Goal: Task Accomplishment & Management: Complete application form

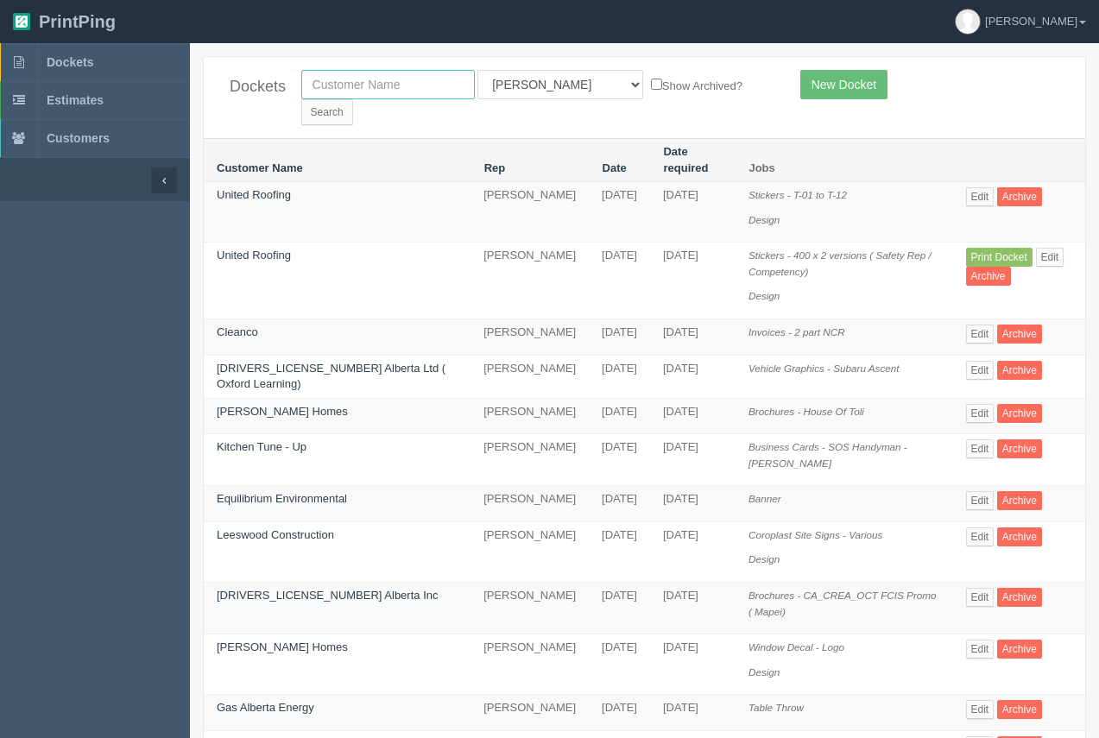
click at [387, 90] on input "text" at bounding box center [388, 84] width 174 height 29
click at [391, 96] on input "text" at bounding box center [388, 84] width 174 height 29
type input "process"
click at [353, 99] on input "Search" at bounding box center [327, 112] width 52 height 26
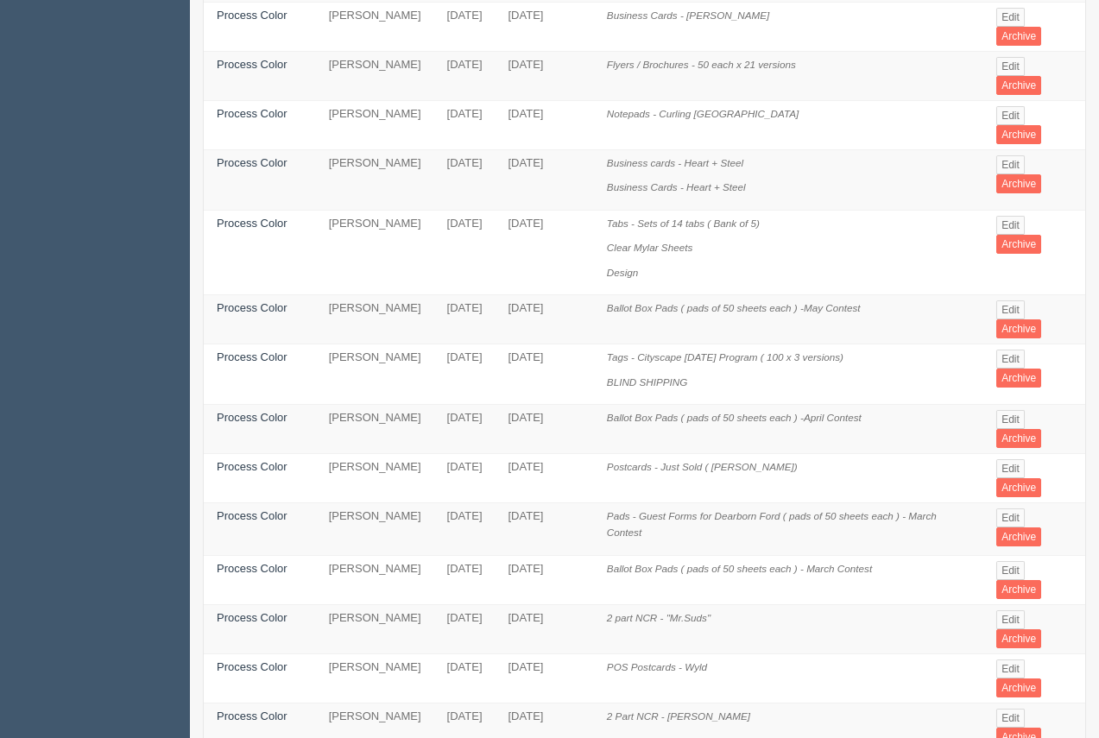
scroll to position [647, 0]
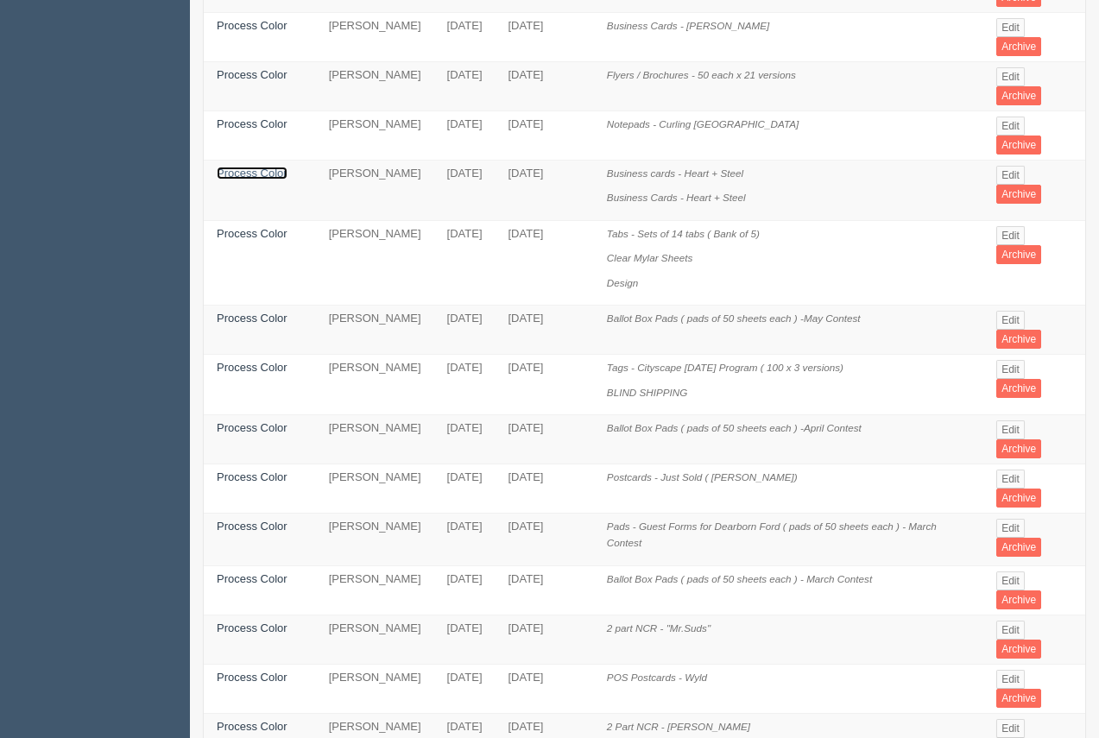
click at [257, 167] on link "Process Color" at bounding box center [252, 173] width 71 height 13
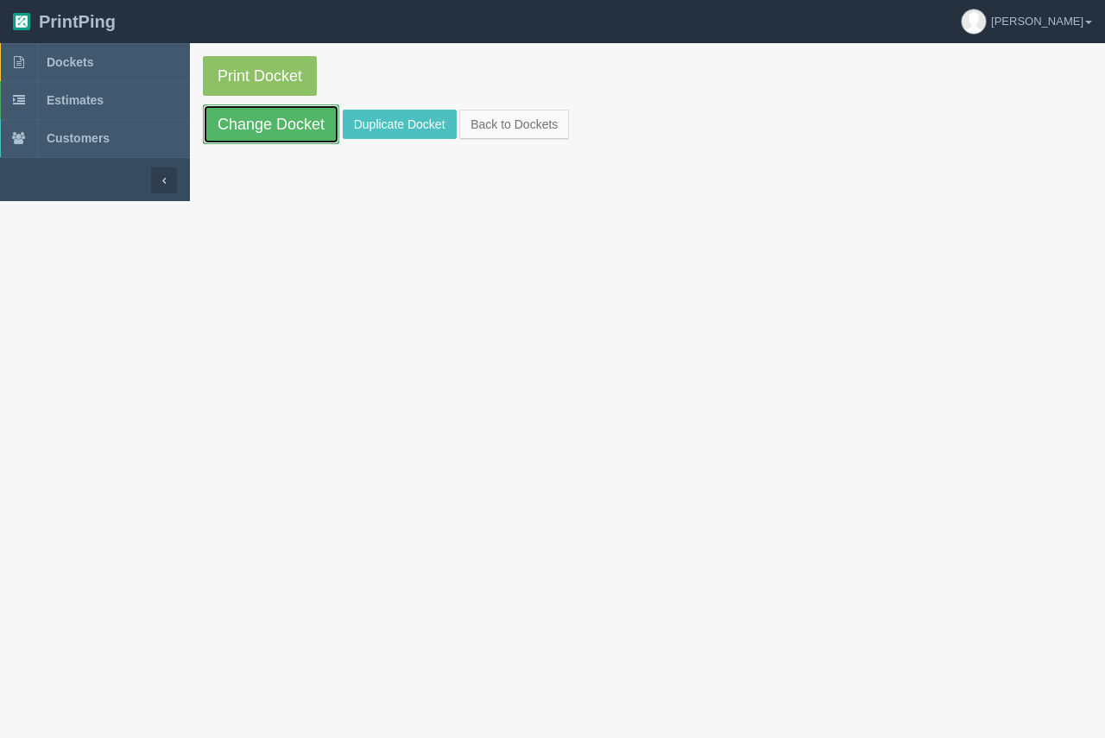
click at [264, 119] on link "Change Docket" at bounding box center [271, 124] width 136 height 40
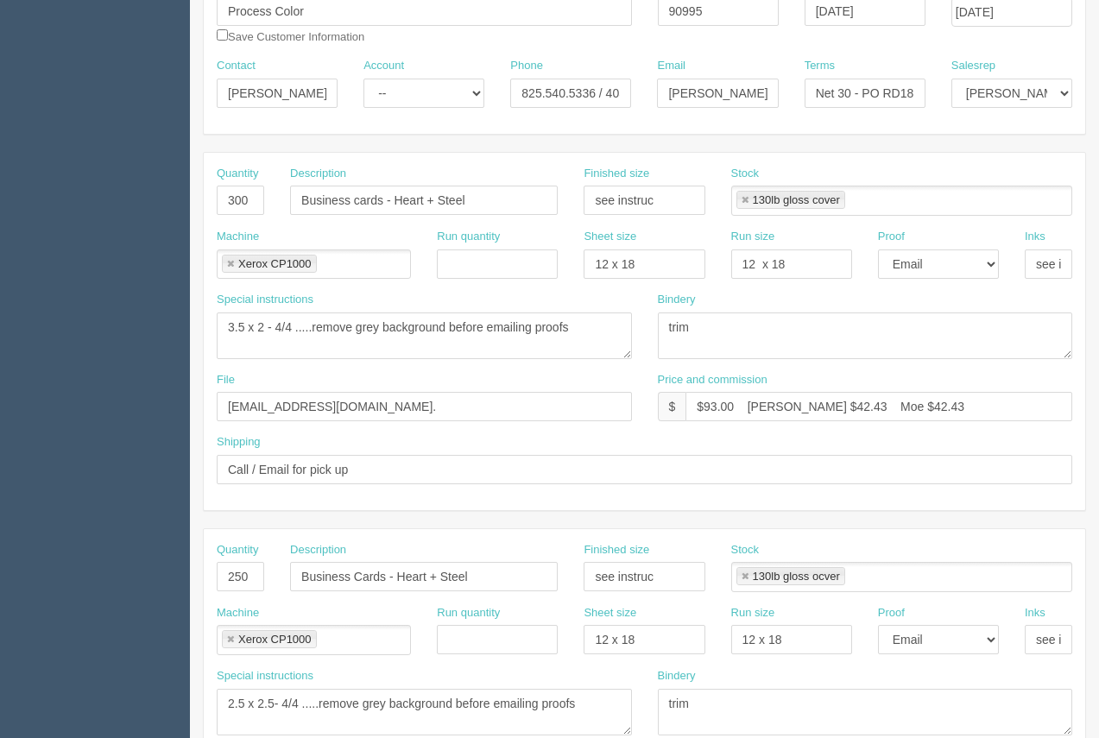
scroll to position [222, 0]
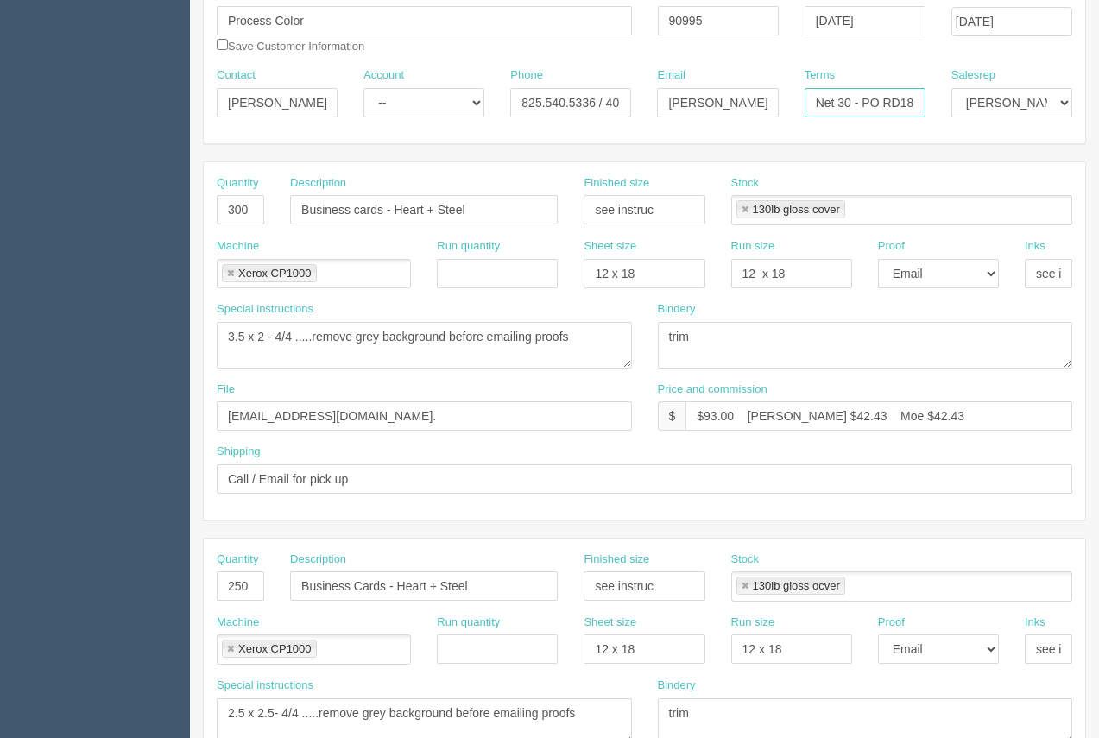
click at [890, 104] on input "Net 30 - PO RD189584" at bounding box center [865, 102] width 121 height 29
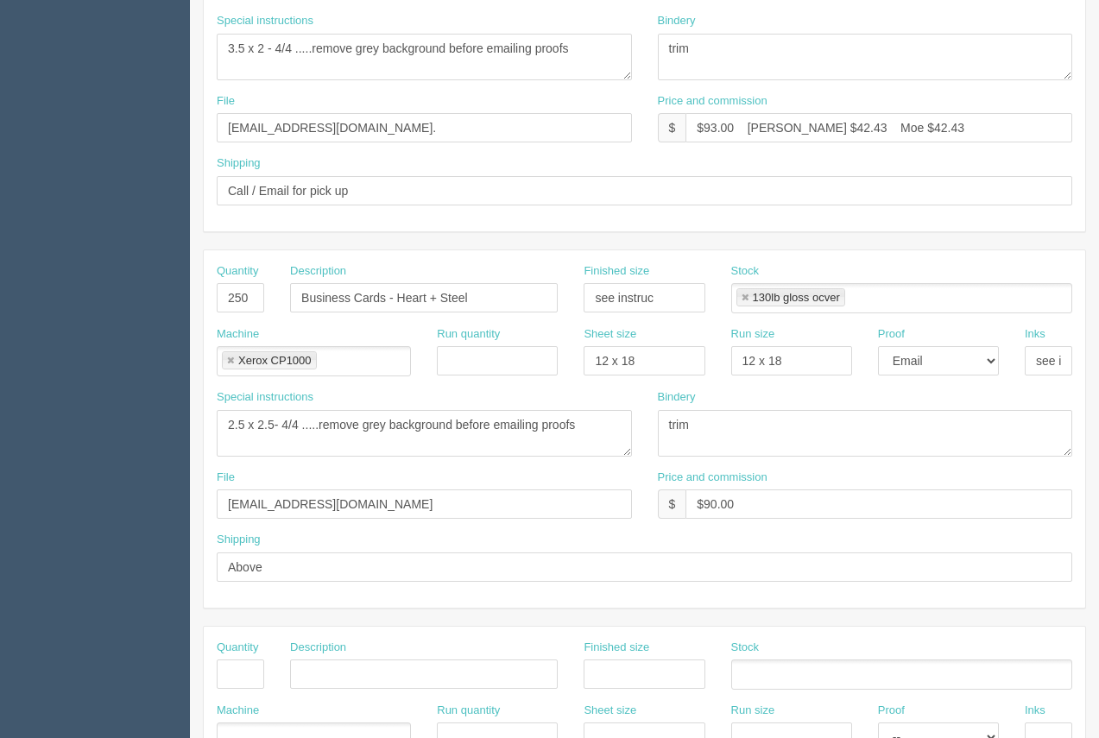
scroll to position [0, 0]
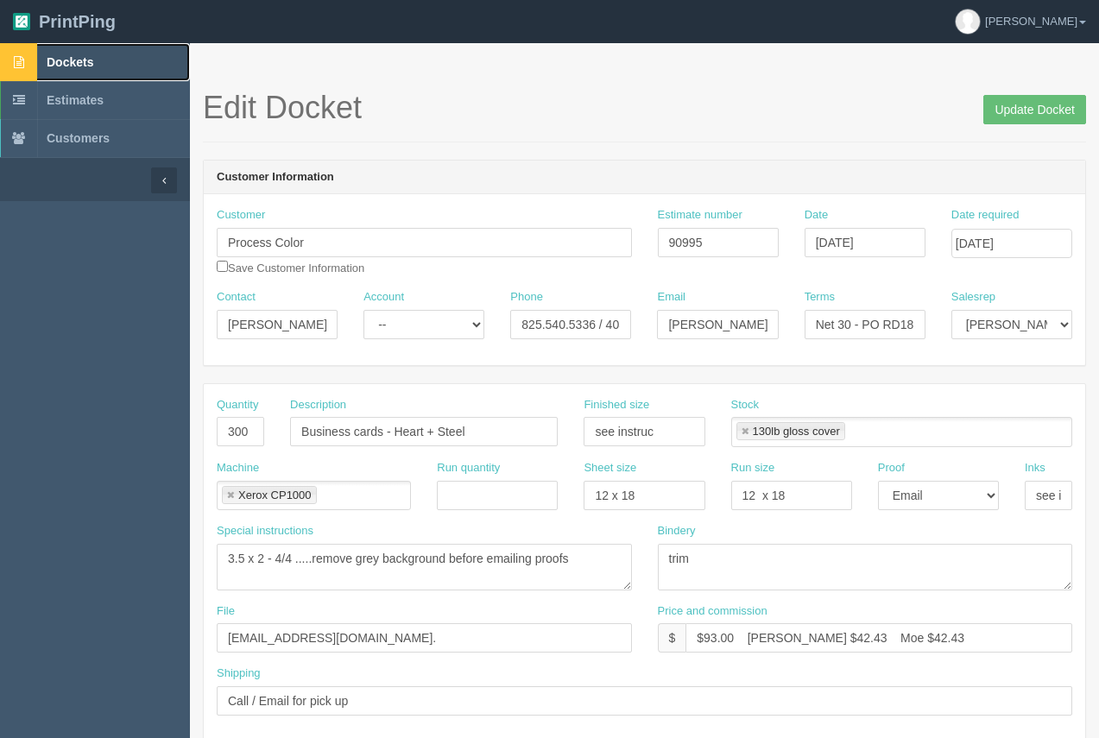
click at [81, 66] on span "Dockets" at bounding box center [70, 62] width 47 height 14
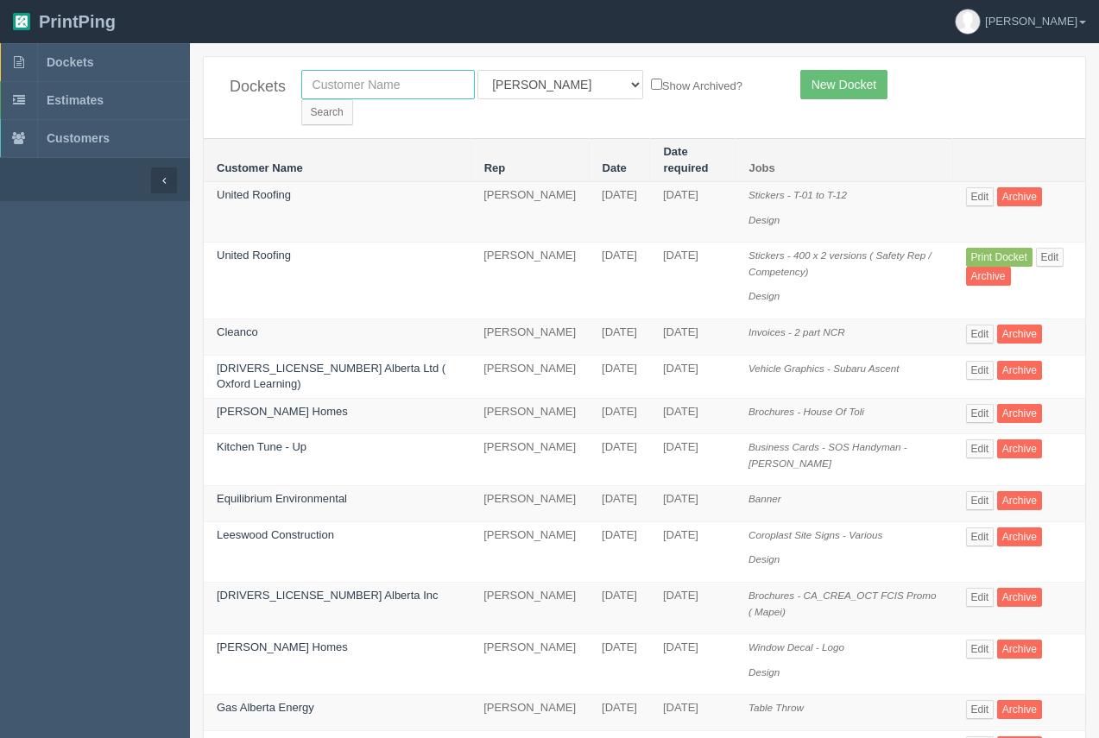
click at [409, 91] on input "text" at bounding box center [388, 84] width 174 height 29
type input "summit"
click at [353, 99] on input "Search" at bounding box center [327, 112] width 52 height 26
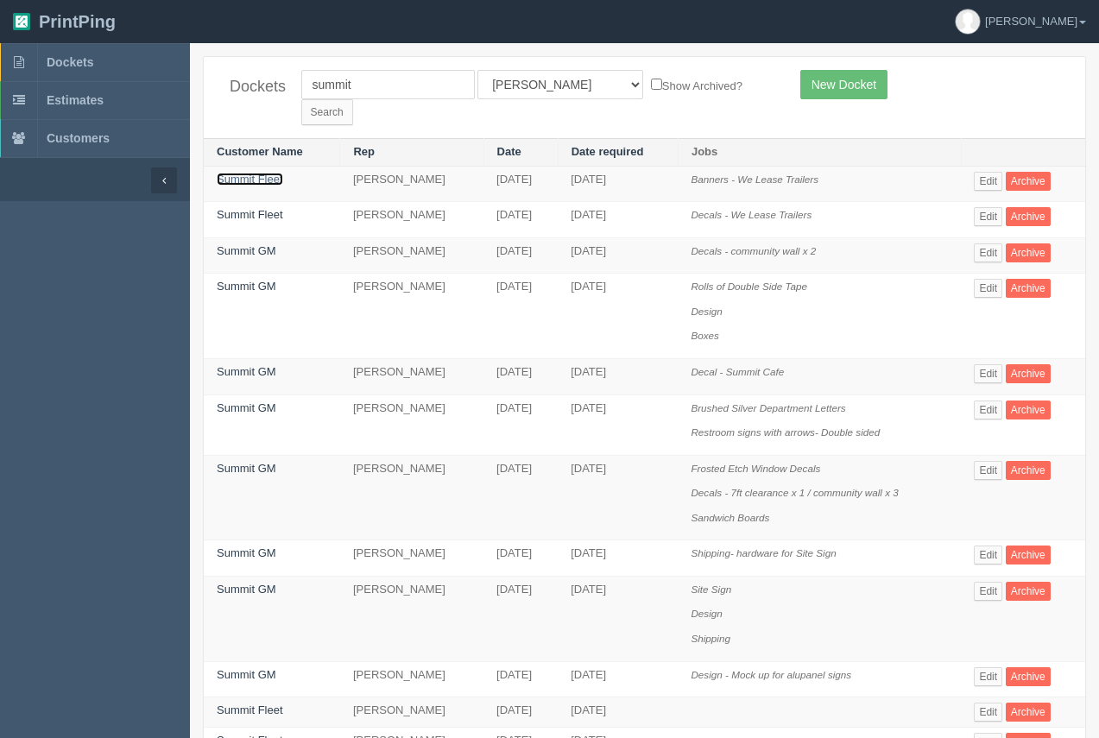
click at [281, 173] on link "Summit Fleet" at bounding box center [250, 179] width 66 height 13
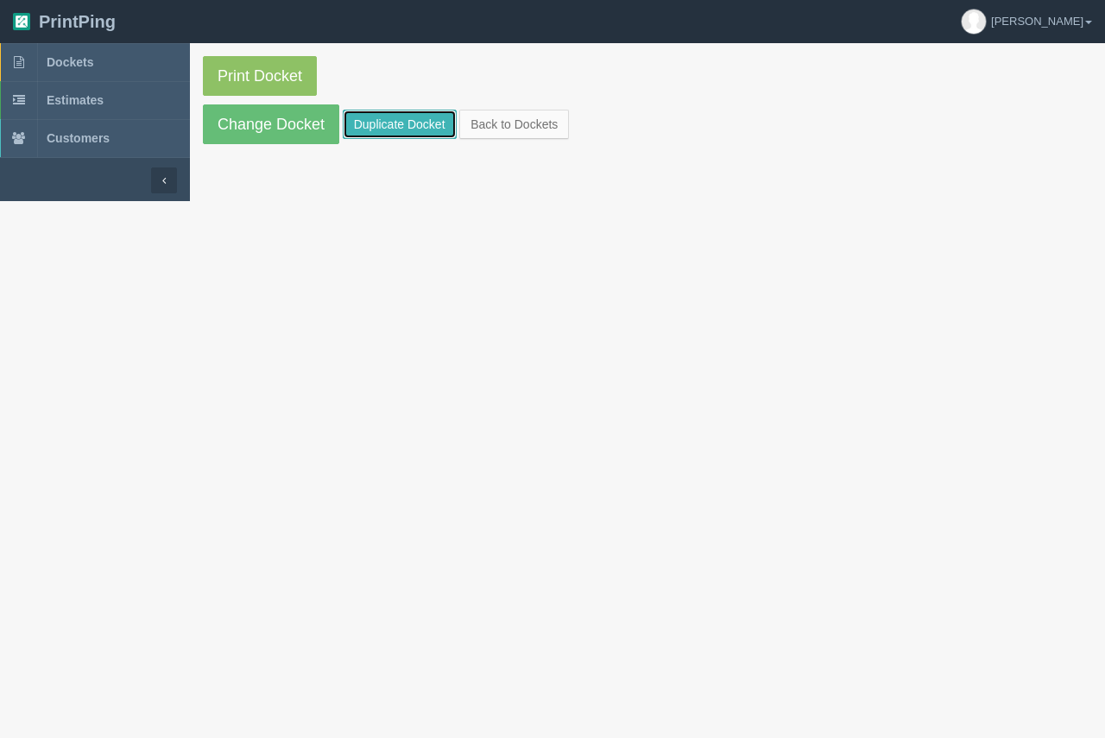
click at [401, 111] on link "Duplicate Docket" at bounding box center [400, 124] width 114 height 29
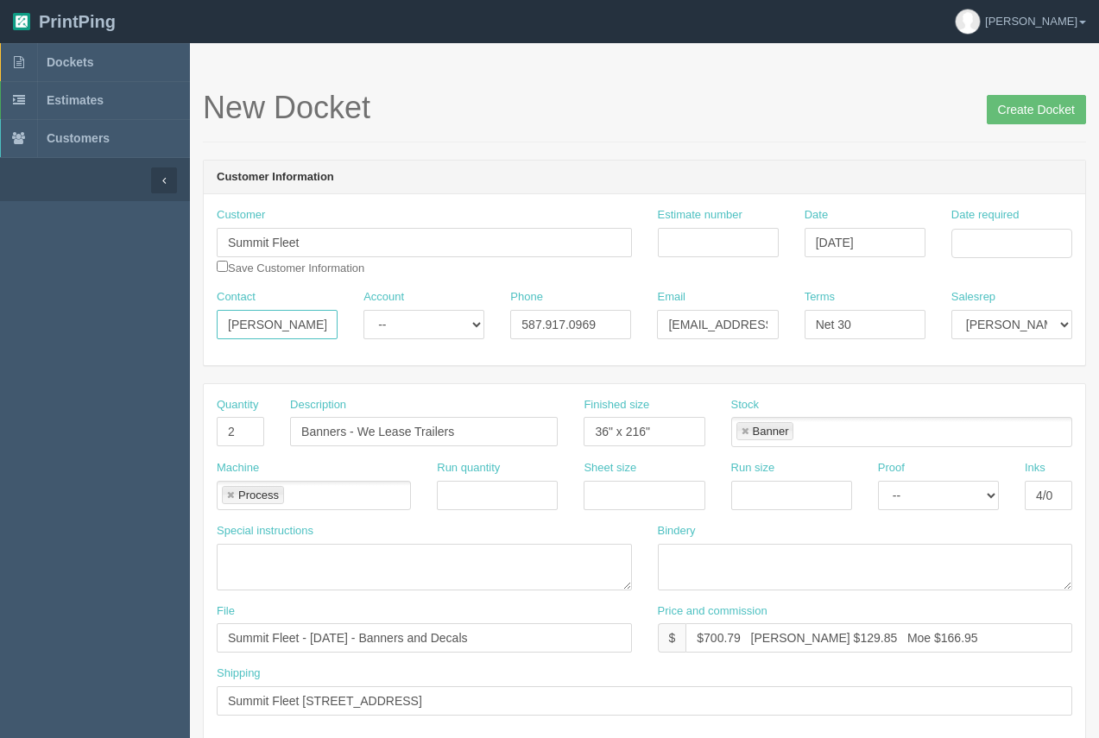
drag, startPoint x: 315, startPoint y: 326, endPoint x: 180, endPoint y: 312, distance: 136.3
type input "MArk Aebig"
drag, startPoint x: 744, startPoint y: 638, endPoint x: 703, endPoint y: 635, distance: 41.6
click at [704, 632] on input "$700.79 Arif $129.85 Moe $166.95" at bounding box center [879, 637] width 387 height 29
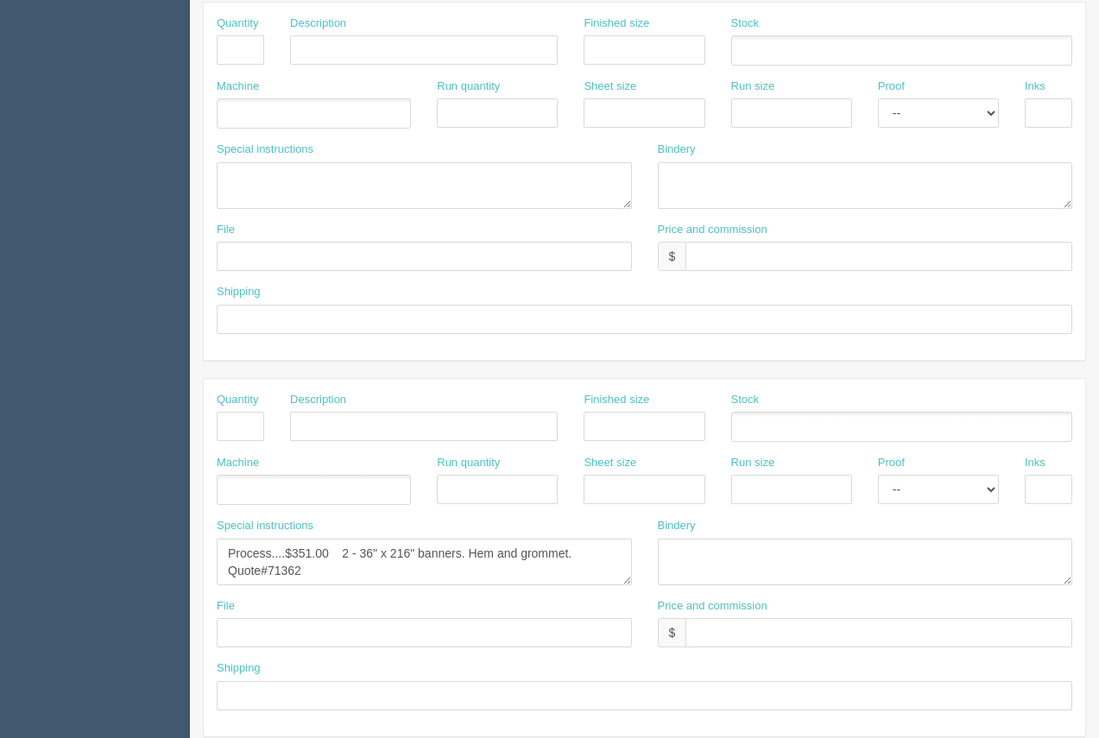
scroll to position [830, 0]
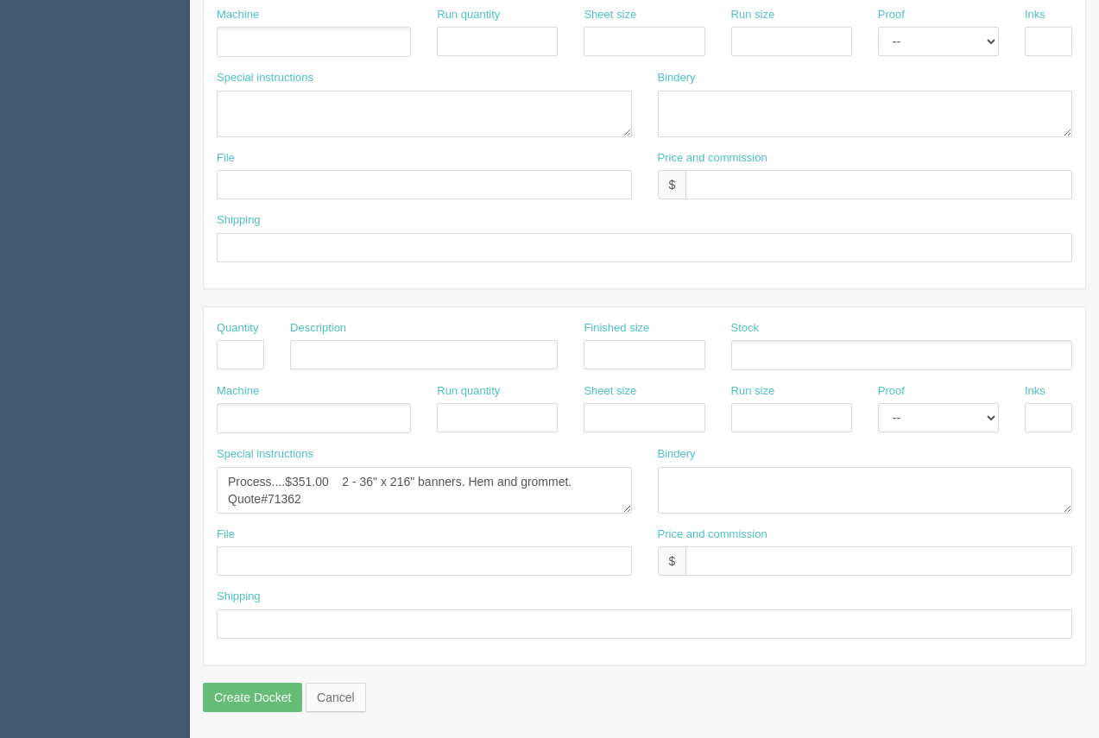
type input "$3319.14 Arif $129.85 Moe $166.95"
drag, startPoint x: 321, startPoint y: 502, endPoint x: 210, endPoint y: 471, distance: 115.9
click at [210, 471] on div "Special instructions Process....$351.00 2 - 36" x 216" banners. Hem and grommet…" at bounding box center [424, 486] width 441 height 80
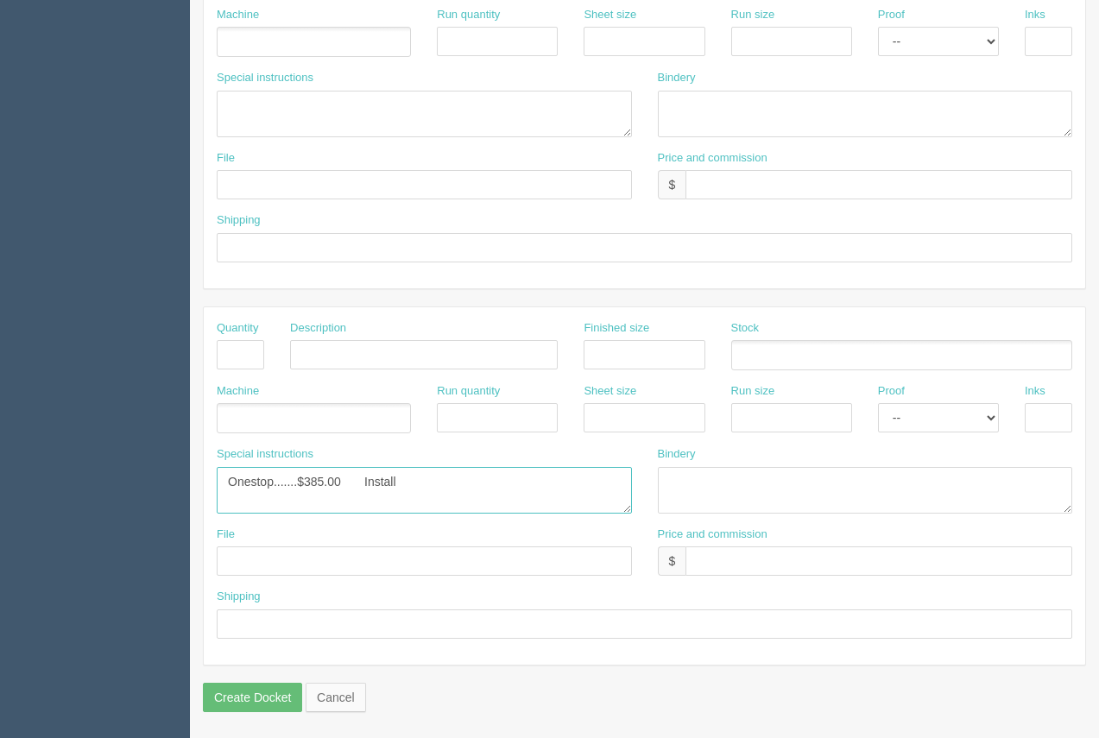
click at [222, 482] on textarea "Process....$351.00 2 - 36" x 216" banners. Hem and grommet. Quote#71362" at bounding box center [424, 490] width 415 height 47
click at [285, 485] on textarea "Process....$351.00 2 - 36" x 216" banners. Hem and grommet. Quote#71362" at bounding box center [424, 490] width 415 height 47
click at [283, 483] on textarea "Process....$351.00 2 - 36" x 216" banners. Hem and grommet. Quote#71362" at bounding box center [424, 490] width 415 height 47
type textarea "ANVY......$1484.96 Onestop.......$385.00 Install"
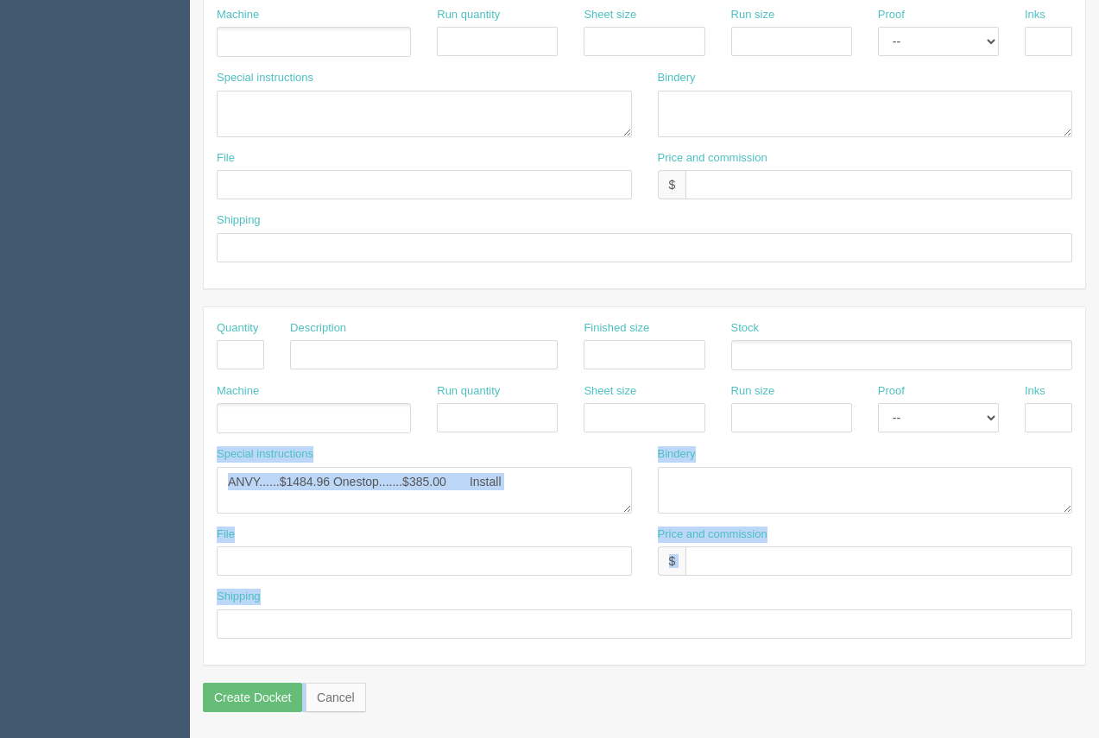
drag, startPoint x: 1098, startPoint y: 433, endPoint x: 1103, endPoint y: 320, distance: 113.2
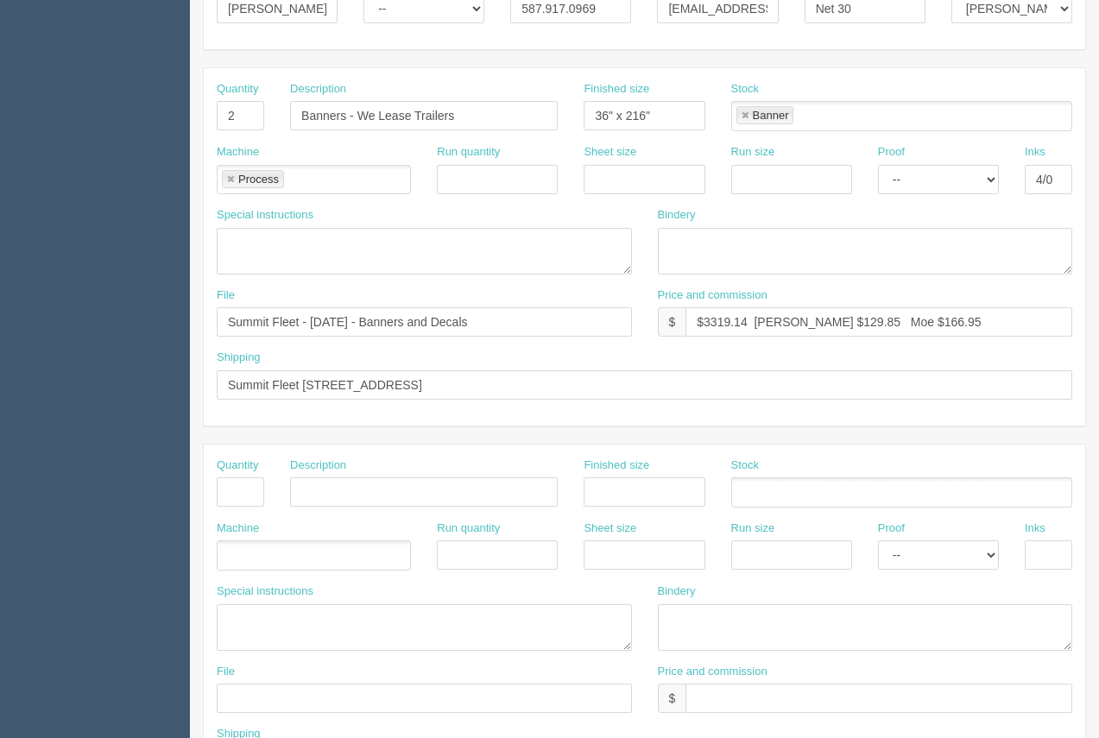
scroll to position [306, 0]
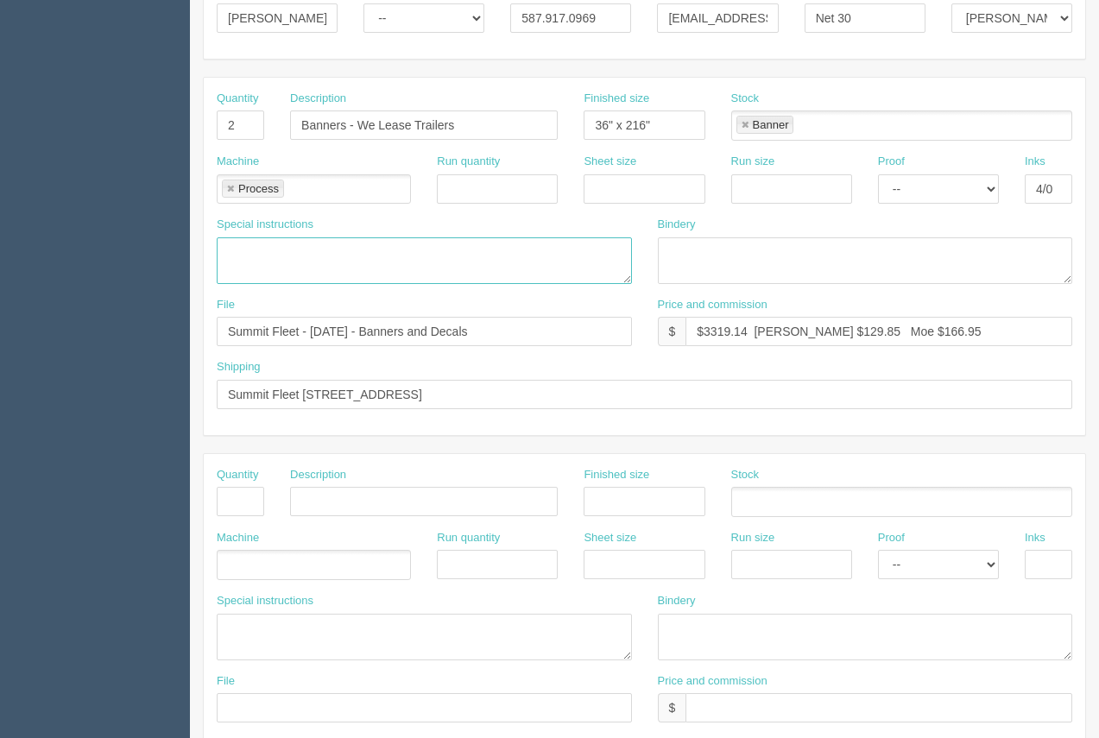
click at [250, 268] on textarea at bounding box center [424, 260] width 415 height 47
paste textarea "• 1 x TRUST • 1 x ACTION • 1 x OWNERSHIP • 1 x INNOVATION • 1 x COLLABORATION •…"
click at [251, 262] on textarea "• 1 x TRUST • 1 x ACTION • 1 x OWNERSHIP • 1 x INNOVATION • 1 x COLLABORATION •…" at bounding box center [424, 260] width 415 height 47
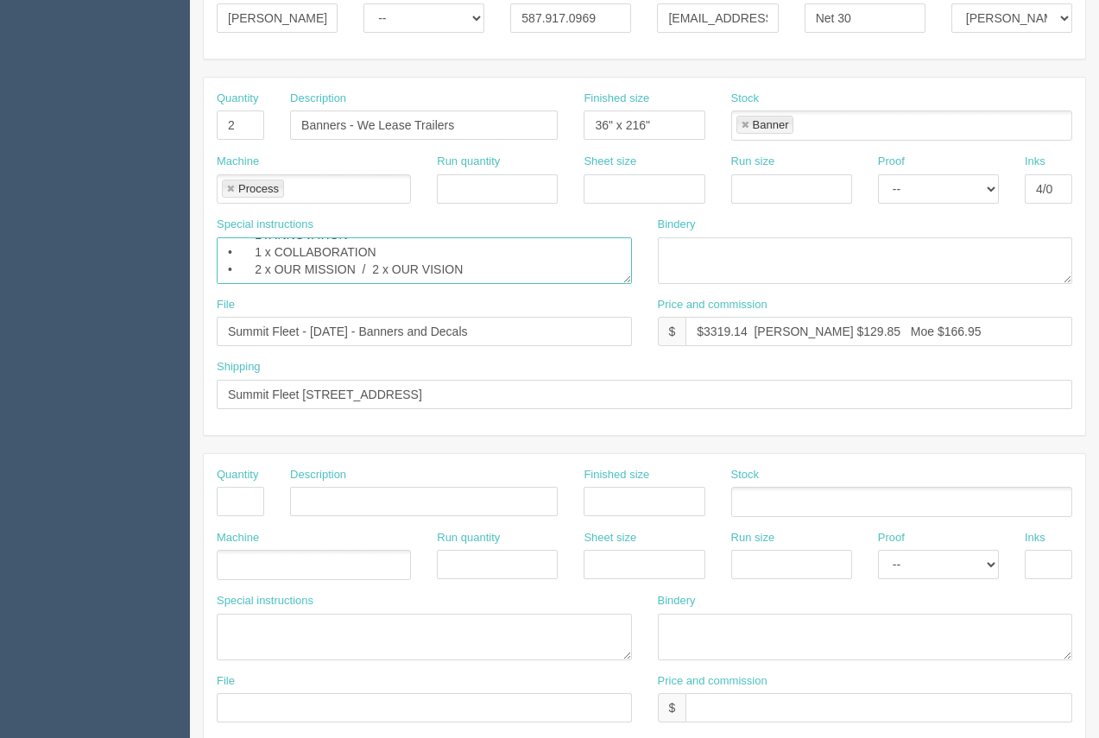
click at [254, 259] on textarea "• 1 x TRUST • 1 x ACTION • 1 x OWNERSHIP • 1 x INNOVATION • 1 x COLLABORATION •…" at bounding box center [424, 260] width 415 height 47
click at [254, 259] on textarea "• 1 x TRUST • 1 x ACTION • 1 x OWNERSHIP • 1 x INNOVATION • 1 x COLLABORATION /…" at bounding box center [424, 260] width 415 height 47
click at [253, 239] on textarea "• 1 x TRUST • 1 x ACTION • 1 x OWNERSHIP • 1 x INNOVATION / 1 x COLLABORATION /…" at bounding box center [424, 260] width 415 height 47
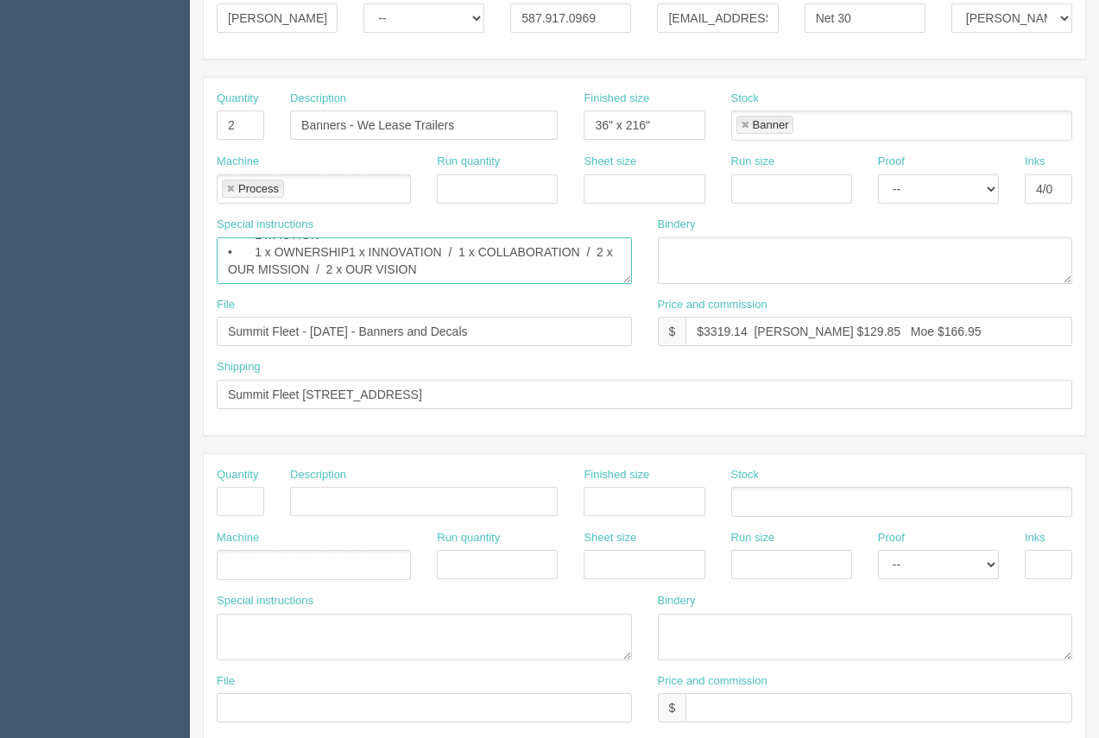
scroll to position [41, 0]
click at [256, 245] on textarea "• 1 x TRUST • 1 x ACTION • 1 x OWNERSHiP / 1 x INNOVATION / 1 x COLLABORATION /…" at bounding box center [424, 260] width 415 height 47
click at [313, 247] on textarea "• 1 x TRUST • 1 x ACTIOn / 1 x OWNERSHiP / 1 x INNOVATION / 1 x COLLABORATION /…" at bounding box center [424, 260] width 415 height 47
click at [256, 248] on textarea "• 1 x TRUST • 1 x ACTION / 1 x OWNERSHiP / 1 x INNOVATION / 1 x COLLABORATION /…" at bounding box center [424, 260] width 415 height 47
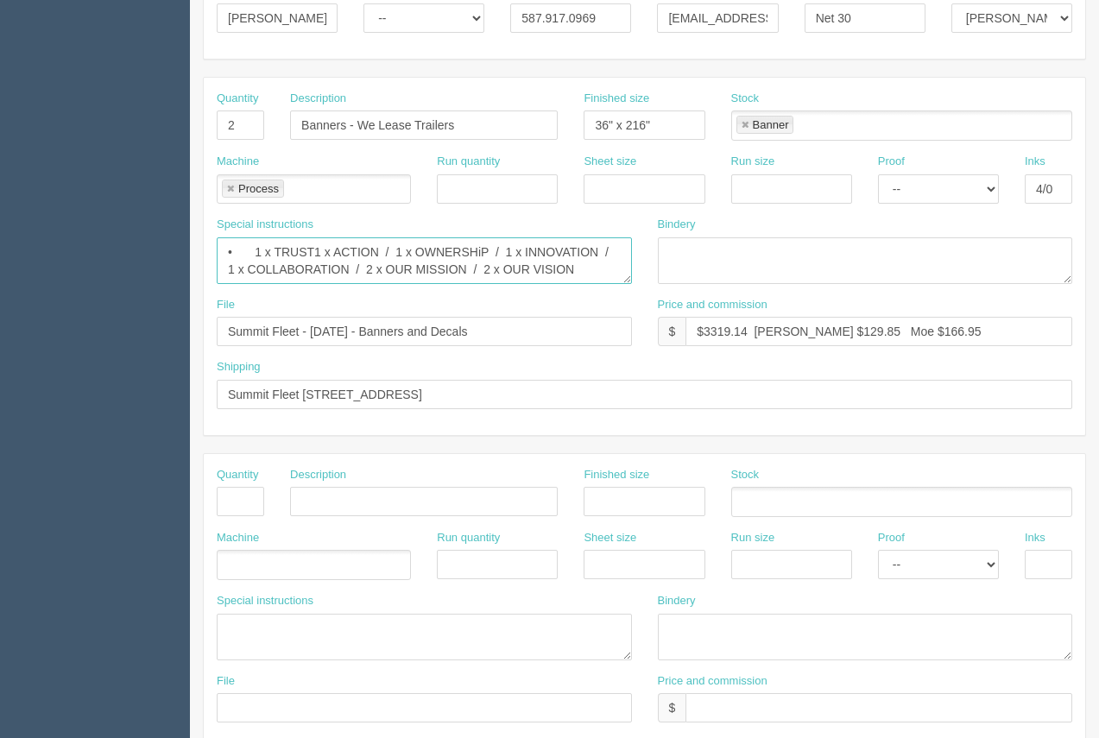
scroll to position [6, 0]
click at [256, 248] on textarea "• 1 x TRUST / 1 x ACTION / 1 x OWNERSHiP / 1 x INNOVATION / 1 x COLLABORATION /…" at bounding box center [424, 260] width 415 height 47
click at [600, 248] on textarea "1 x TRUST / 1 x ACTION / 1 x OWNERSHiP / 1 x INNOVATION / 1 x COLLABORATION / 2…" at bounding box center [424, 260] width 415 height 47
drag, startPoint x: 580, startPoint y: 255, endPoint x: 223, endPoint y: 253, distance: 357.4
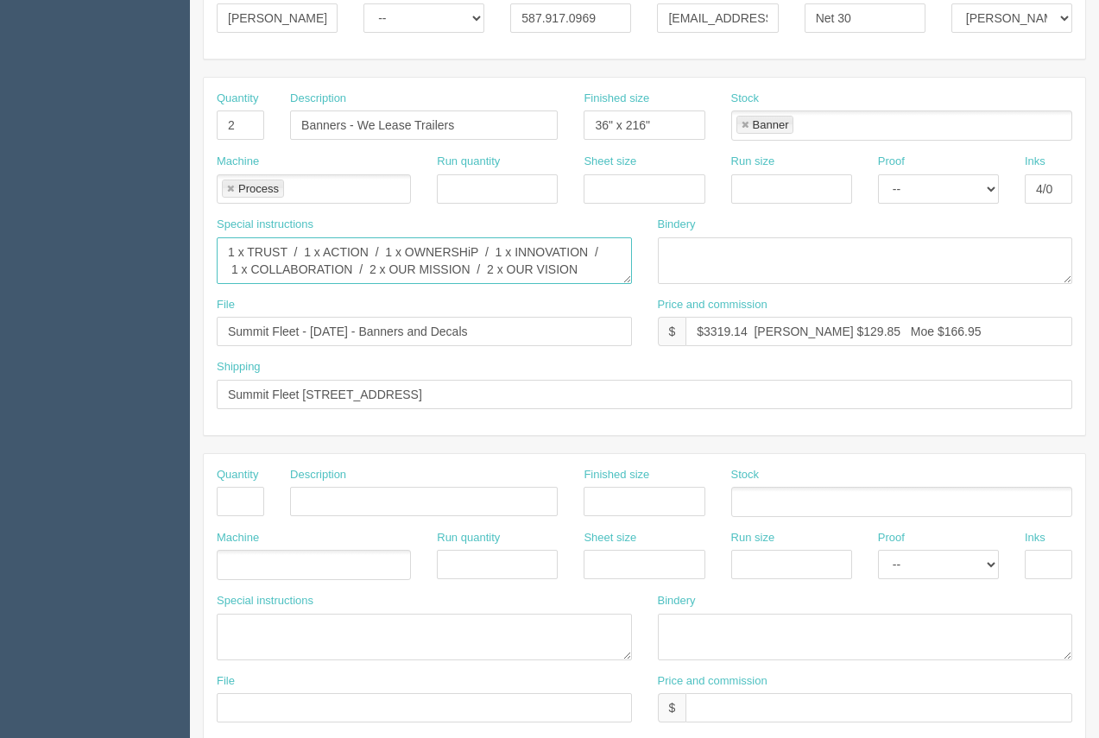
click at [223, 253] on textarea "1 x TRUST / 1 x ACTION / 1 x OWNERSHiP / 1 x INNOVATION / 1 x COLLABORATION / 2…" at bounding box center [424, 260] width 415 height 47
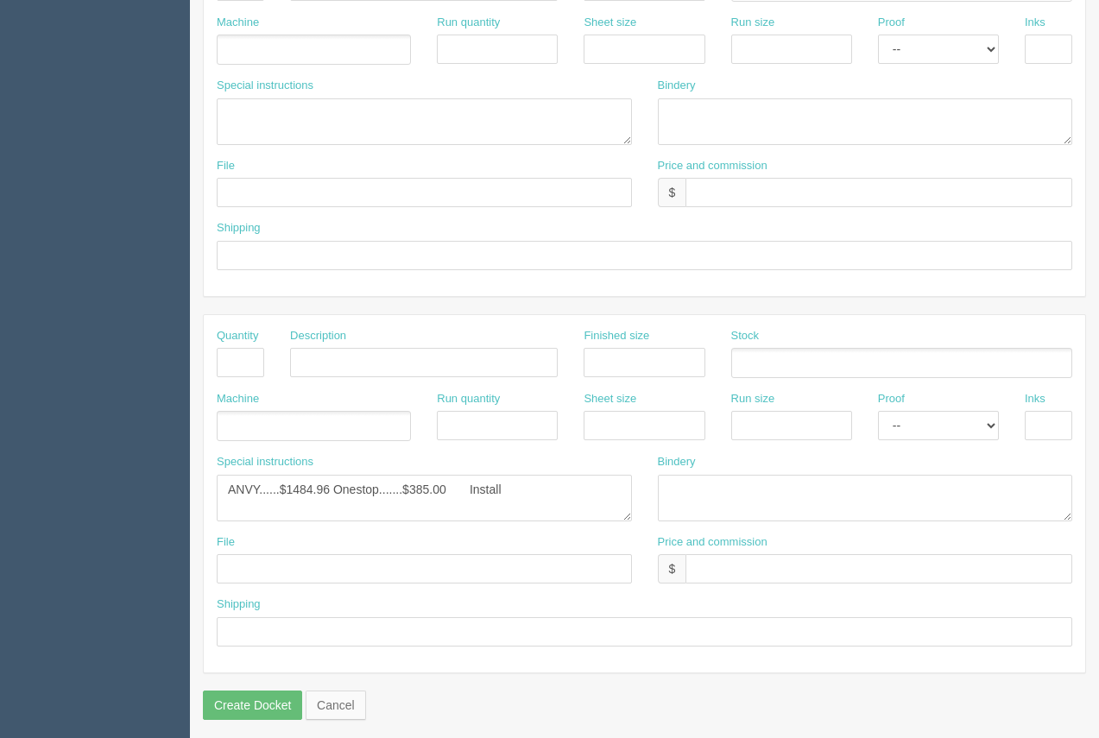
scroll to position [830, 0]
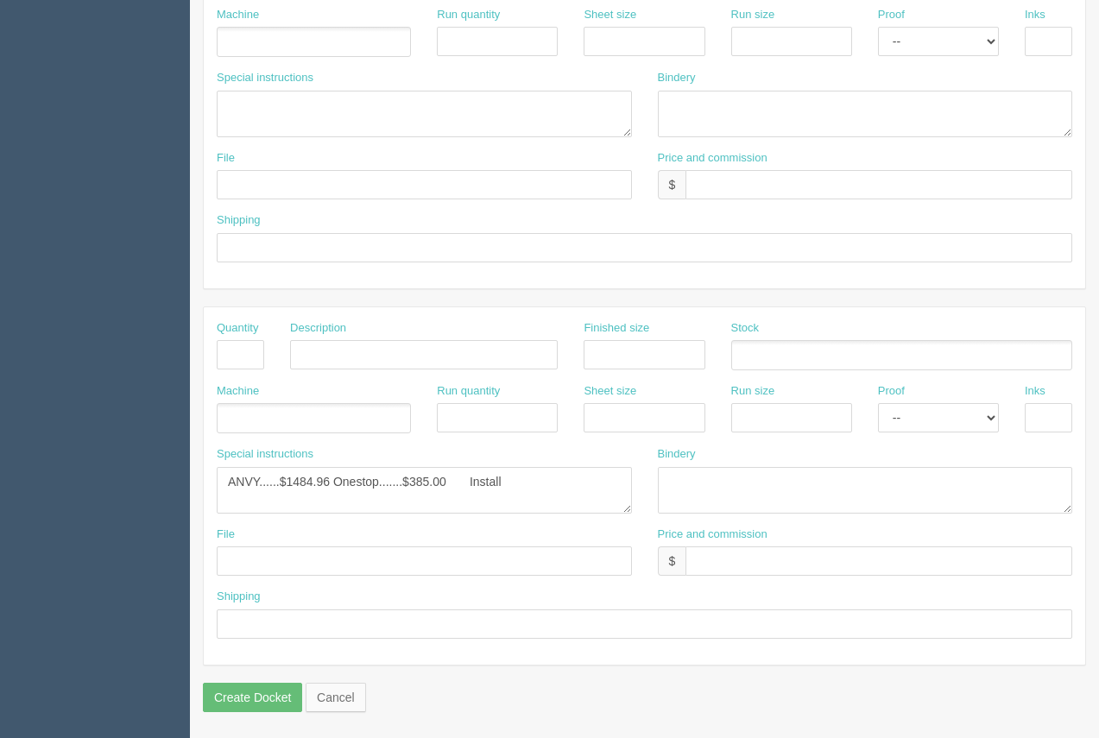
type textarea "1 x TRUST / 1 x ACTION / 1 x OWNERSHiP / 1 x INNOVATION / 1 x COLLABORATION / 2…"
click at [333, 479] on textarea "Process....$351.00 2 - 36" x 216" banners. Hem and grommet. Quote#71362" at bounding box center [424, 490] width 415 height 47
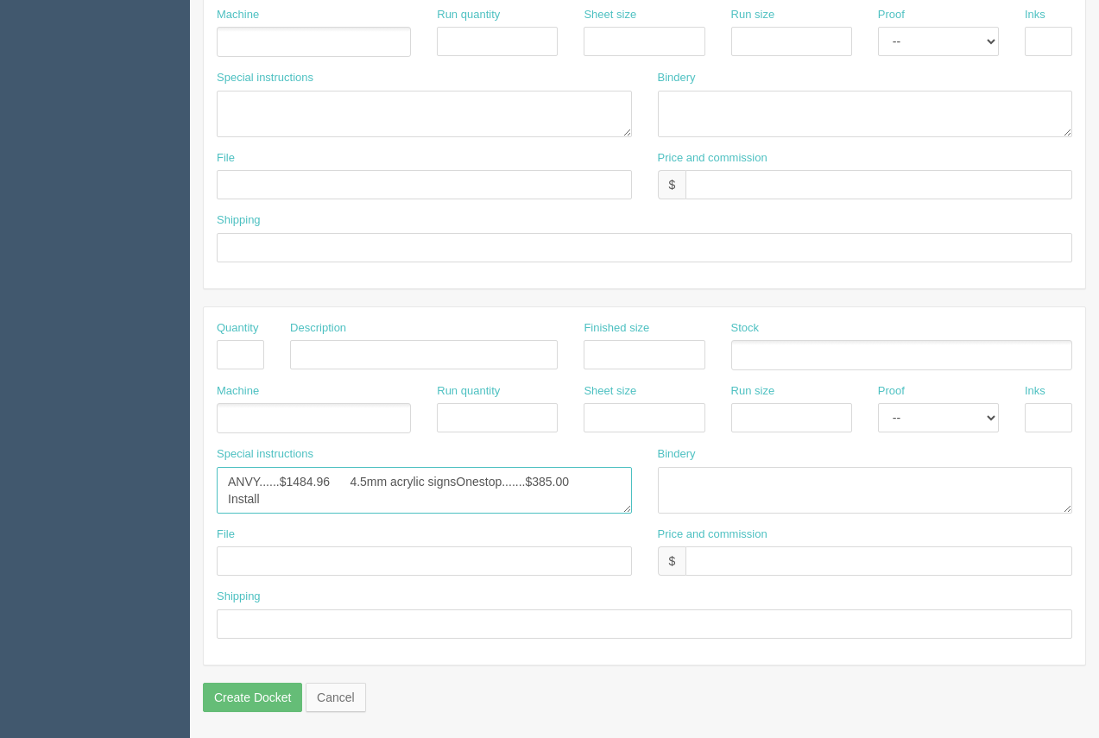
click at [456, 482] on textarea "Process....$351.00 2 - 36" x 216" banners. Hem and grommet. Quote#71362" at bounding box center [424, 490] width 415 height 47
click at [477, 484] on textarea "Process....$351.00 2 - 36" x 216" banners. Hem and grommet. Quote#71362" at bounding box center [424, 490] width 415 height 47
click at [262, 501] on textarea "Process....$351.00 2 - 36" x 216" banners. Hem and grommet. Quote#71362" at bounding box center [424, 490] width 415 height 47
click at [263, 499] on textarea "Process....$351.00 2 - 36" x 216" banners. Hem and grommet. Quote#71362" at bounding box center [424, 490] width 415 height 47
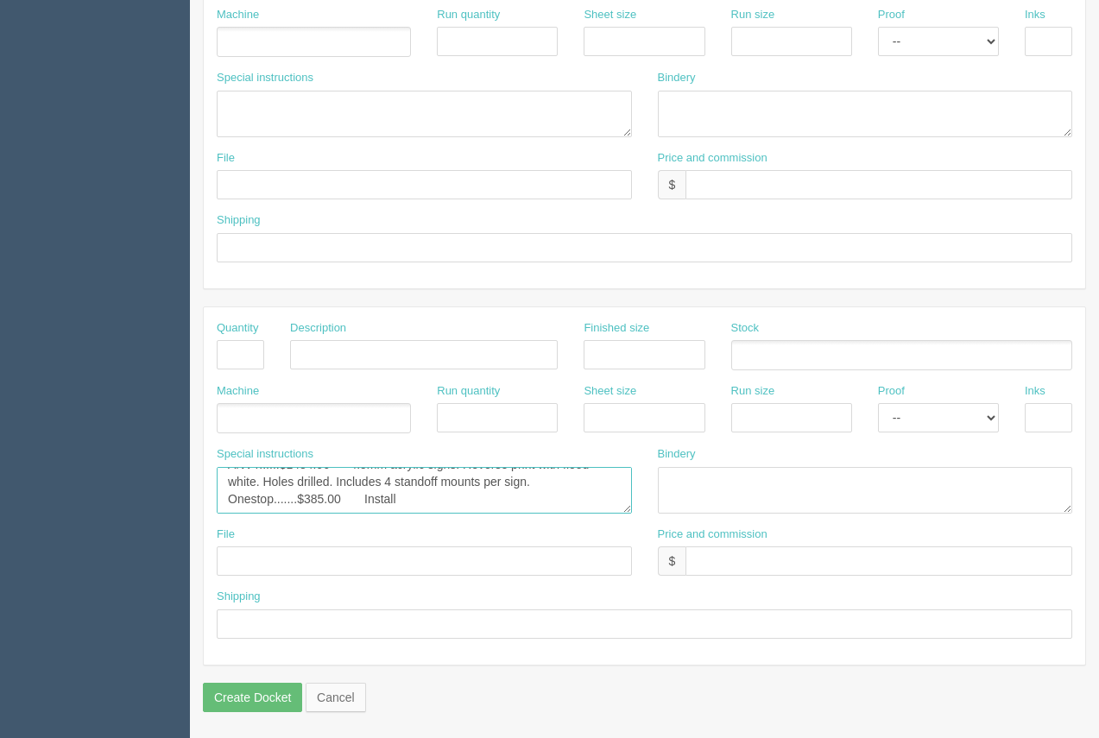
type textarea "ANVY......$1484.96 4.5mm acrylic signs. Reverse print with flood white. Holes d…"
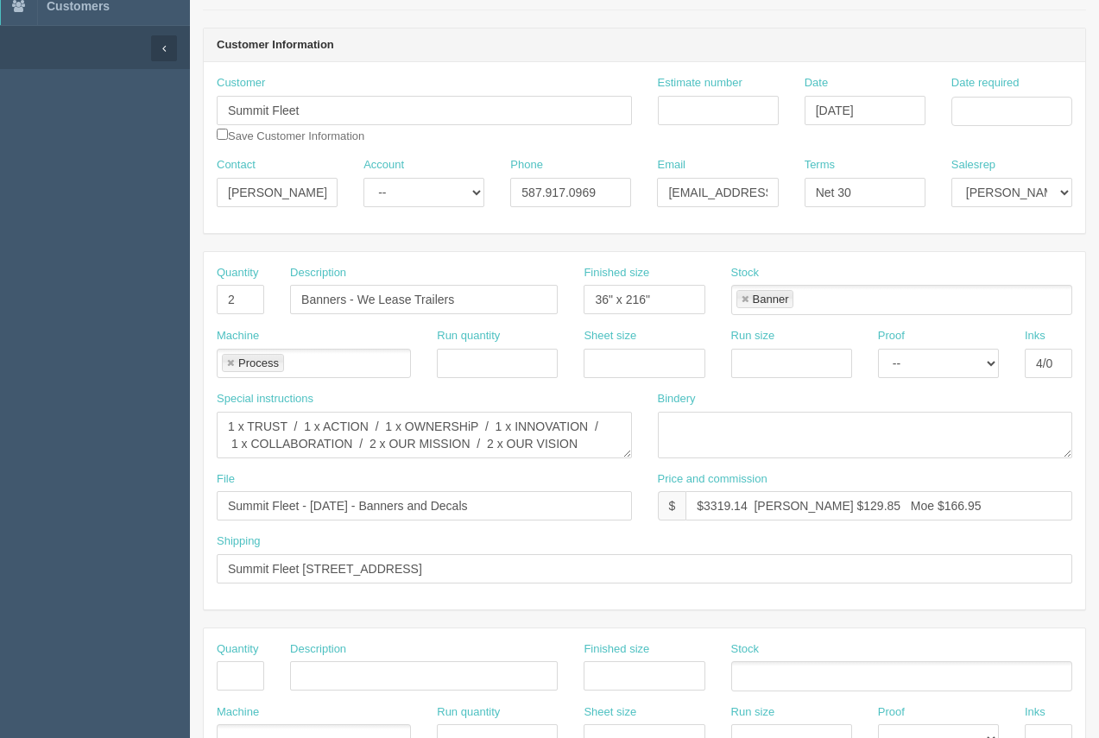
scroll to position [0, 0]
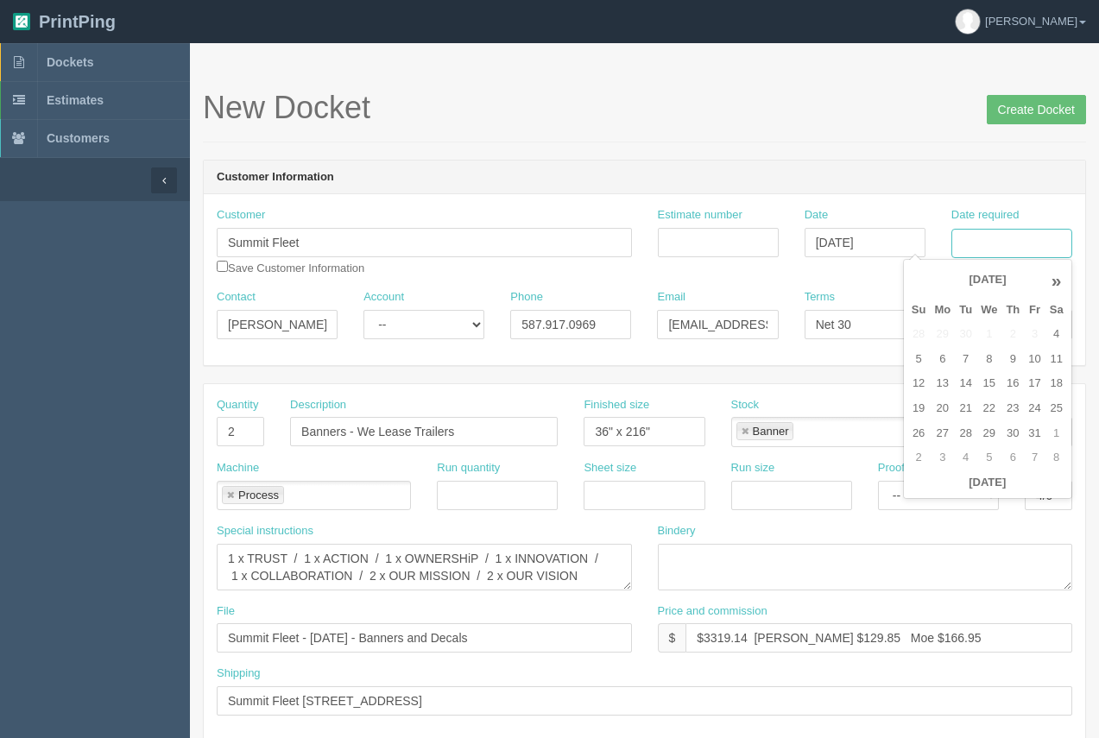
click at [990, 247] on input "Date required" at bounding box center [1011, 243] width 121 height 29
click at [944, 389] on td "13" at bounding box center [942, 383] width 25 height 25
click at [1013, 384] on td "16" at bounding box center [1012, 383] width 22 height 25
type input "[DATE]"
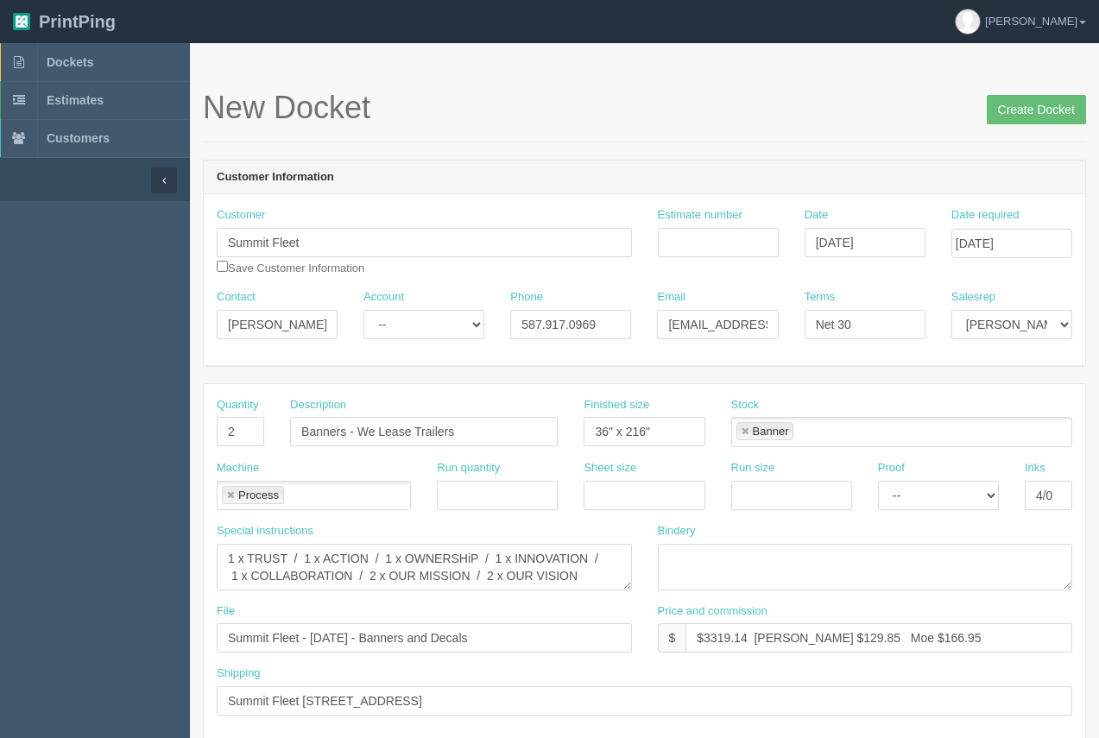
click at [926, 112] on h1 "New Docket Create Docket" at bounding box center [644, 108] width 883 height 35
drag, startPoint x: 466, startPoint y: 434, endPoint x: 287, endPoint y: 433, distance: 179.6
click at [287, 433] on div "Description Banners - We Lease Trailers" at bounding box center [424, 428] width 294 height 63
drag, startPoint x: 229, startPoint y: 434, endPoint x: 242, endPoint y: 432, distance: 13.2
click at [242, 432] on input "2" at bounding box center [240, 431] width 47 height 29
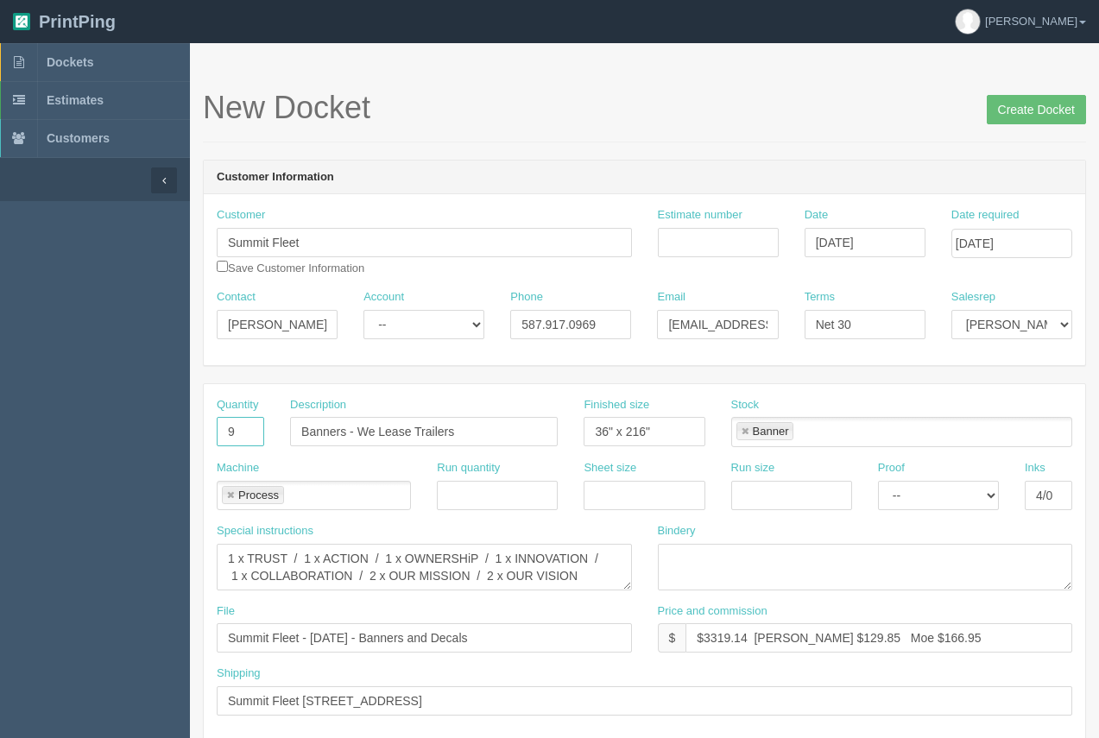
type input "9"
click at [521, 434] on input "Acrylic Signs - 2 each x 2 versions / 1 edach" at bounding box center [424, 431] width 268 height 29
click at [540, 434] on input "Acrylic Signs - 2 each x 2 versions / 1 each" at bounding box center [424, 431] width 268 height 29
type input "Acrylic Signs - 2 each x 2 versions / 1 each x 5 versions)"
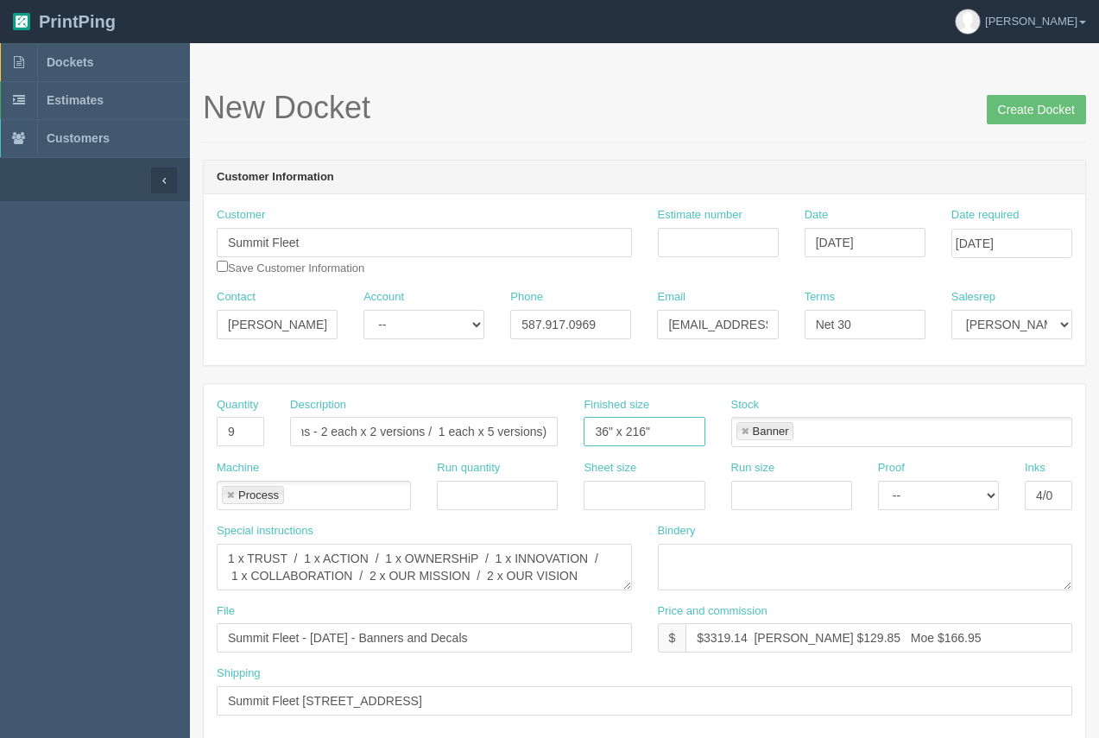
scroll to position [0, 0]
click at [645, 432] on input "36" x 216"" at bounding box center [644, 431] width 121 height 29
drag, startPoint x: 656, startPoint y: 433, endPoint x: 583, endPoint y: 403, distance: 79.0
click at [559, 420] on div "Quantity 9 Description Acrylic Signs - 2 each x 2 versions / 1 each x 5 version…" at bounding box center [644, 428] width 881 height 63
type input "24 x 36"
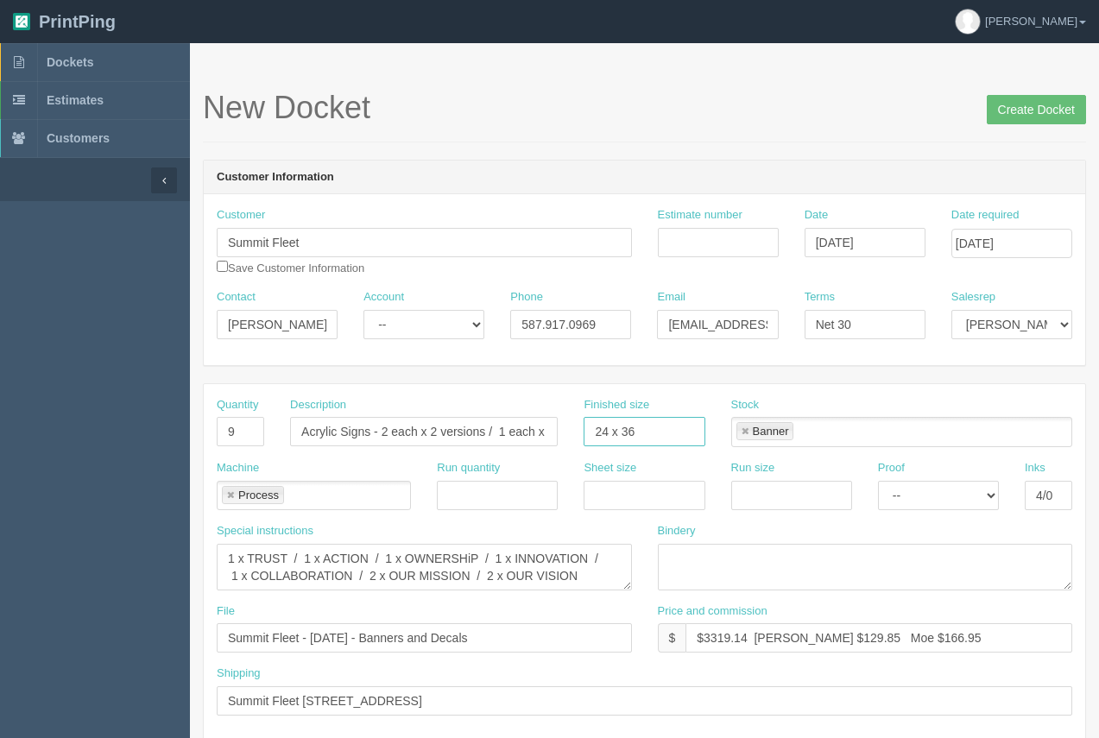
click at [745, 433] on link at bounding box center [745, 431] width 10 height 11
type input "24 x 36"
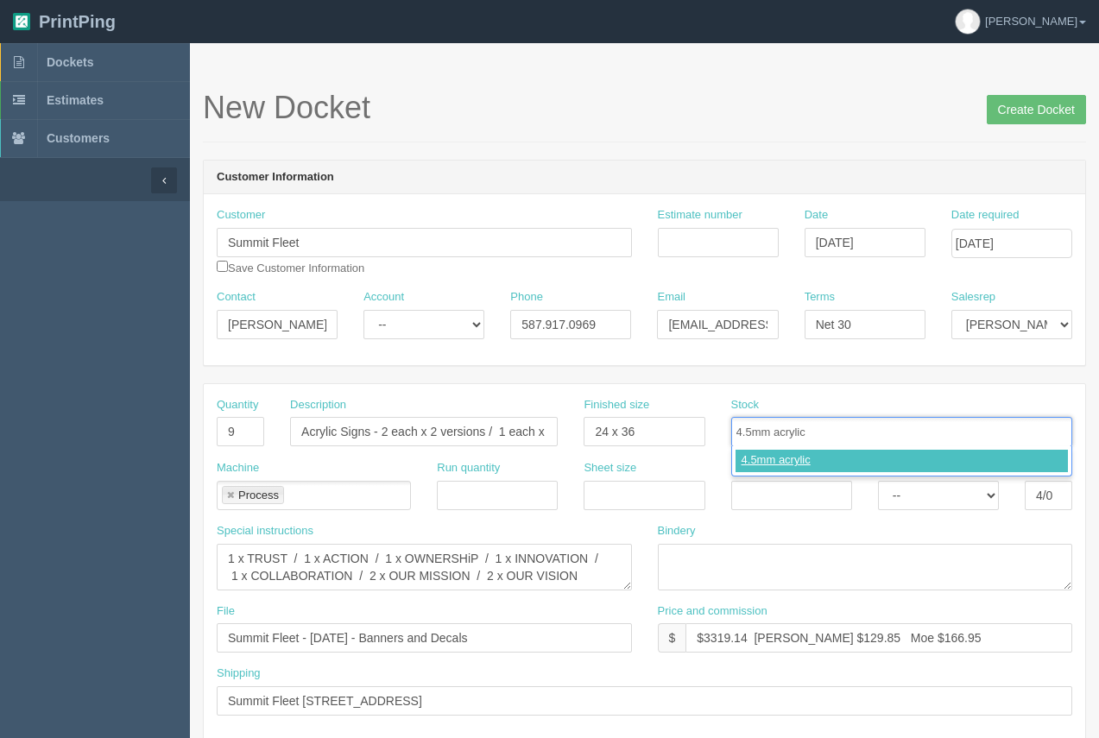
type input "4.5mm acrylic"
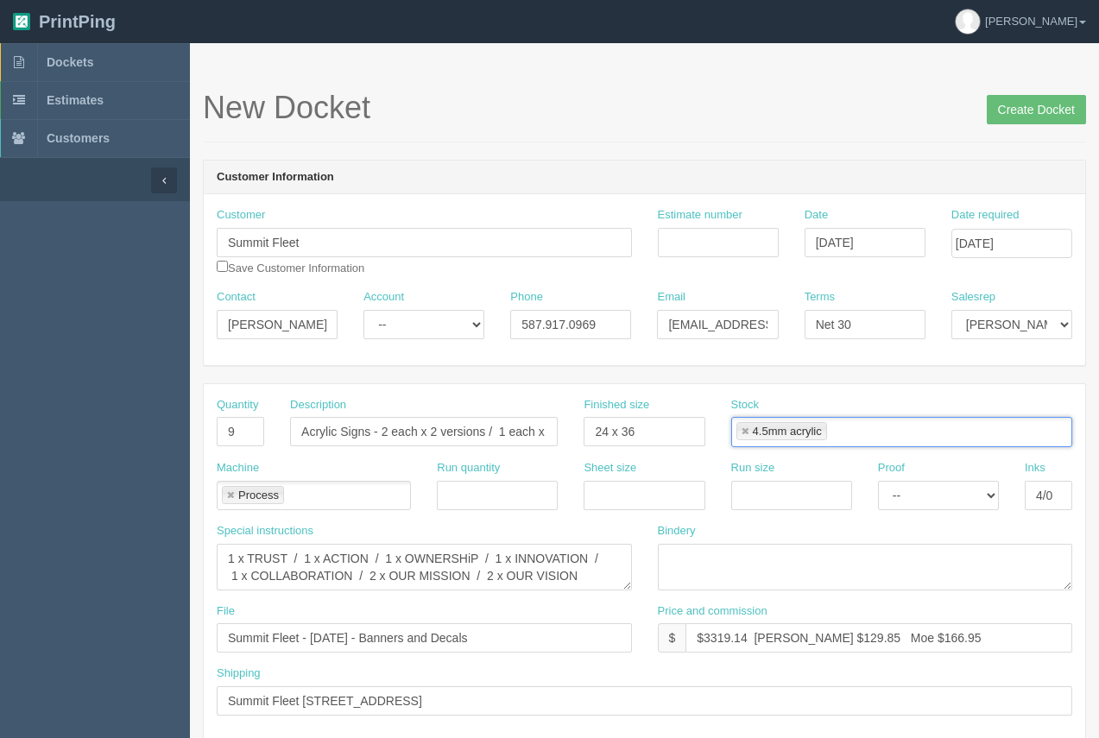
click at [230, 496] on link at bounding box center [230, 495] width 10 height 11
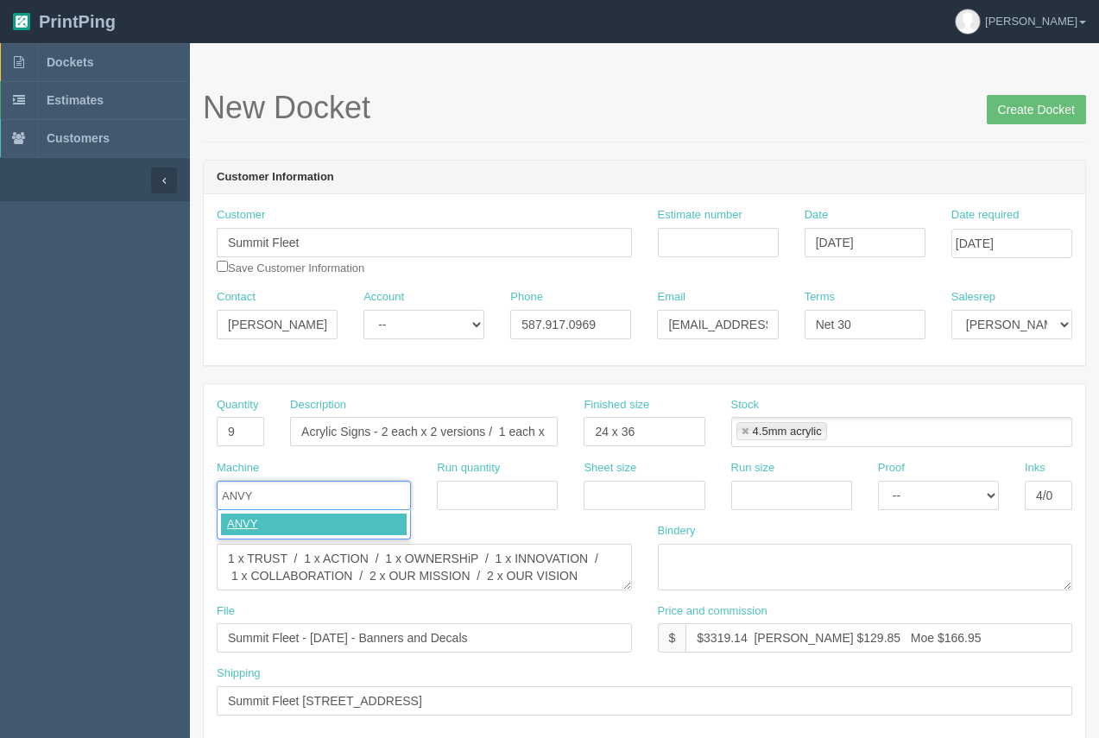
type input "ANVY"
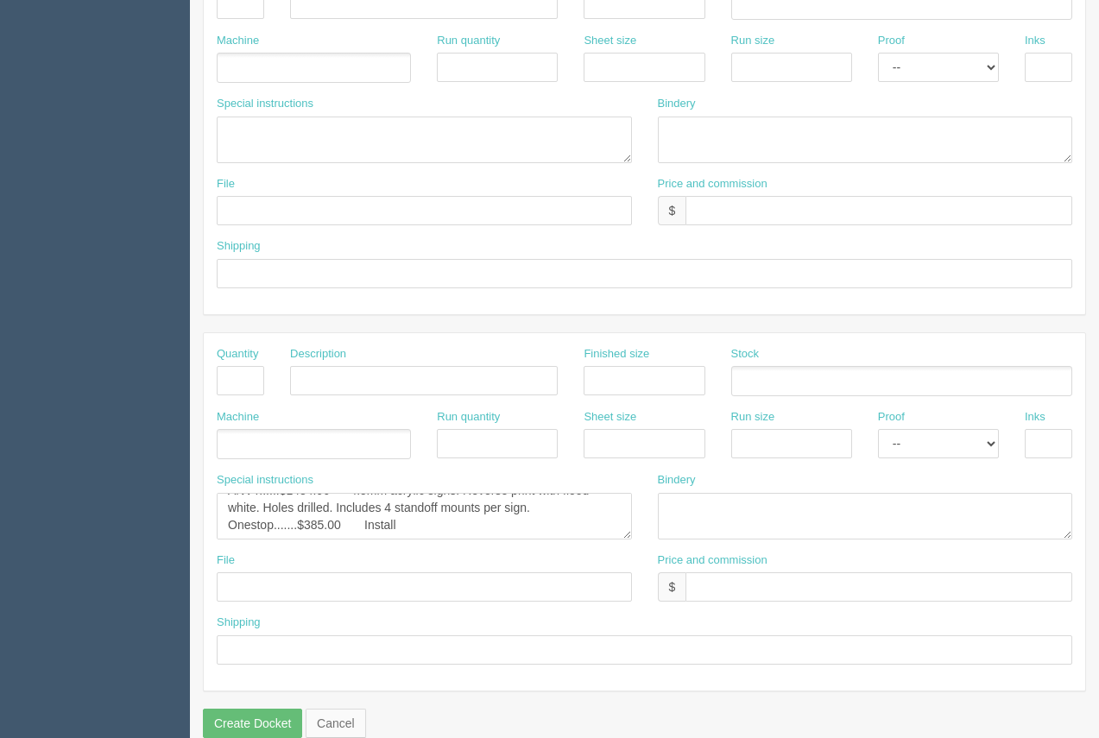
scroll to position [789, 0]
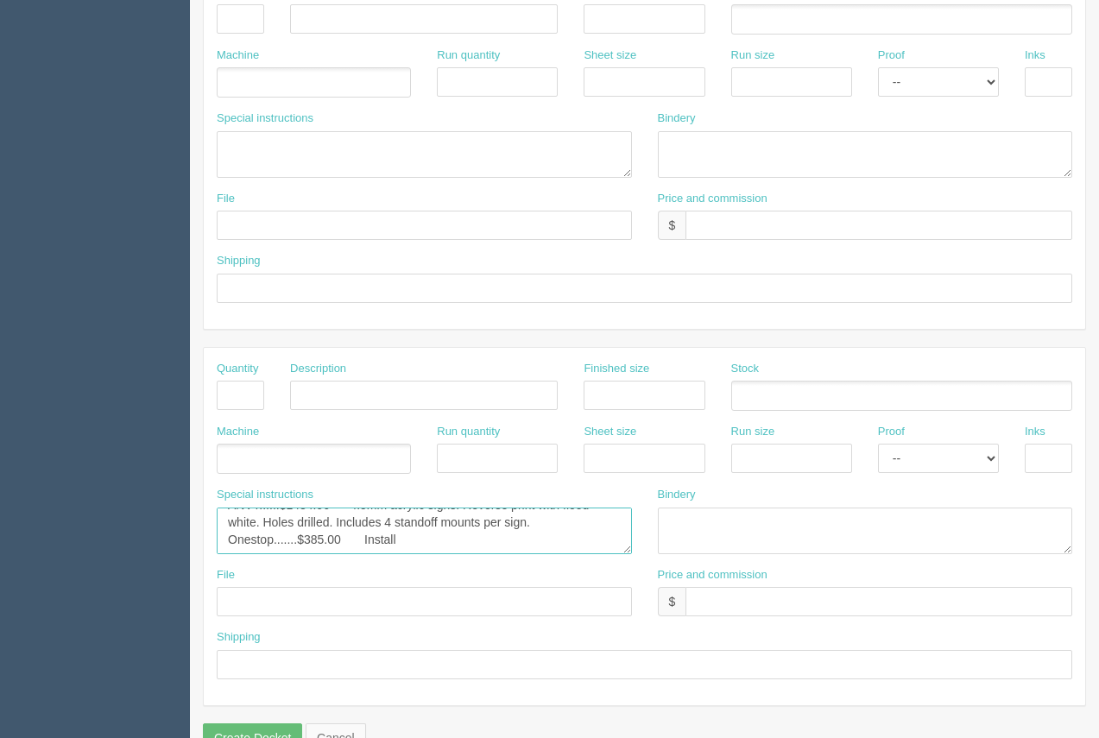
click at [414, 550] on textarea "Process....$351.00 2 - 36" x 216" banners. Hem and grommet. Quote#71362" at bounding box center [424, 531] width 415 height 47
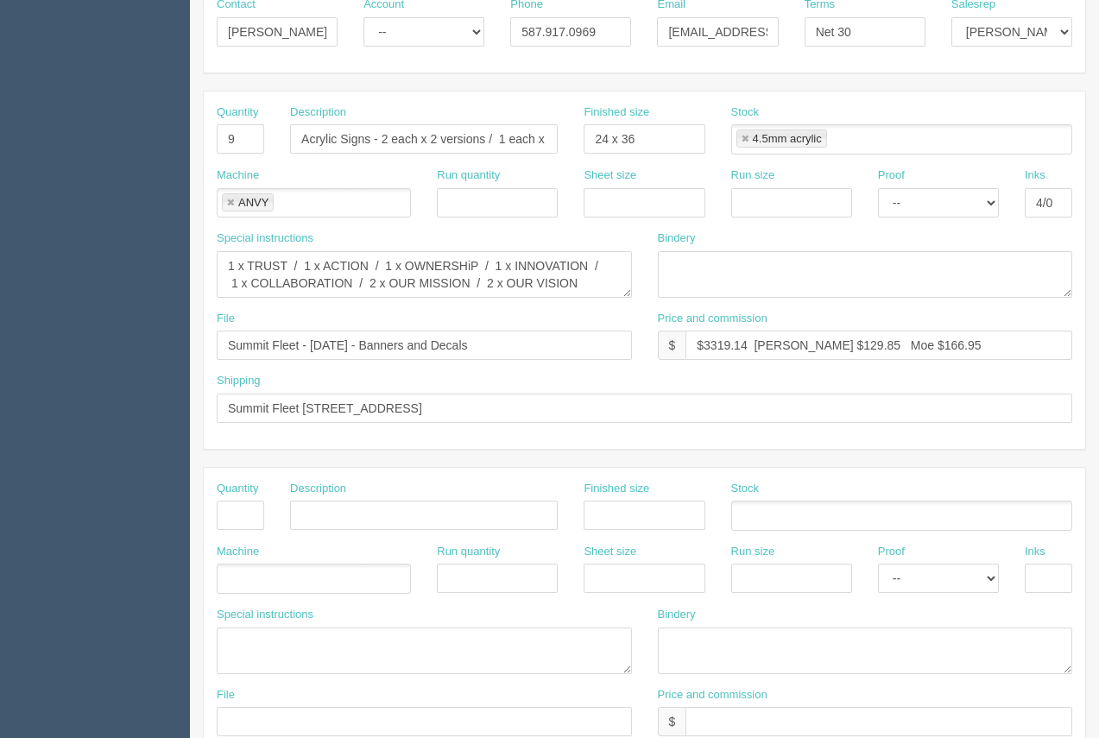
scroll to position [287, 0]
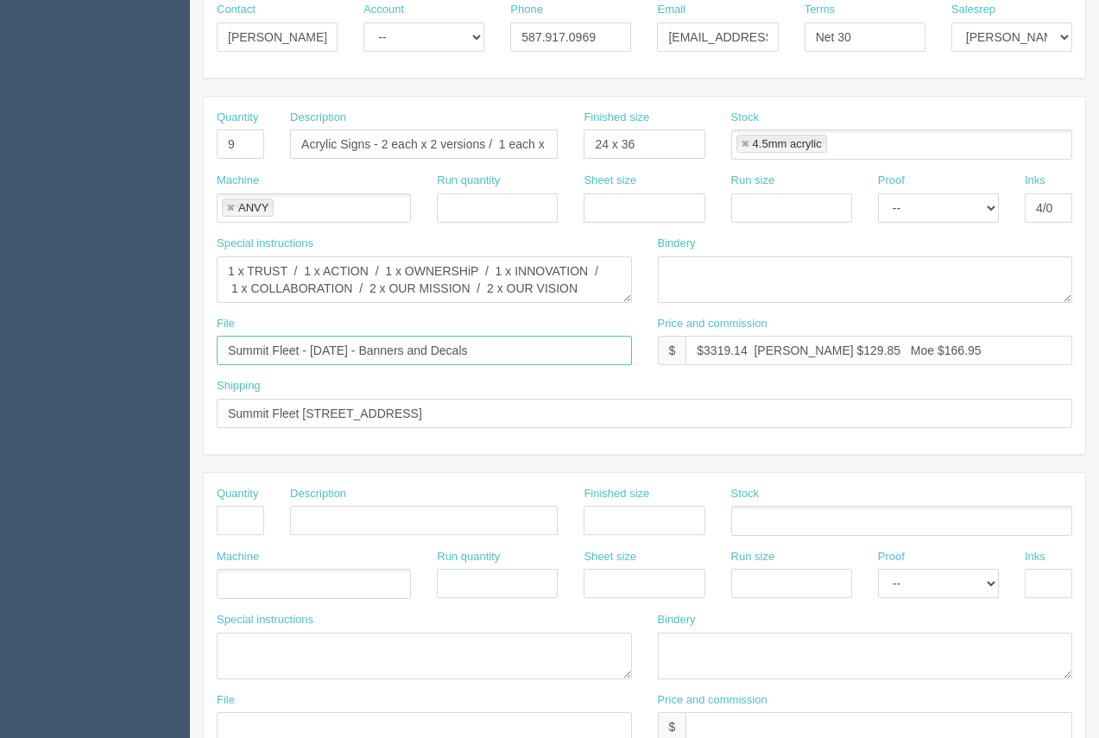
drag, startPoint x: 504, startPoint y: 351, endPoint x: 313, endPoint y: 351, distance: 191.7
click at [313, 351] on input "Summit Fleet - June 2023 - Banners and Decals" at bounding box center [424, 350] width 415 height 29
click at [334, 352] on input "Summit Fleet - Ocotber 2025 - Signs_Acrylic" at bounding box center [424, 350] width 415 height 29
type input "Summit Fleet - [DATE] - Signs_Acrylic"
click at [229, 414] on input "Summit Fleet 1260 Highfield Crescent SE Calgary, AB, T2G 5M3" at bounding box center [645, 413] width 856 height 29
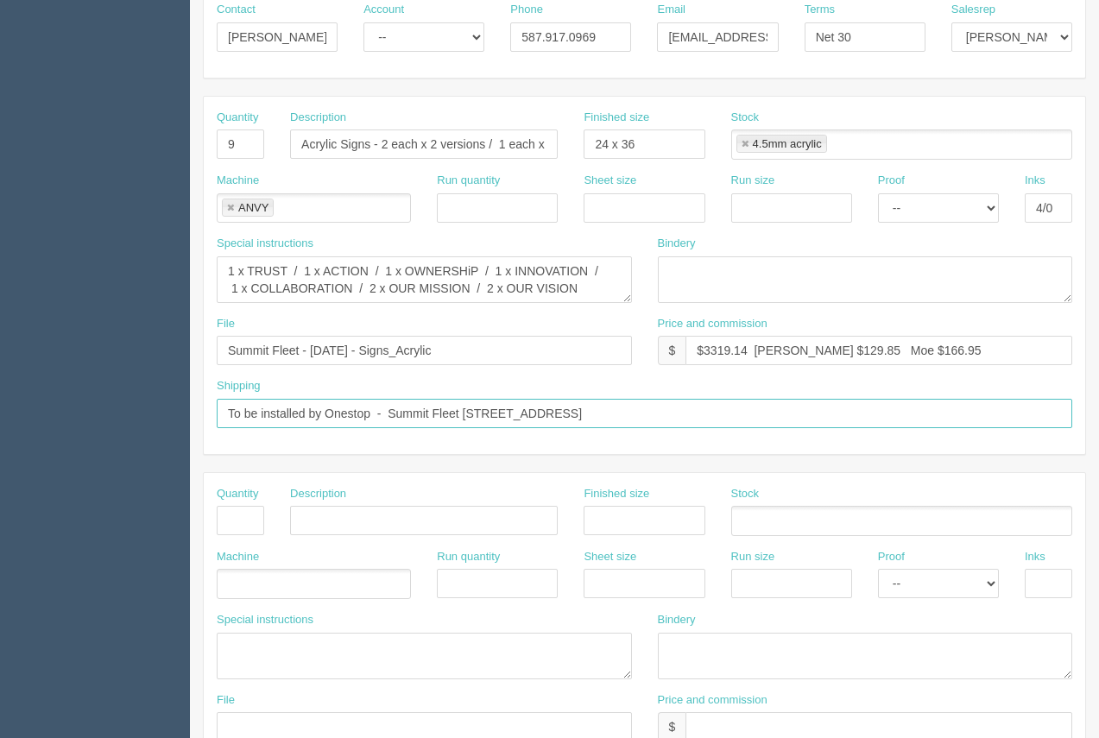
click at [784, 413] on input "To be installed by Onestop - Summit Fleet 1260 Highfield Crescent SE Calgary, A…" at bounding box center [645, 413] width 856 height 29
type input "To be installed by Onestop - Summit Fleet 1260 Highfield Crescent SE Calgary, A…"
drag, startPoint x: 821, startPoint y: 350, endPoint x: 782, endPoint y: 345, distance: 39.1
click at [782, 345] on input "$3319.14 Arif $129.85 Moe $166.95" at bounding box center [879, 350] width 387 height 29
drag, startPoint x: 907, startPoint y: 346, endPoint x: 858, endPoint y: 359, distance: 50.1
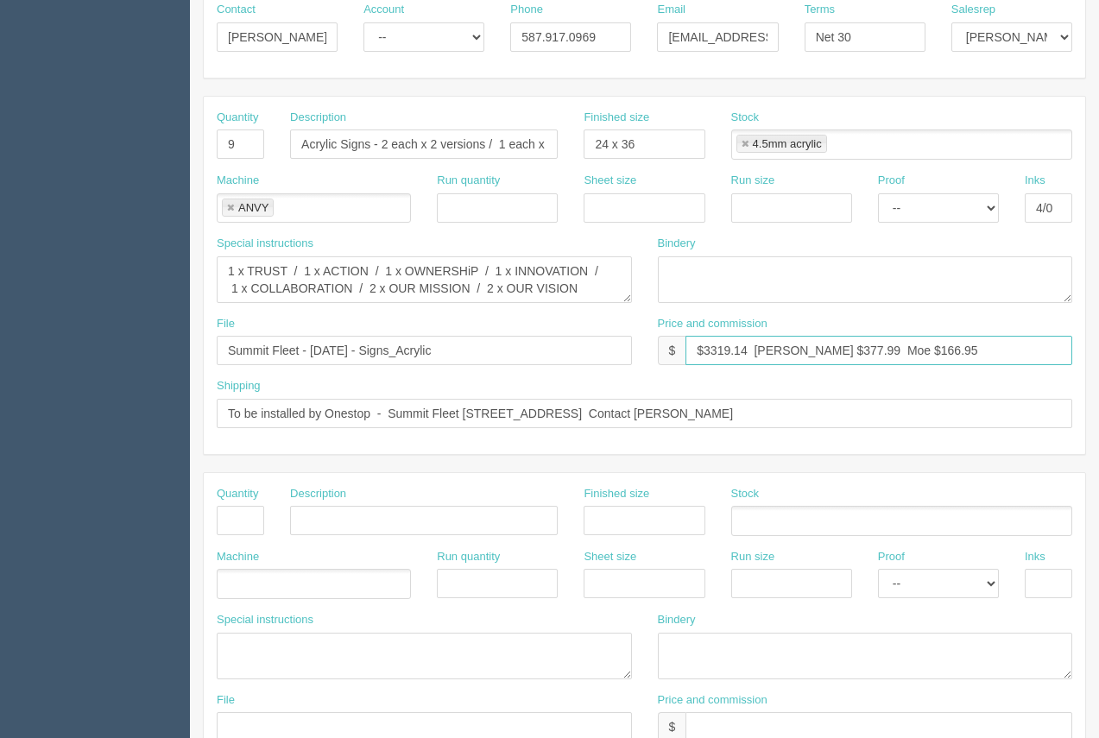
click at [858, 359] on input "$3319.14 Arif $377.99 Moe $166.95" at bounding box center [879, 350] width 387 height 29
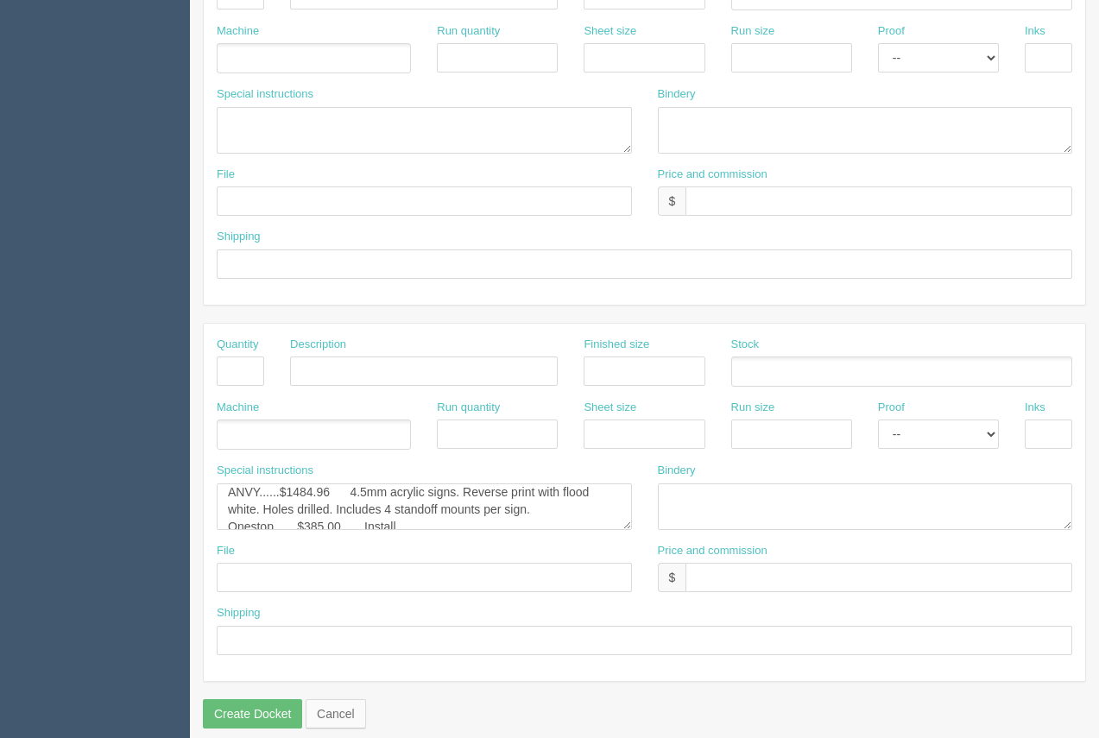
scroll to position [825, 0]
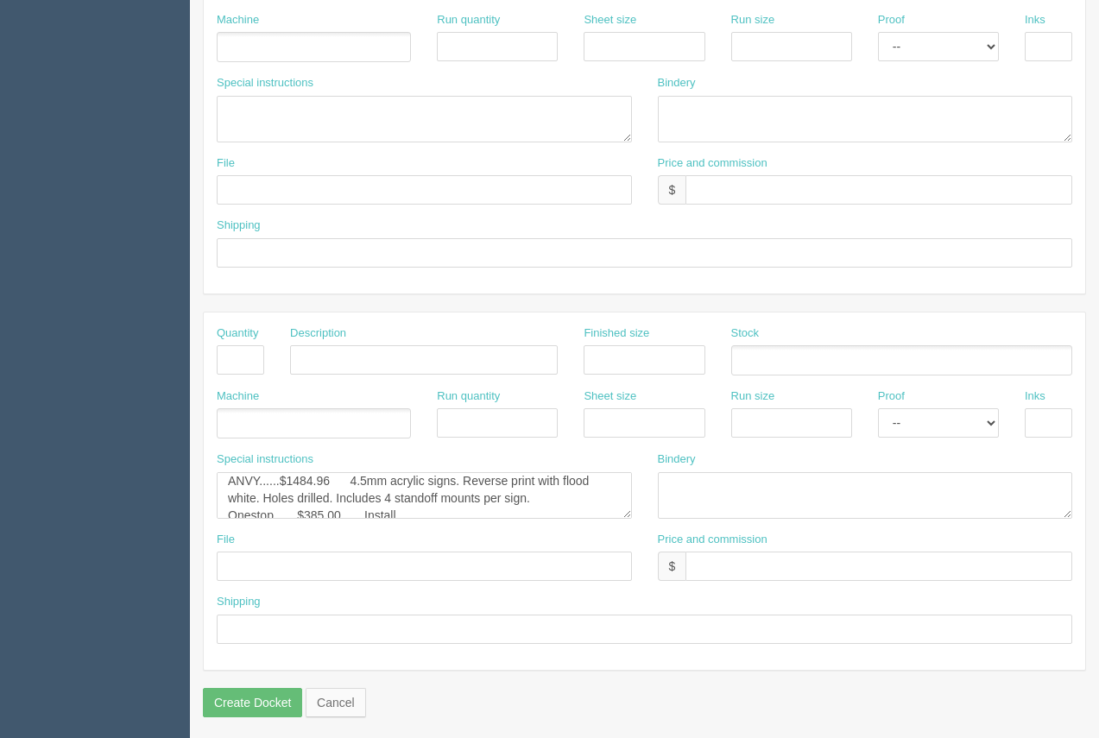
type input "$3319.14 Arif $377.99 Moe $909.45"
click at [274, 485] on textarea "Process....$351.00 2 - 36" x 216" banners. Hem and grommet. Quote#71362" at bounding box center [424, 495] width 415 height 47
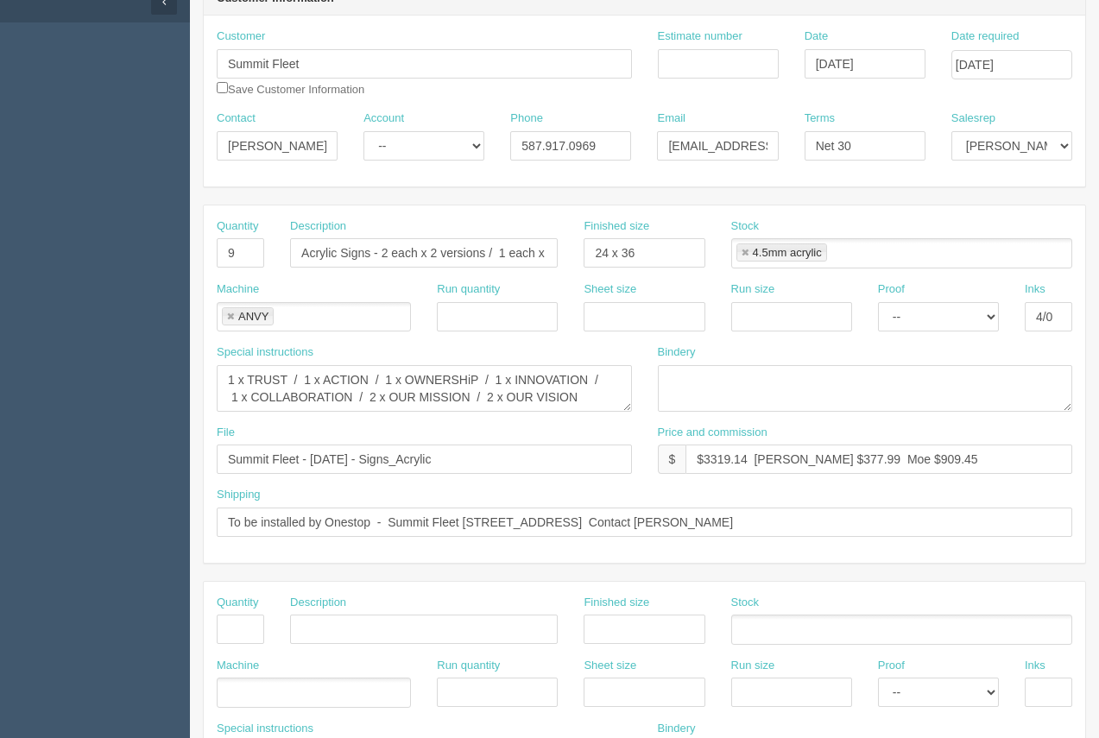
scroll to position [59, 0]
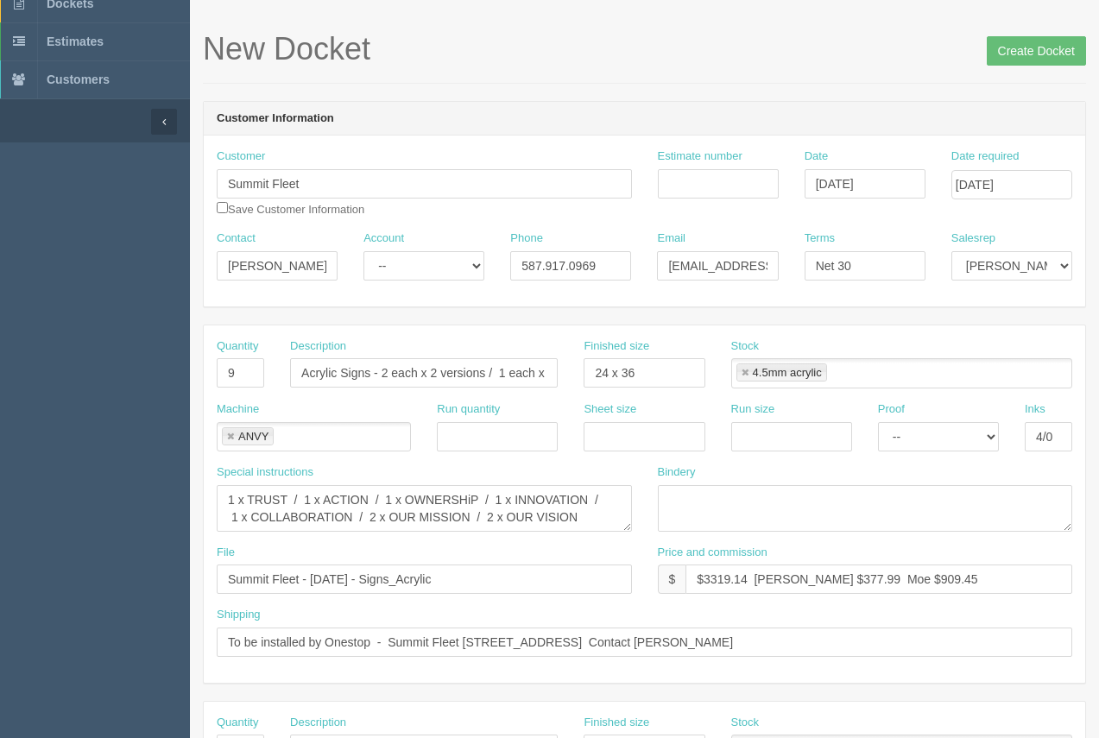
type textarea "ANVY...........$1484.96 4.5mm acrylic signs. Reverse print with flood white. Ho…"
drag, startPoint x: 605, startPoint y: 264, endPoint x: 471, endPoint y: 281, distance: 134.9
click at [471, 281] on div "Contact MArk Aebig Account -- Existing Client Allrush Client Rep Client Phone 5…" at bounding box center [644, 262] width 881 height 63
type input "403.862.2263"
drag, startPoint x: 705, startPoint y: 263, endPoint x: 640, endPoint y: 264, distance: 65.6
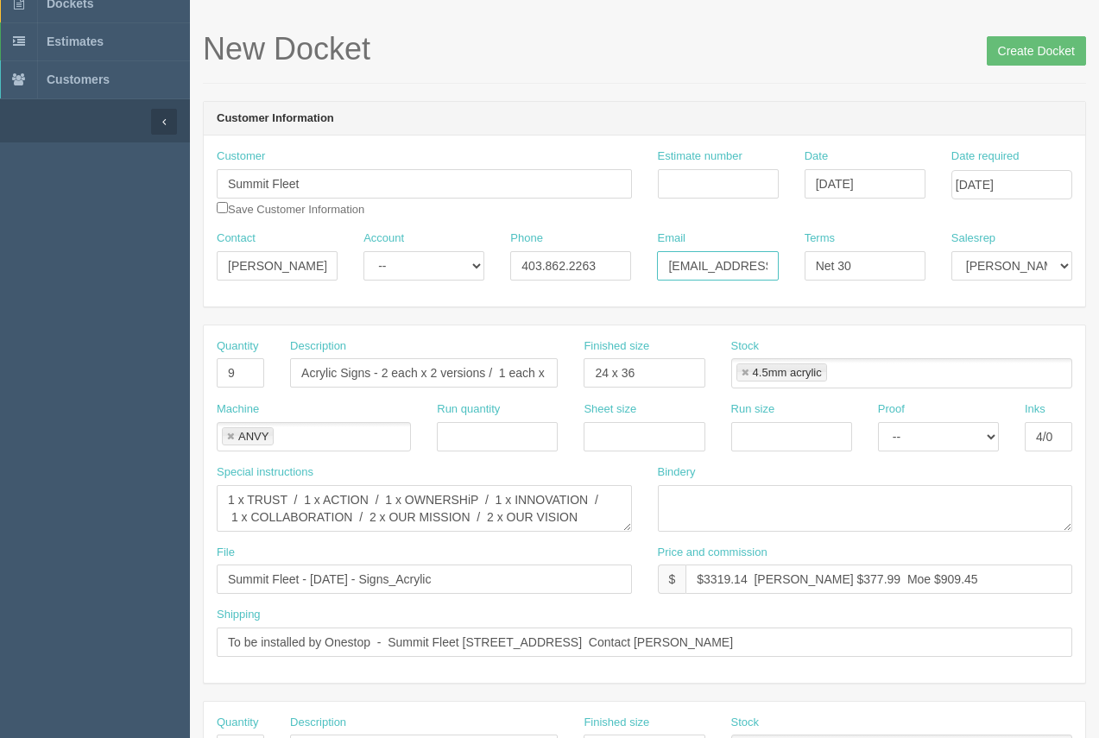
click at [640, 264] on div "Contact MArk Aebig Account -- Existing Client Allrush Client Rep Client Phone 4…" at bounding box center [644, 262] width 881 height 63
type input "maebig@kaizenauto.com"
click at [244, 270] on input "MArk Aebig" at bounding box center [277, 265] width 121 height 29
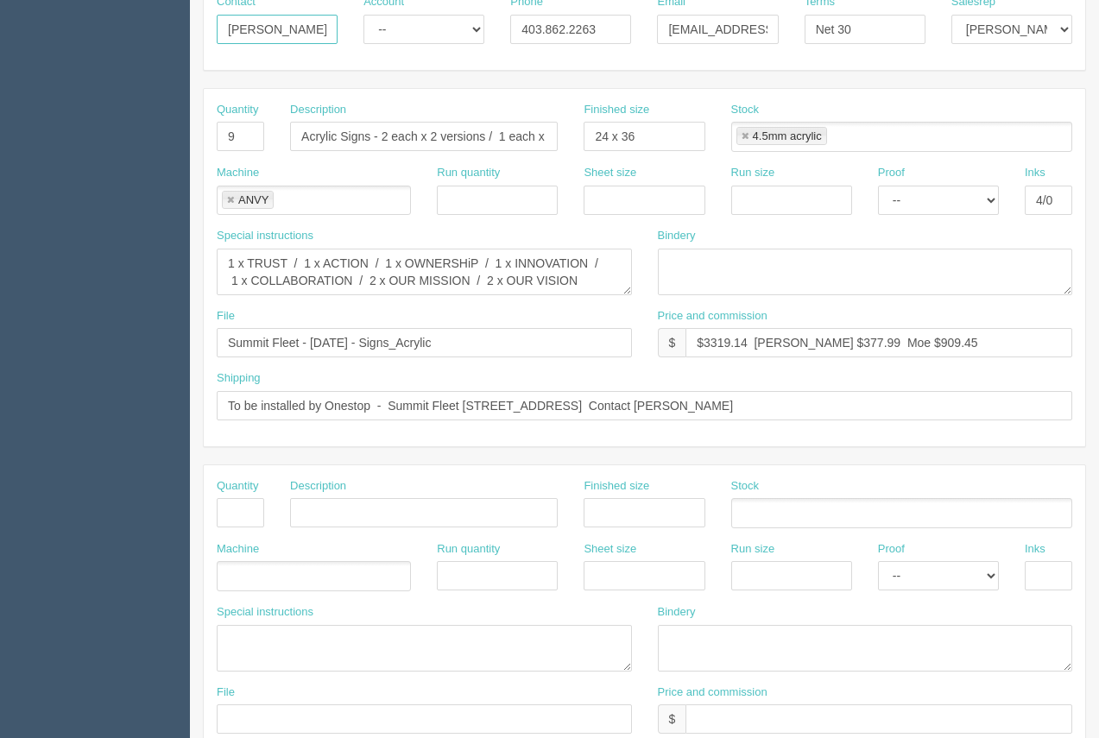
scroll to position [313, 0]
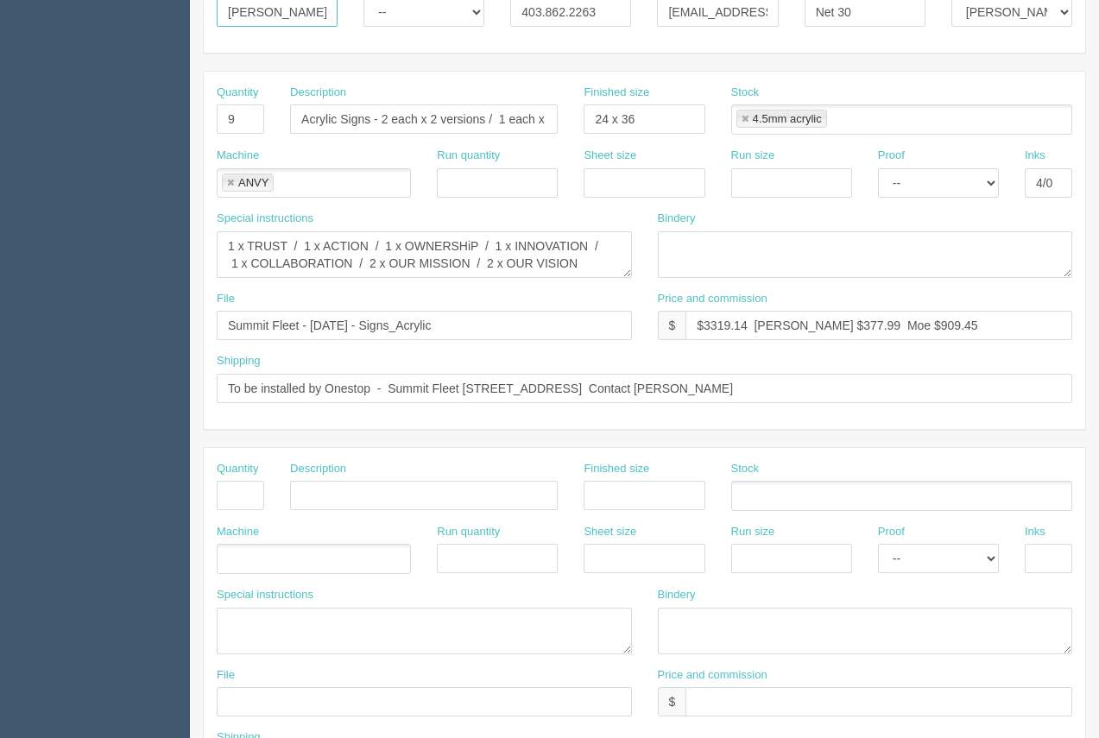
type input "Mark Aebig"
click at [469, 252] on textarea "1 x TRUST / 1 x ACTION / 1 x OWNERSHiP / 1 x INNOVATION / 1 x COLLABORATION / 2…" at bounding box center [424, 254] width 415 height 47
click at [472, 250] on textarea "1 x TRUST / 1 x ACTION / 1 x OWNERSHiP / 1 x INNOVATION / 1 x COLLABORATION / 2…" at bounding box center [424, 254] width 415 height 47
click at [523, 269] on textarea "1 x TRUST / 1 x ACTION / 1 x OWNERSHIP / 1 x INNOVATION / 1 x COLLABORATION / 2…" at bounding box center [424, 254] width 415 height 47
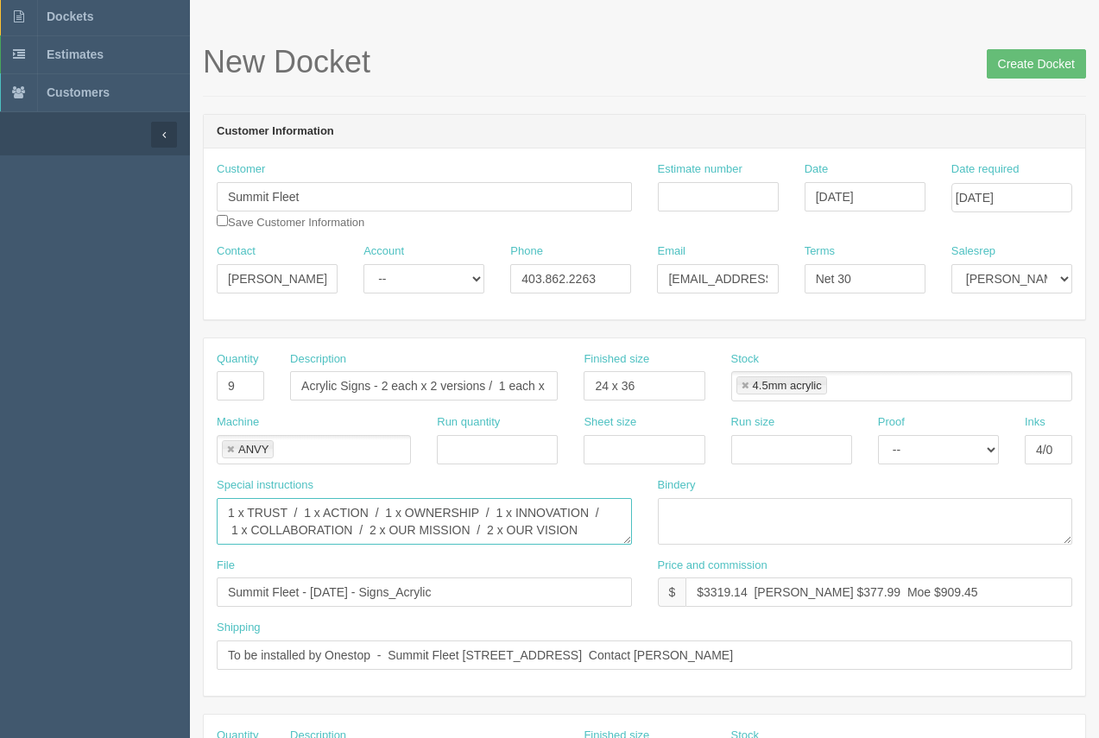
scroll to position [36, 0]
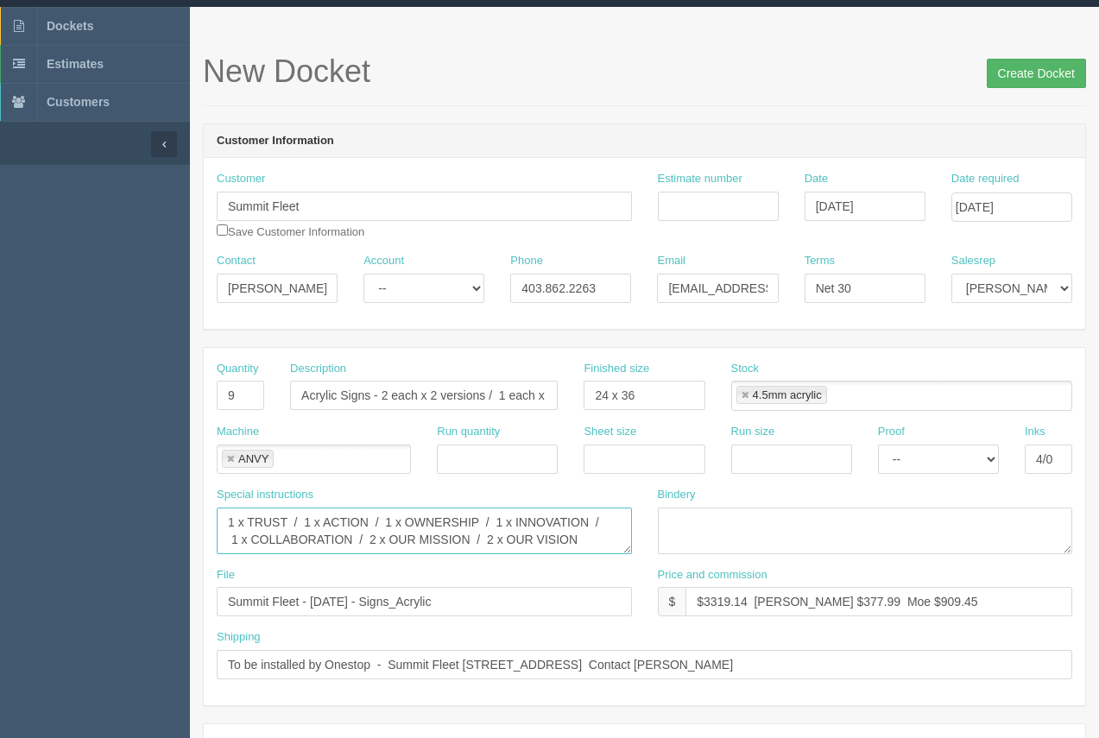
type textarea "1 x TRUST / 1 x ACTION / 1 x OWNERSHIP / 1 x INNOVATION / 1 x COLLABORATION / 2…"
click at [1039, 86] on input "Create Docket" at bounding box center [1036, 73] width 99 height 29
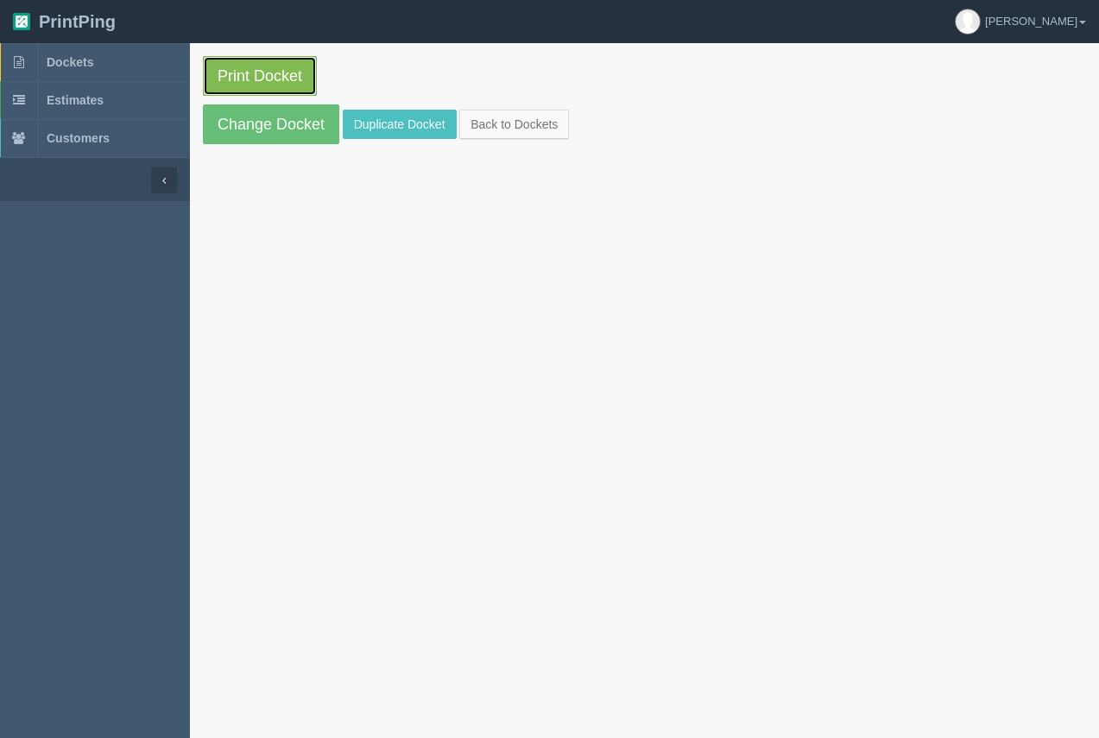
click at [248, 83] on link "Print Docket" at bounding box center [260, 76] width 114 height 40
click at [81, 66] on span "Dockets" at bounding box center [70, 62] width 47 height 14
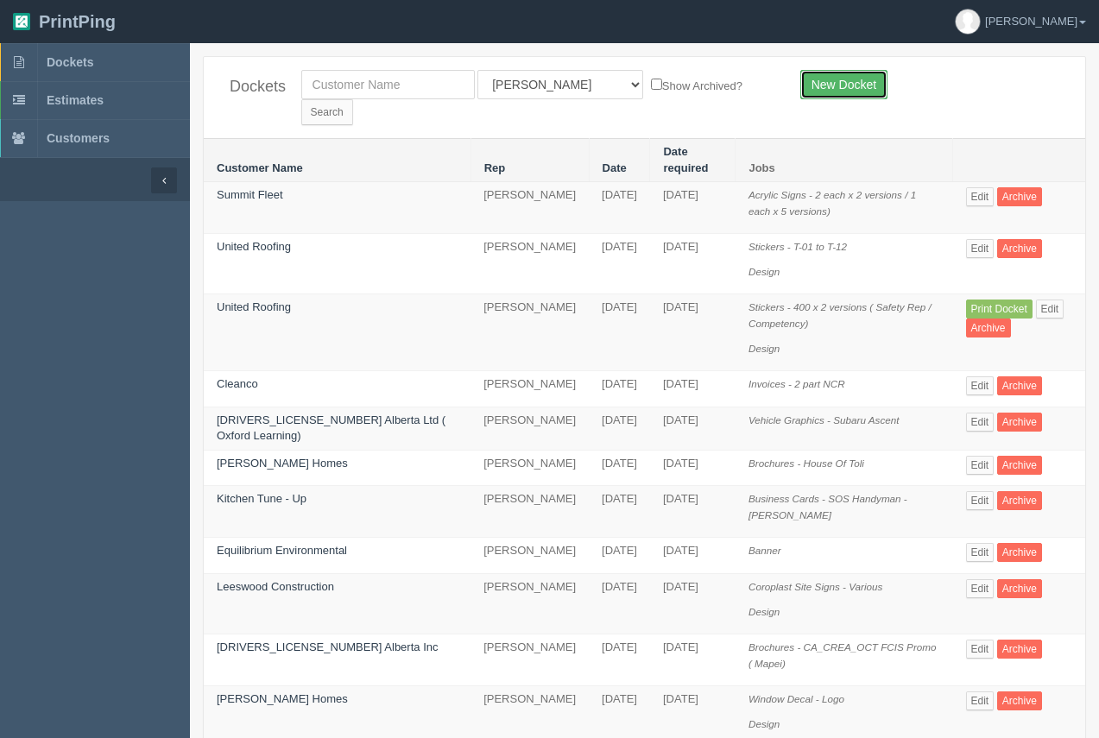
click at [854, 92] on link "New Docket" at bounding box center [843, 84] width 87 height 29
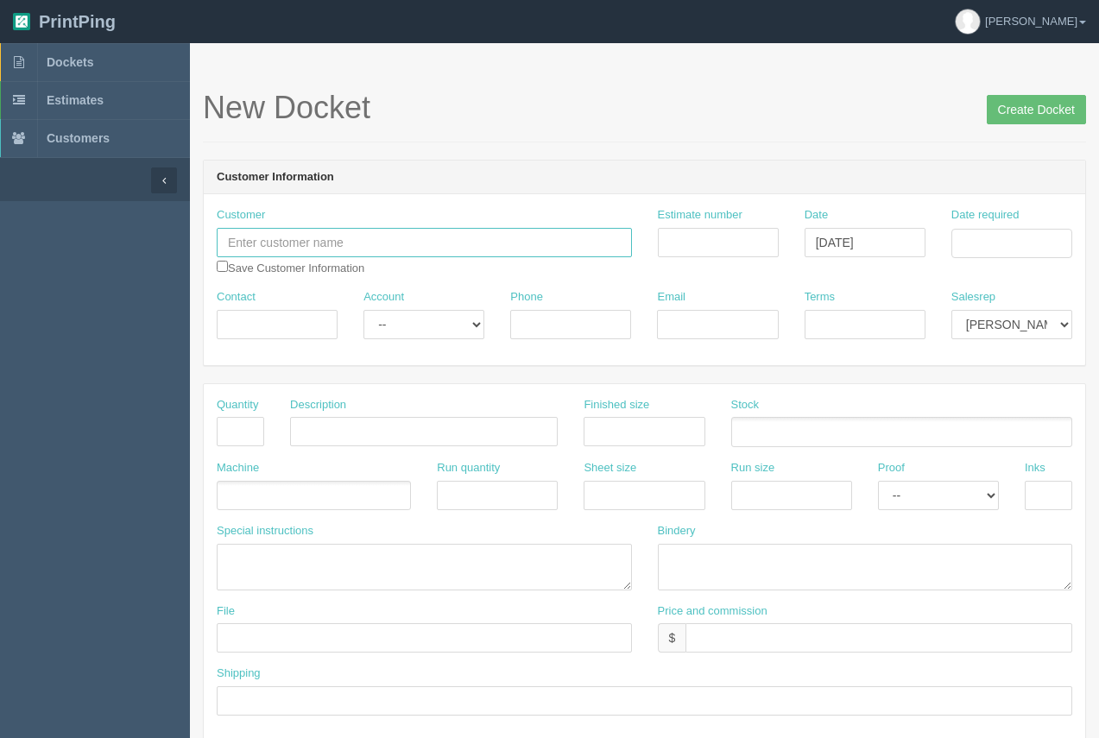
paste input "Urban Oasis Dental Studio"
type input "Urban Oasis Dental Studio"
click at [294, 332] on input "Contact" at bounding box center [277, 324] width 121 height 29
type input "Karen"
drag, startPoint x: 547, startPoint y: 329, endPoint x: 720, endPoint y: 316, distance: 173.2
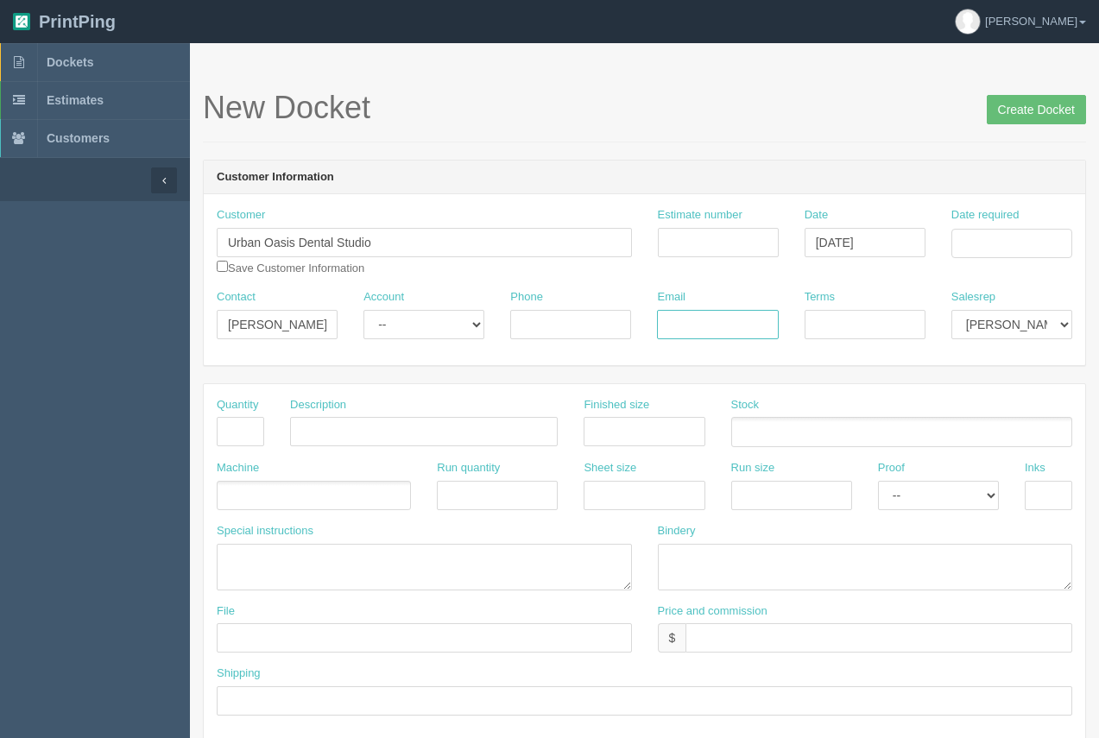
paste input "manager@urbanoasisdental.ca"
type input "manager@urbanoasisdental.ca"
click at [546, 343] on div "Phone" at bounding box center [570, 320] width 147 height 63
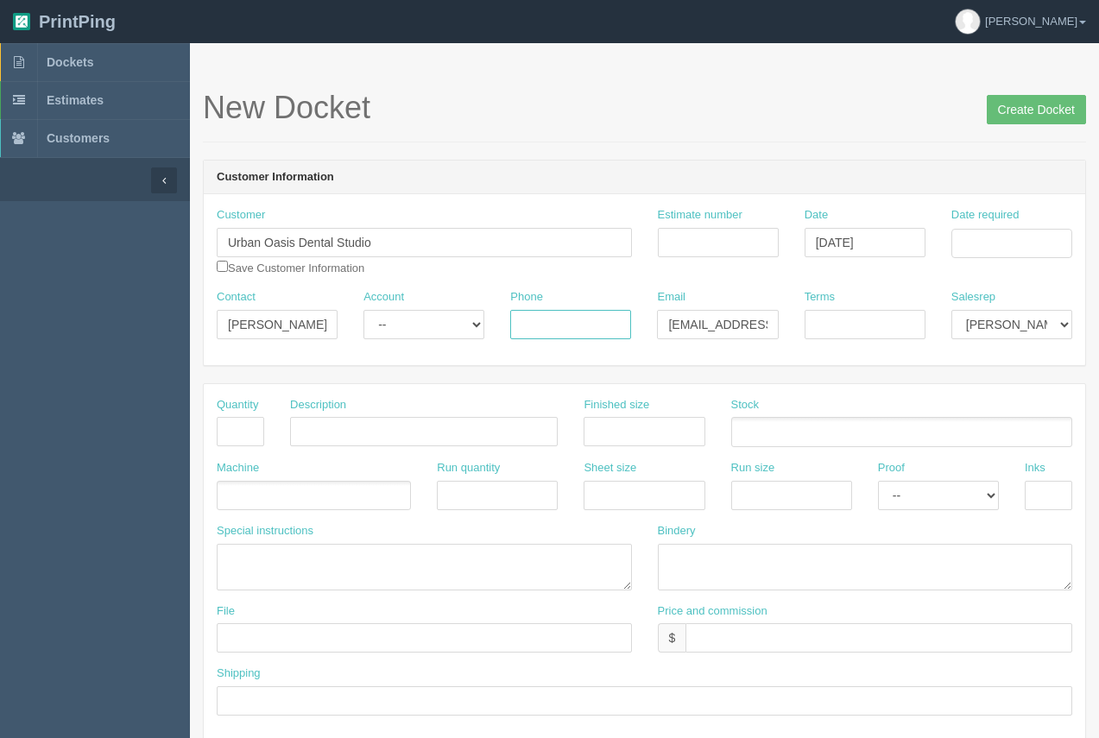
click at [544, 329] on input "Phone" at bounding box center [570, 324] width 121 height 29
type input "403.873.1170"
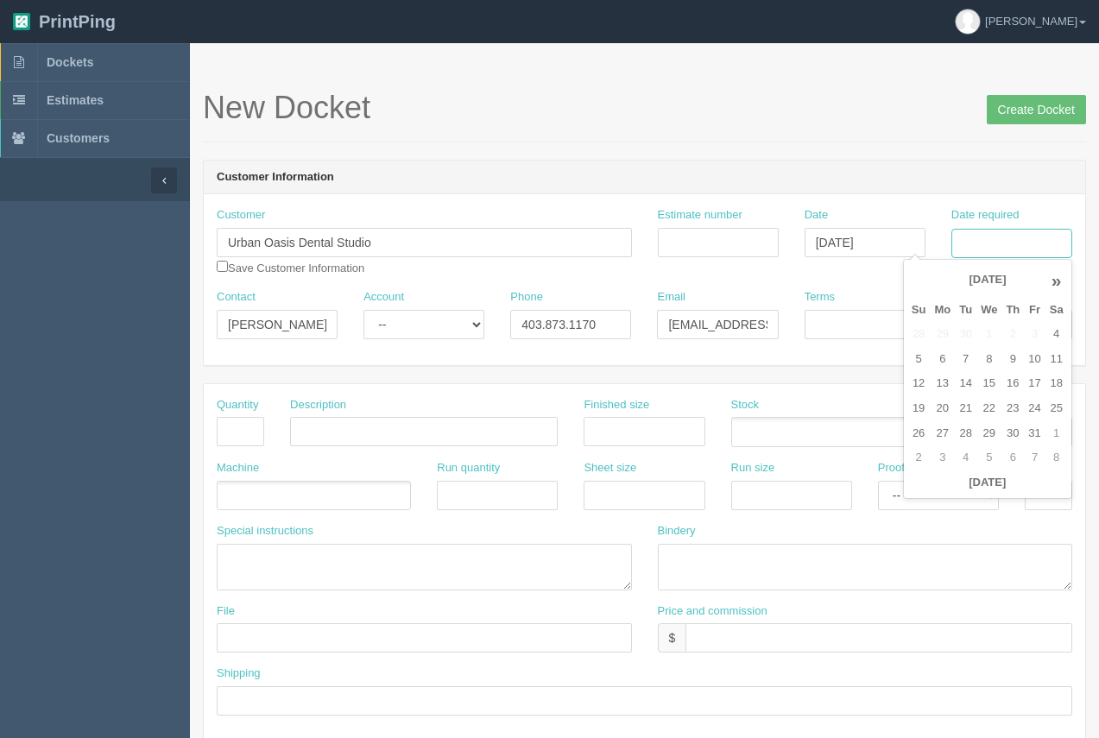
click at [1032, 250] on input "Date required" at bounding box center [1011, 243] width 121 height 29
click at [945, 383] on td "13" at bounding box center [942, 383] width 25 height 25
type input "October 13, 2025"
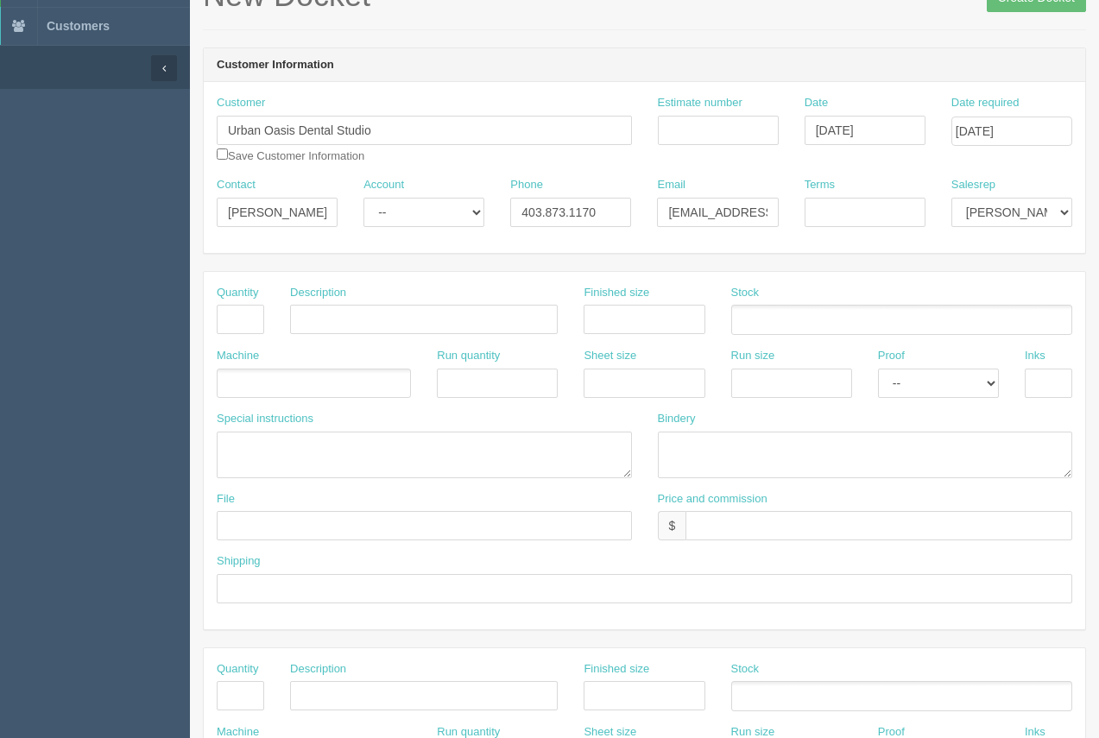
scroll to position [114, 0]
click at [872, 216] on input "Terms" at bounding box center [865, 210] width 121 height 29
type input "50/50"
click at [248, 330] on input "text" at bounding box center [240, 317] width 47 height 29
click at [248, 328] on input "text" at bounding box center [240, 317] width 47 height 29
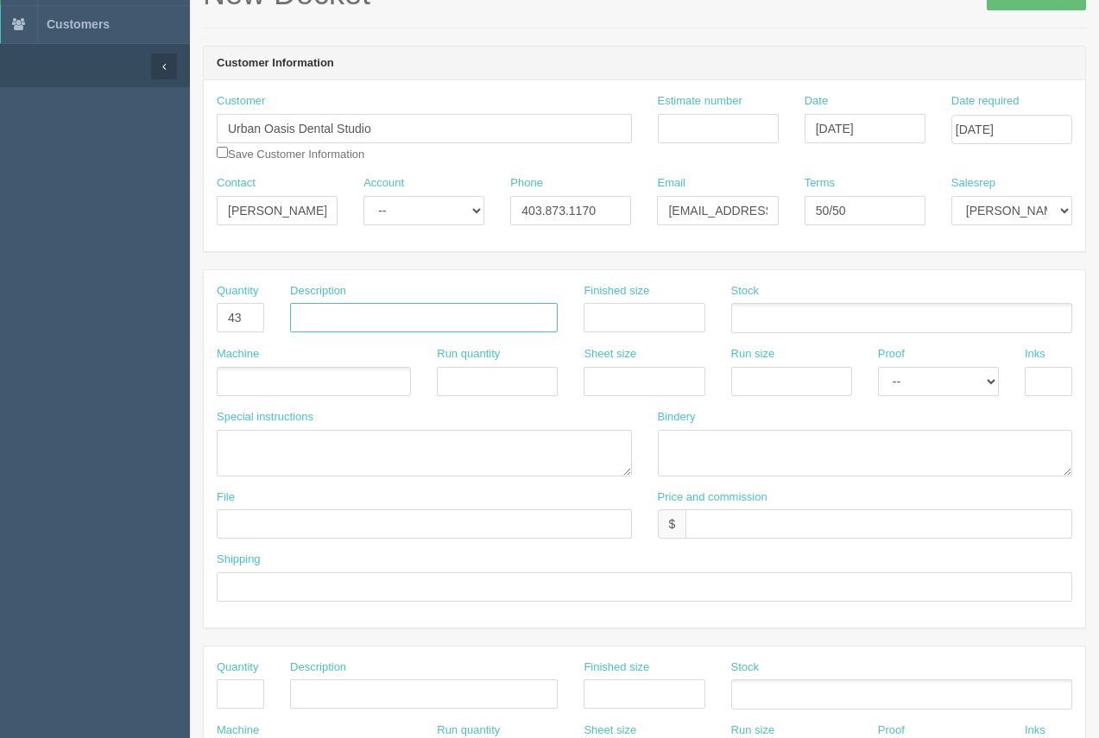
click at [324, 329] on input "text" at bounding box center [424, 317] width 268 height 29
click at [252, 320] on input "43" at bounding box center [240, 317] width 47 height 29
type input "4"
click at [298, 328] on input "text" at bounding box center [424, 317] width 268 height 29
click at [408, 324] on input "Vinyl Decals - Dr NAmers" at bounding box center [424, 317] width 268 height 29
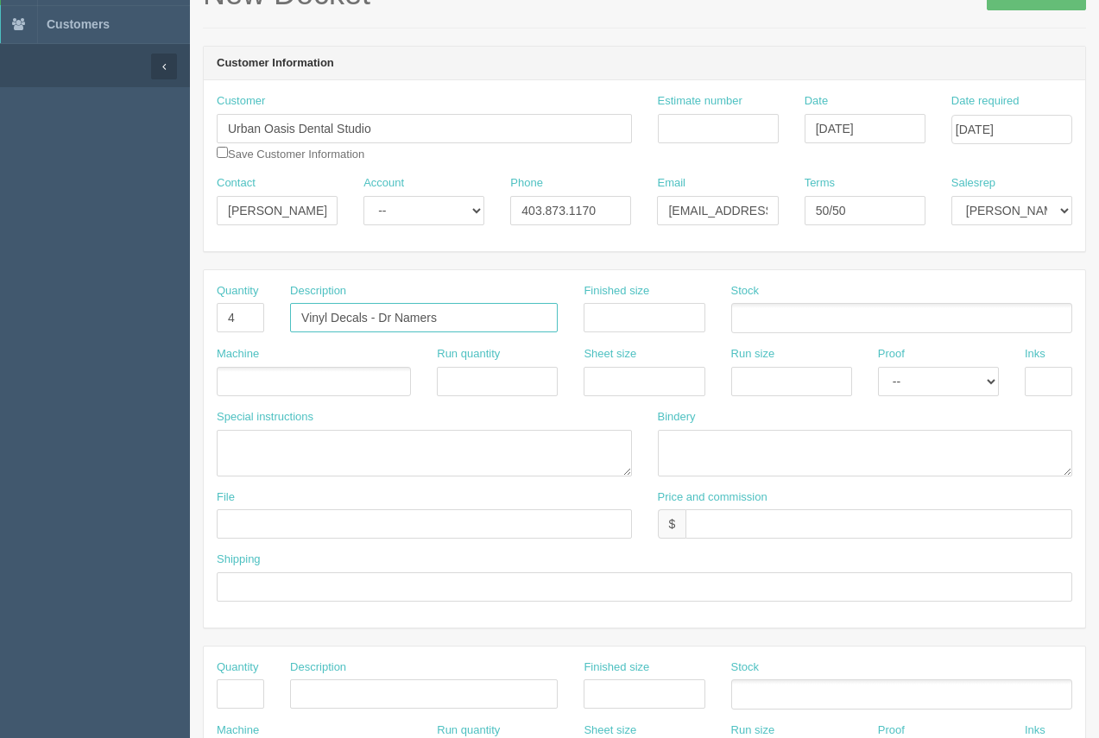
click at [433, 319] on input "Vinyl Decals - Dr Namers" at bounding box center [424, 317] width 268 height 29
type input "Vinyl Decals - Dr Names"
click at [591, 319] on input "text" at bounding box center [644, 317] width 121 height 29
type input "30" x 2""
click at [769, 324] on ul at bounding box center [901, 318] width 341 height 30
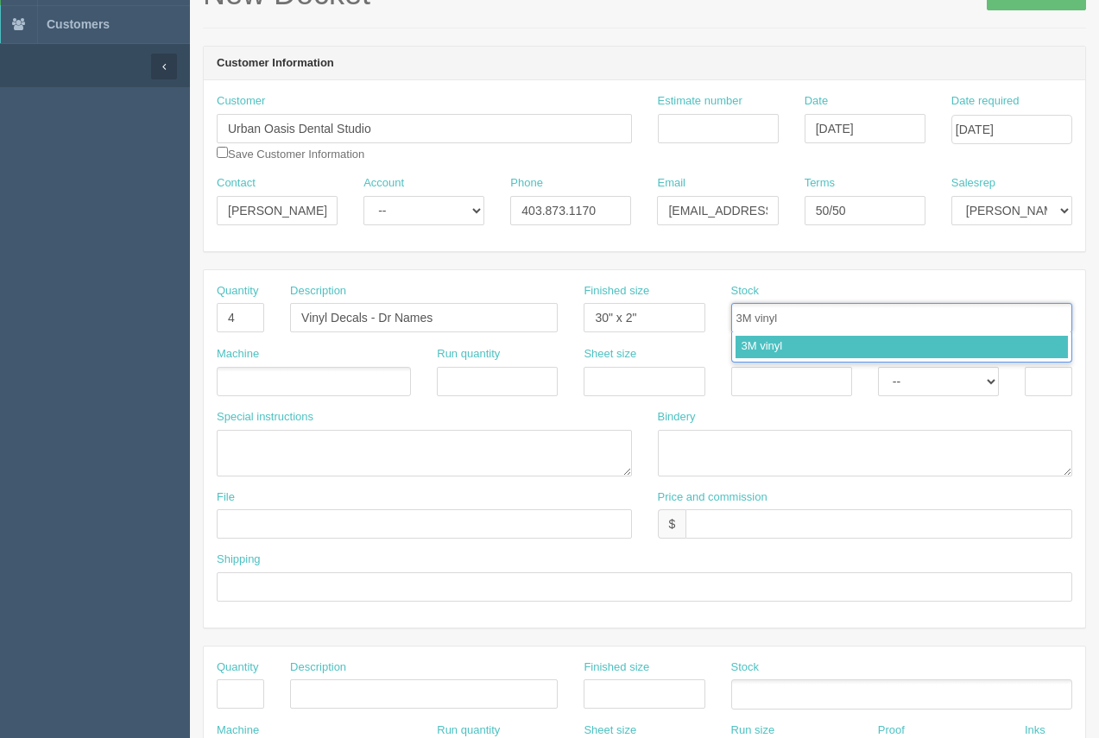
type input "3M vinyl"
type input "3M laminate"
type input "3M vinyl,3M laminate"
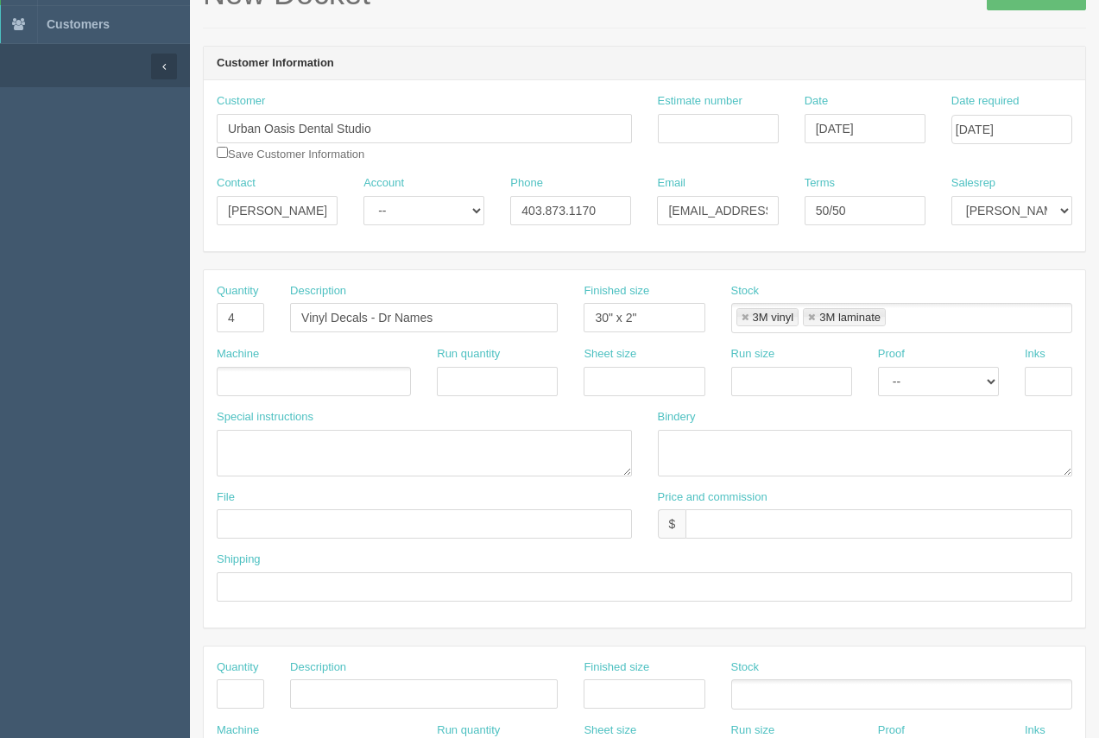
click at [265, 390] on ul at bounding box center [314, 382] width 194 height 30
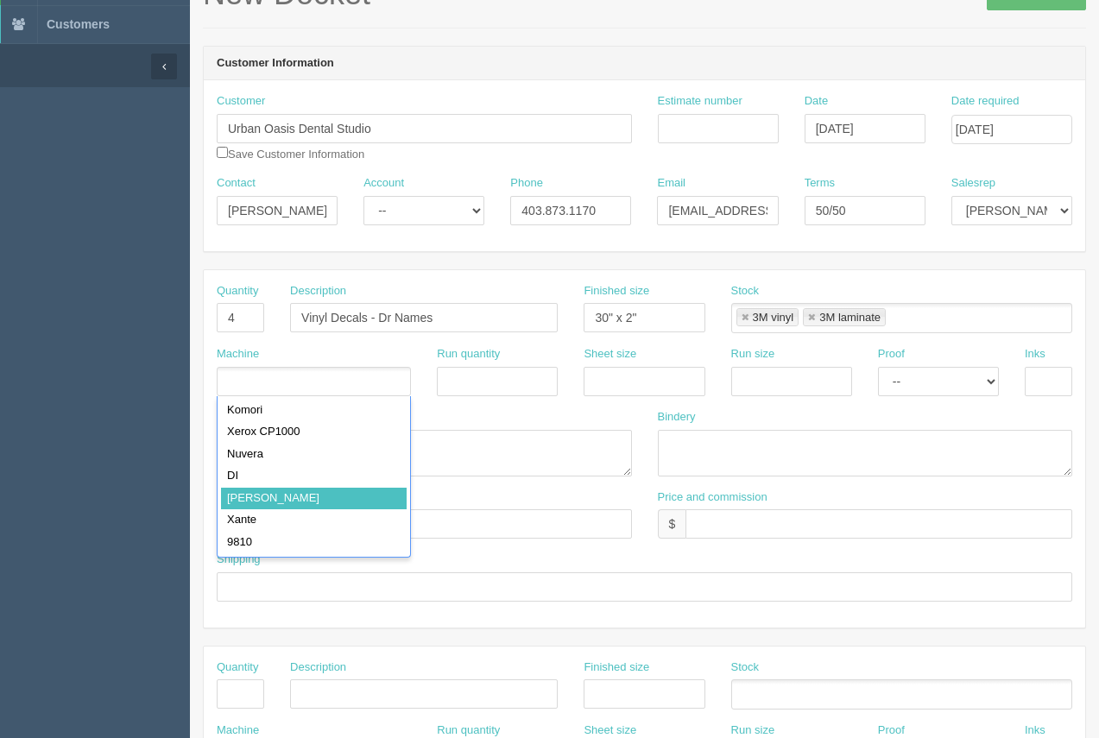
type input "[PERSON_NAME]"
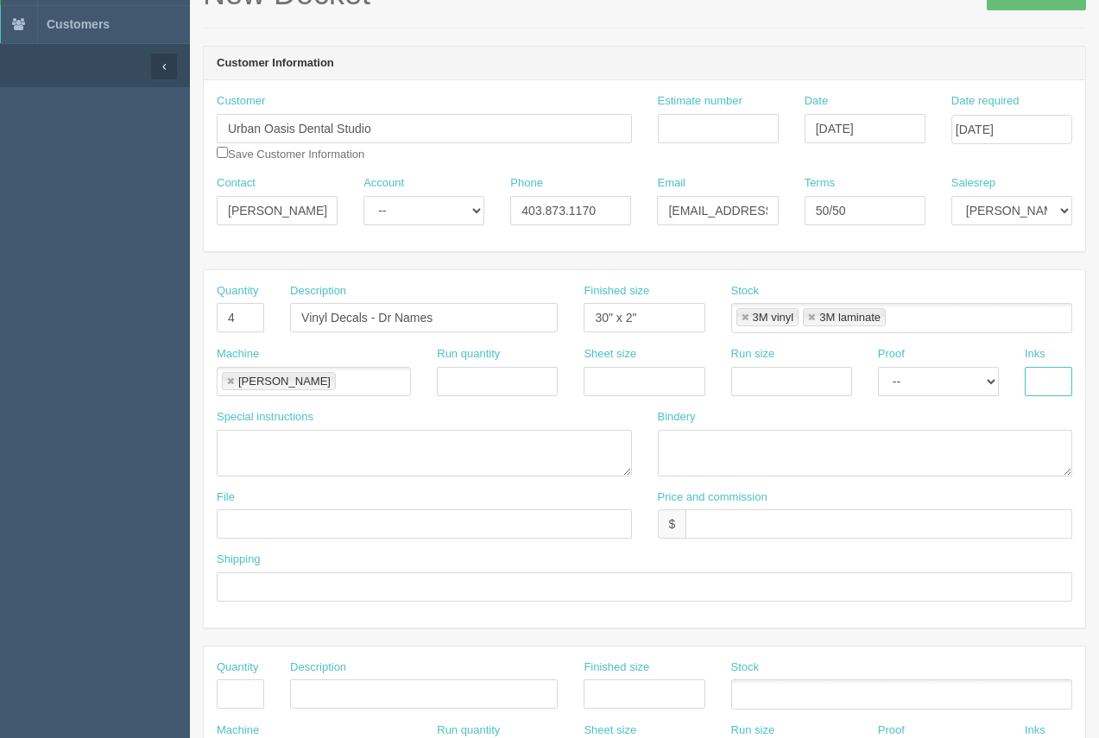
click at [1043, 381] on input "text" at bounding box center [1048, 381] width 47 height 29
type input "see instruc"
click at [275, 451] on textarea at bounding box center [424, 453] width 415 height 47
type textarea "4/0 - print and cut after lam"
click at [710, 434] on textarea at bounding box center [865, 453] width 415 height 47
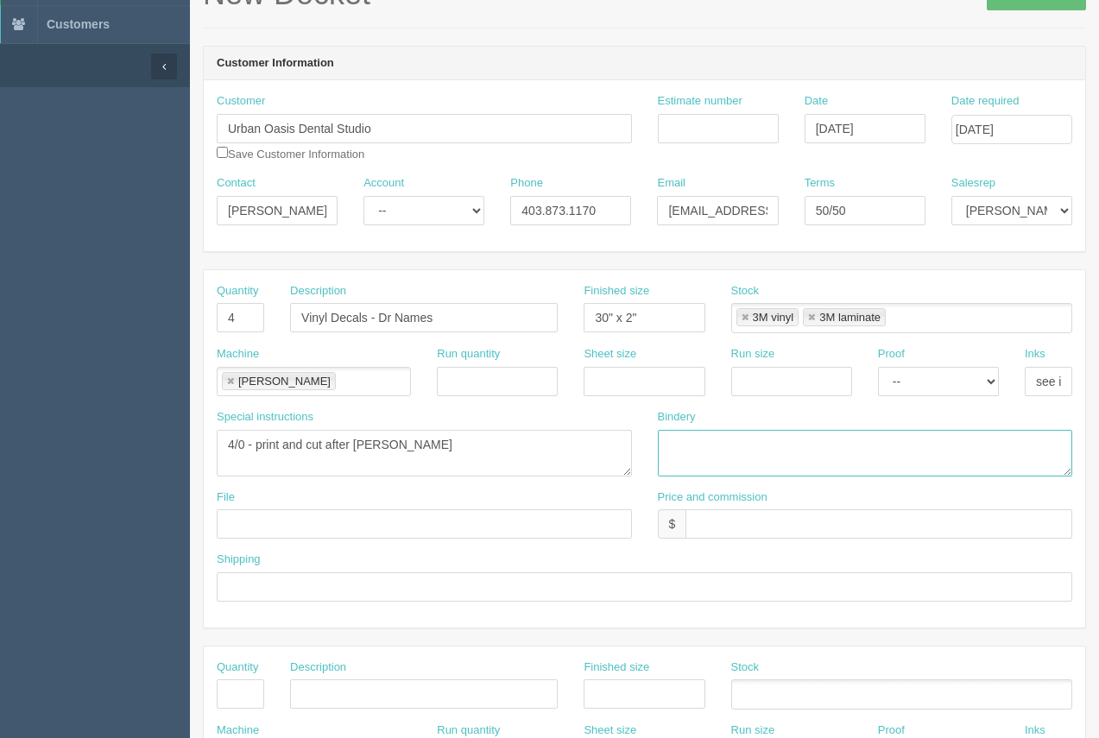
type textarea "3"
type textarea "3M lam, weed, mask"
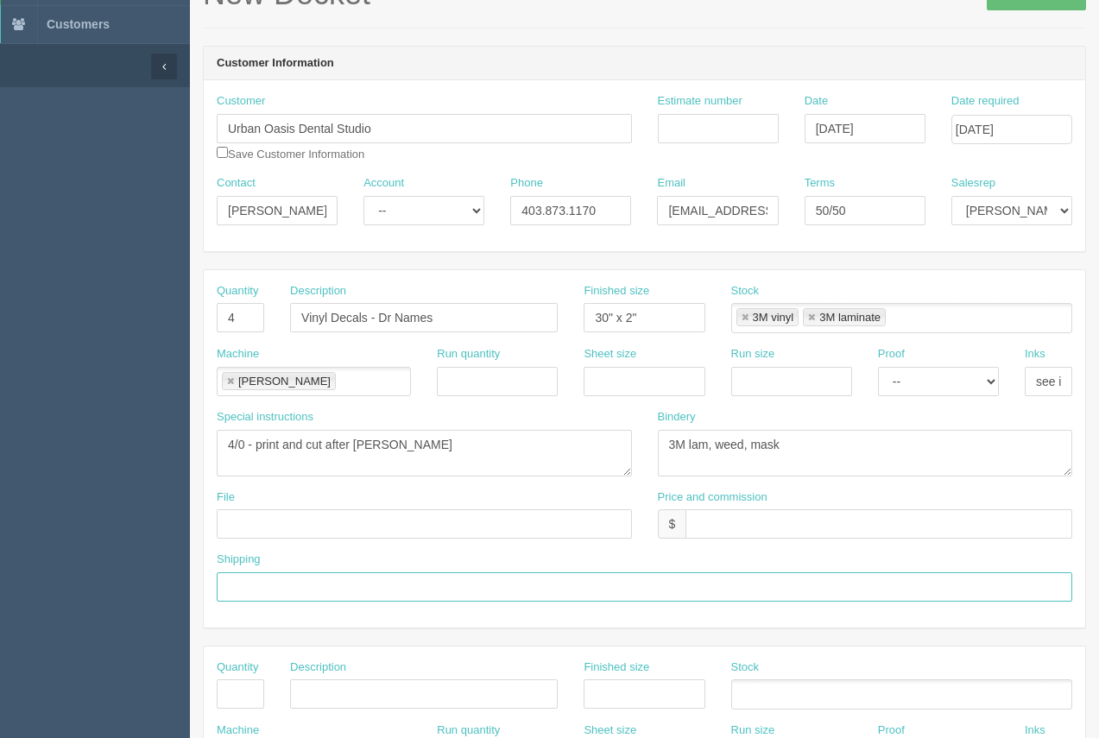
click at [290, 591] on input "text" at bounding box center [645, 586] width 856 height 29
click at [343, 590] on input "install / removal by onestop" at bounding box center [645, 586] width 856 height 29
type input "install / removal by Onestop"
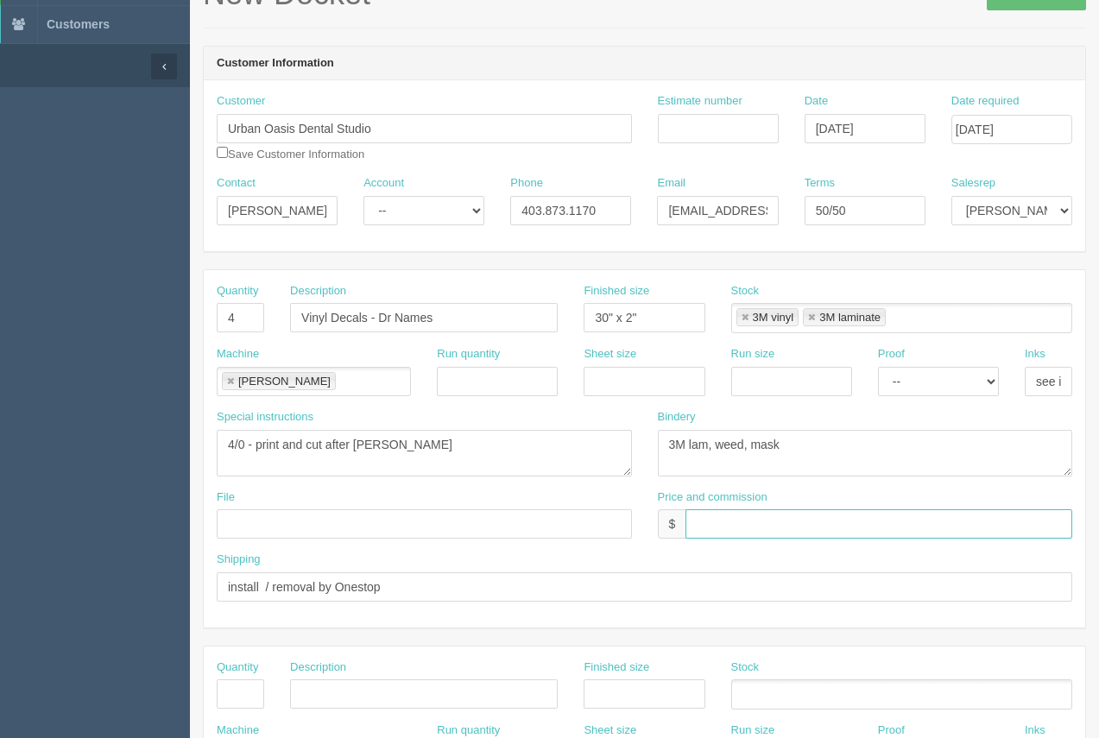
click at [778, 529] on input "text" at bounding box center [879, 523] width 387 height 29
click at [799, 538] on input "$415.03" at bounding box center [879, 523] width 387 height 29
click at [782, 524] on input "$415.03 Arif $ Moe $ 120.82" at bounding box center [879, 523] width 387 height 29
type input "$415.03 Arif $74.52 Moe $ 120.82"
click at [301, 519] on input "text" at bounding box center [424, 523] width 415 height 29
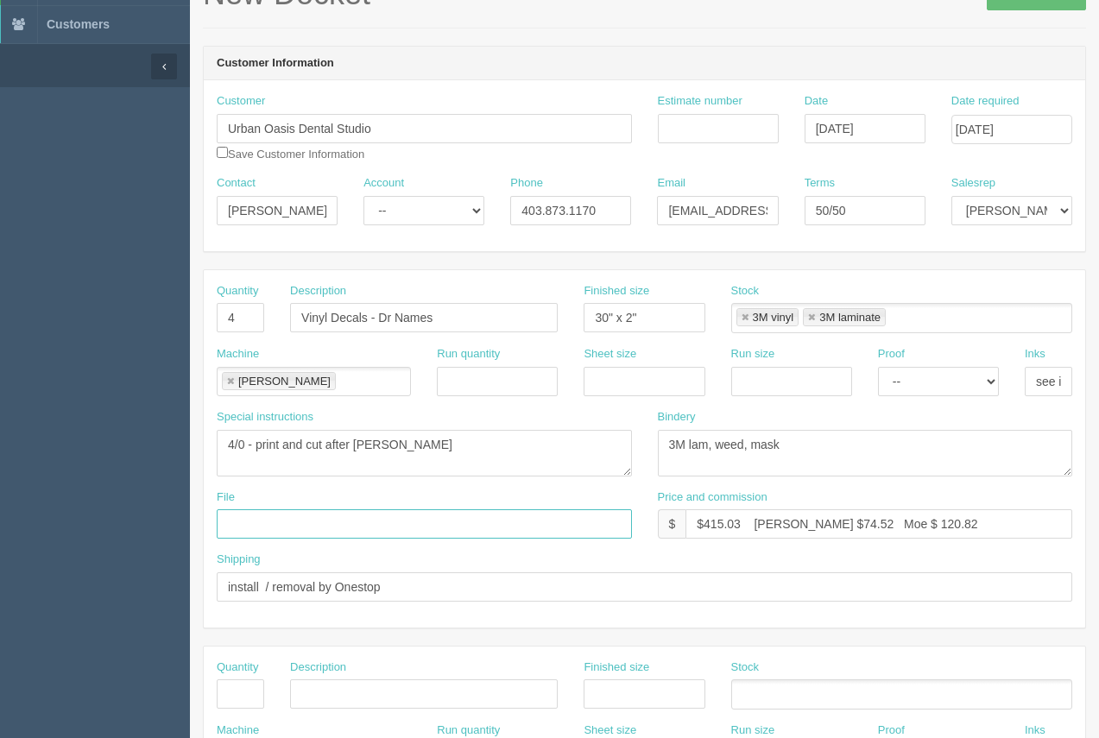
type input "files@allrush.ca - See instruc below"
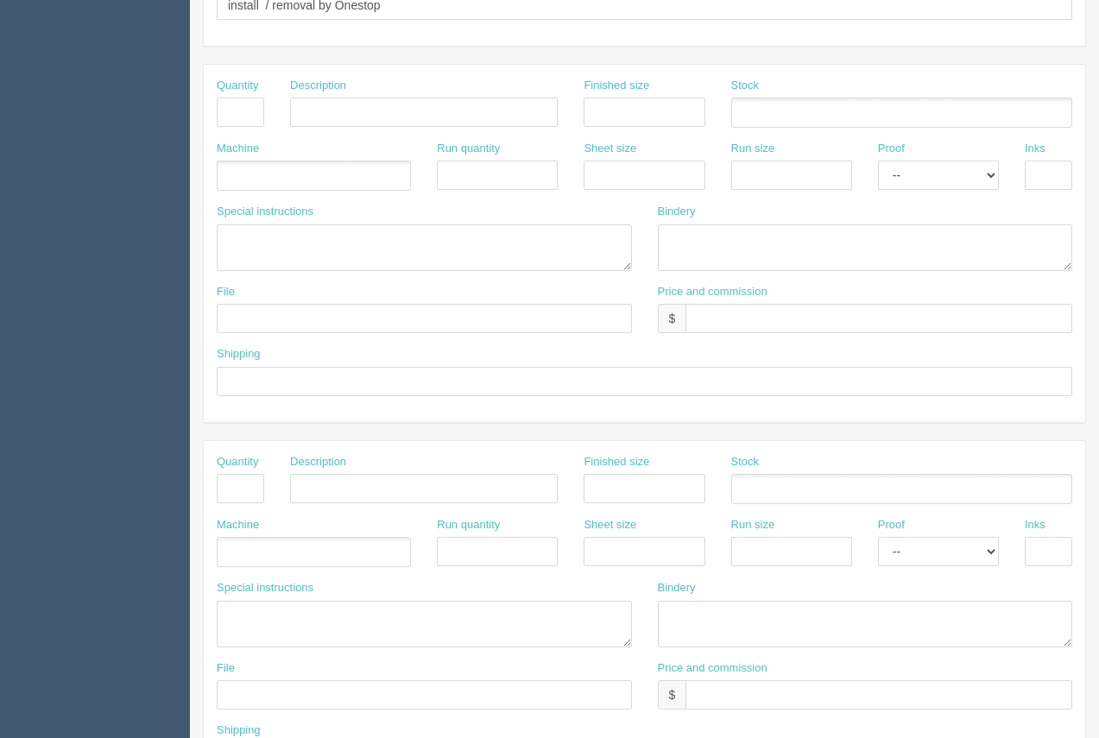
scroll to position [830, 0]
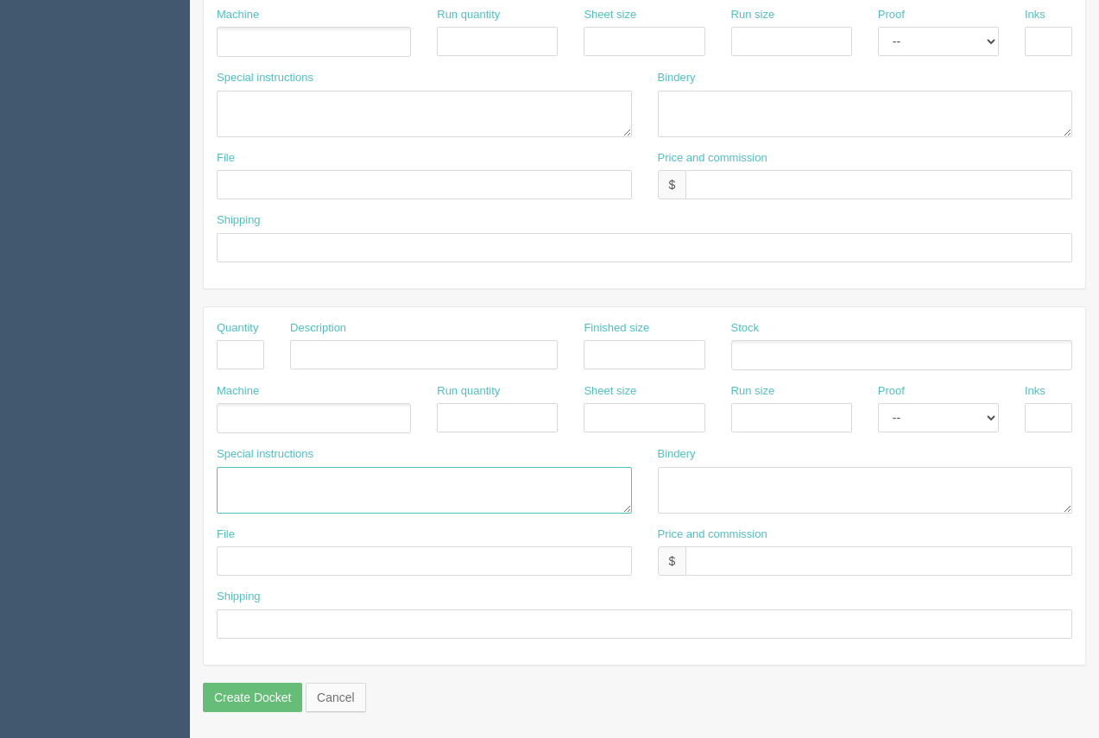
click at [270, 480] on textarea at bounding box center [424, 490] width 415 height 47
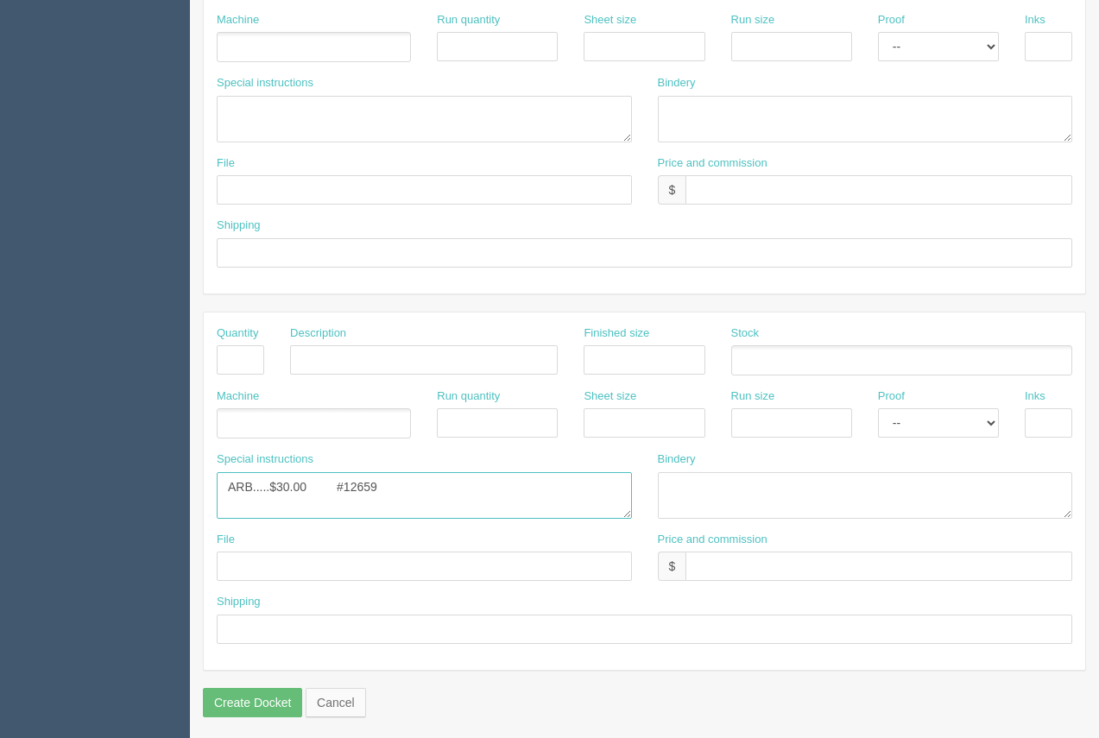
scroll to position [822, 0]
click at [338, 490] on textarea "ARB.....$30.00 #12659 Onestop.....$150.00 Install and removal" at bounding box center [424, 498] width 415 height 47
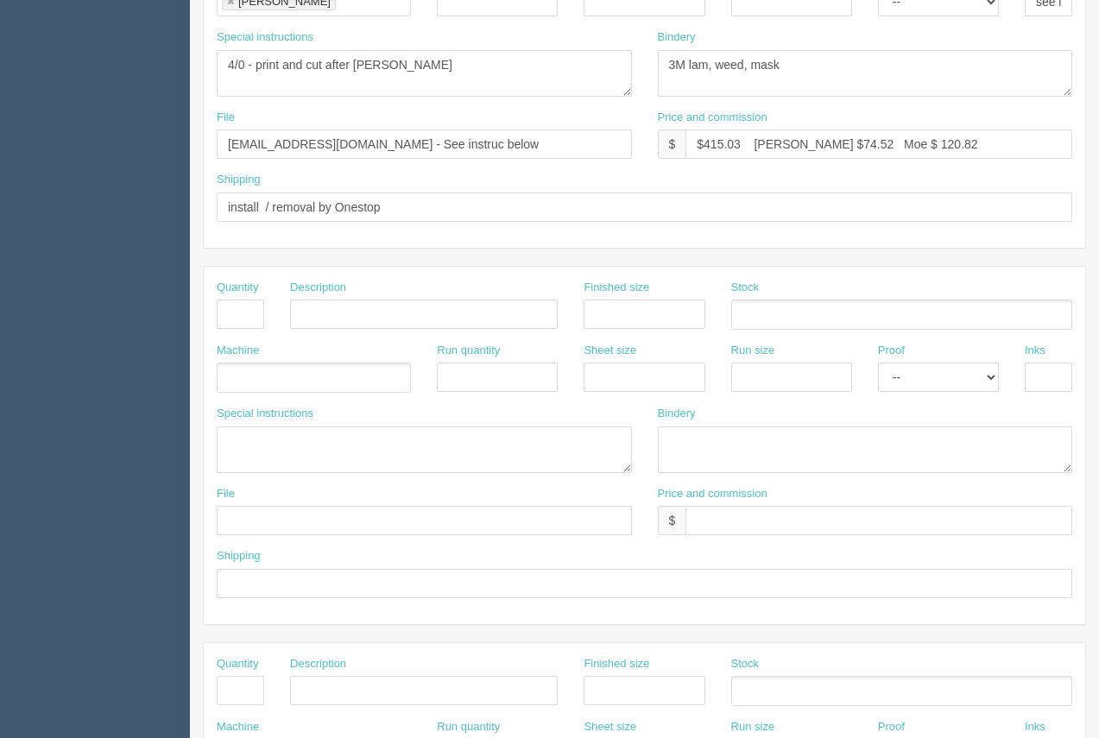
scroll to position [496, 0]
type textarea "ARB.....$30.00 #12659 Onestop.....$150.00 Install and removal"
click at [223, 317] on input "text" at bounding box center [240, 312] width 47 height 29
type input "1"
drag, startPoint x: 344, startPoint y: 319, endPoint x: 353, endPoint y: 328, distance: 12.8
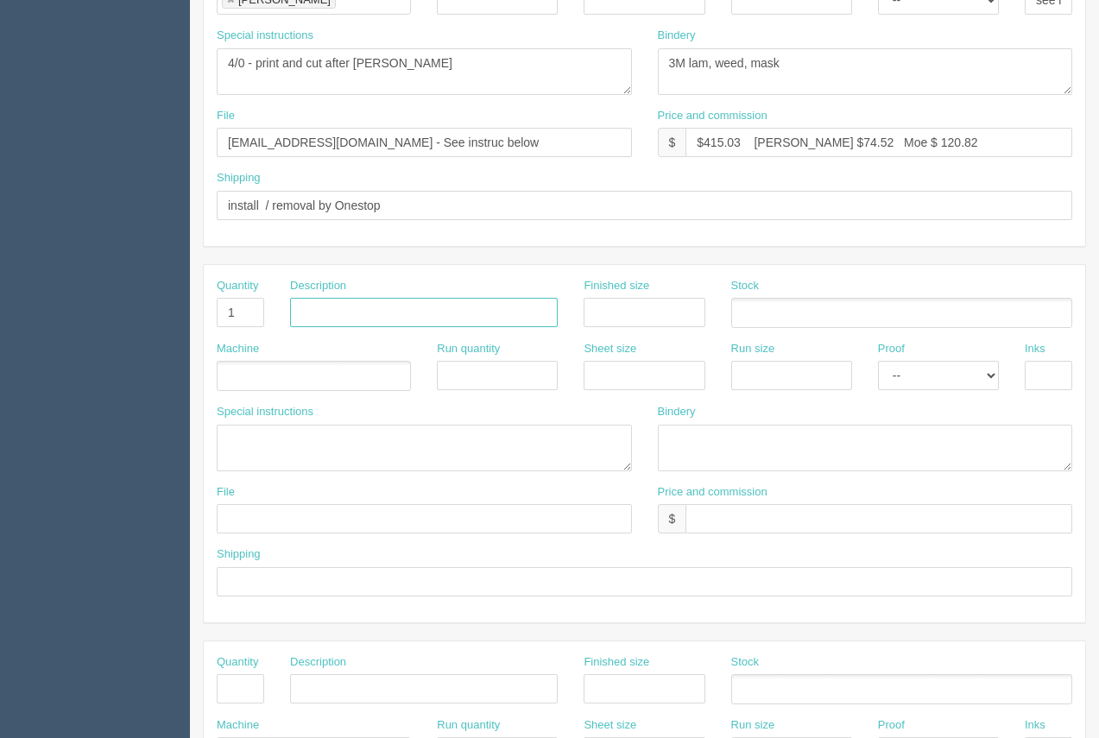
click at [343, 319] on input "text" at bounding box center [424, 312] width 268 height 29
type input "Design"
click at [300, 531] on input "text" at bounding box center [424, 518] width 415 height 29
type input "files@allrush.ca - See Arif."
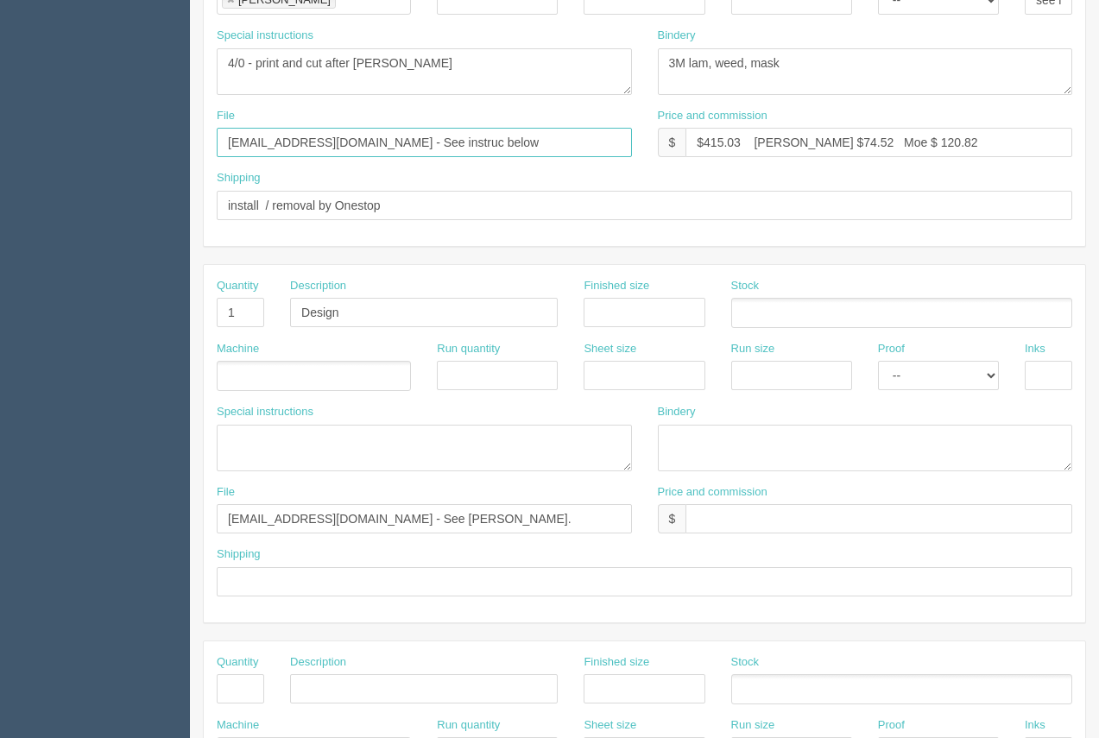
drag, startPoint x: 437, startPoint y: 147, endPoint x: 346, endPoint y: 137, distance: 91.1
click at [346, 137] on input "files@allrush.ca - See instruc below" at bounding box center [424, 142] width 415 height 29
type input "files@allrush.ca - See Arif"
click at [292, 594] on input "text" at bounding box center [645, 581] width 856 height 29
type input "Above"
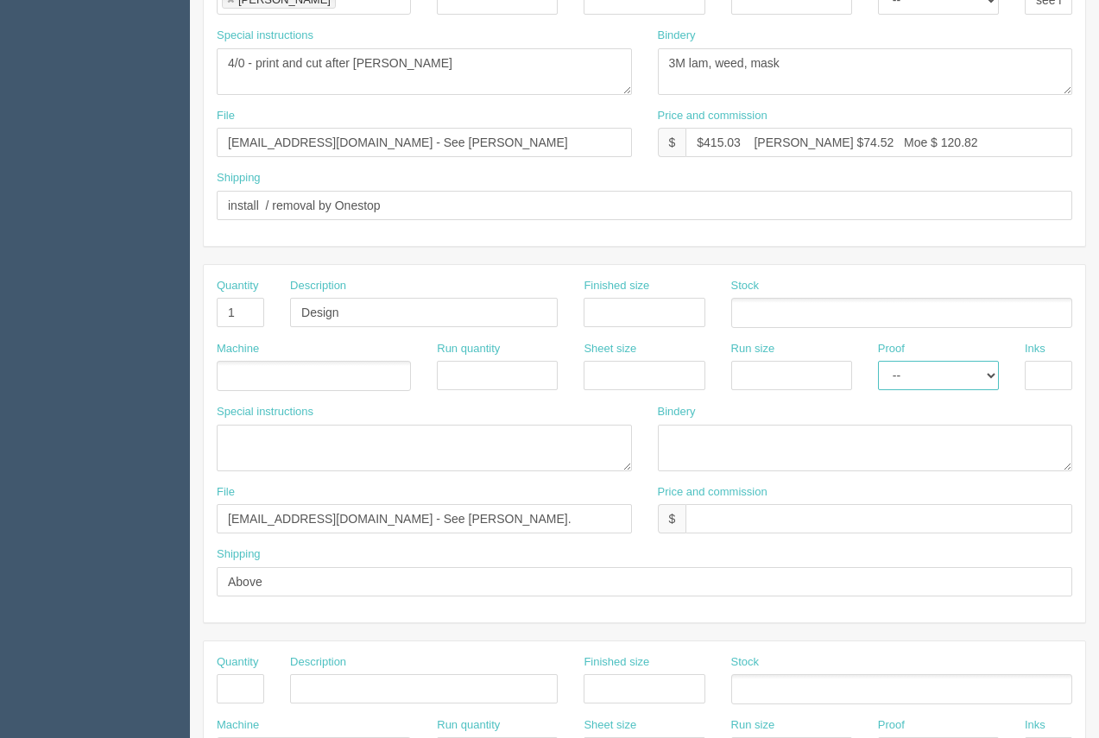
drag, startPoint x: 915, startPoint y: 372, endPoint x: 915, endPoint y: 389, distance: 17.3
click at [915, 376] on select "-- Email Hard Copy" at bounding box center [938, 375] width 121 height 29
click at [878, 361] on select "-- Email Hard Copy" at bounding box center [938, 375] width 121 height 29
click at [922, 377] on select "-- Email Hard Copy" at bounding box center [938, 375] width 121 height 29
select select "Email"
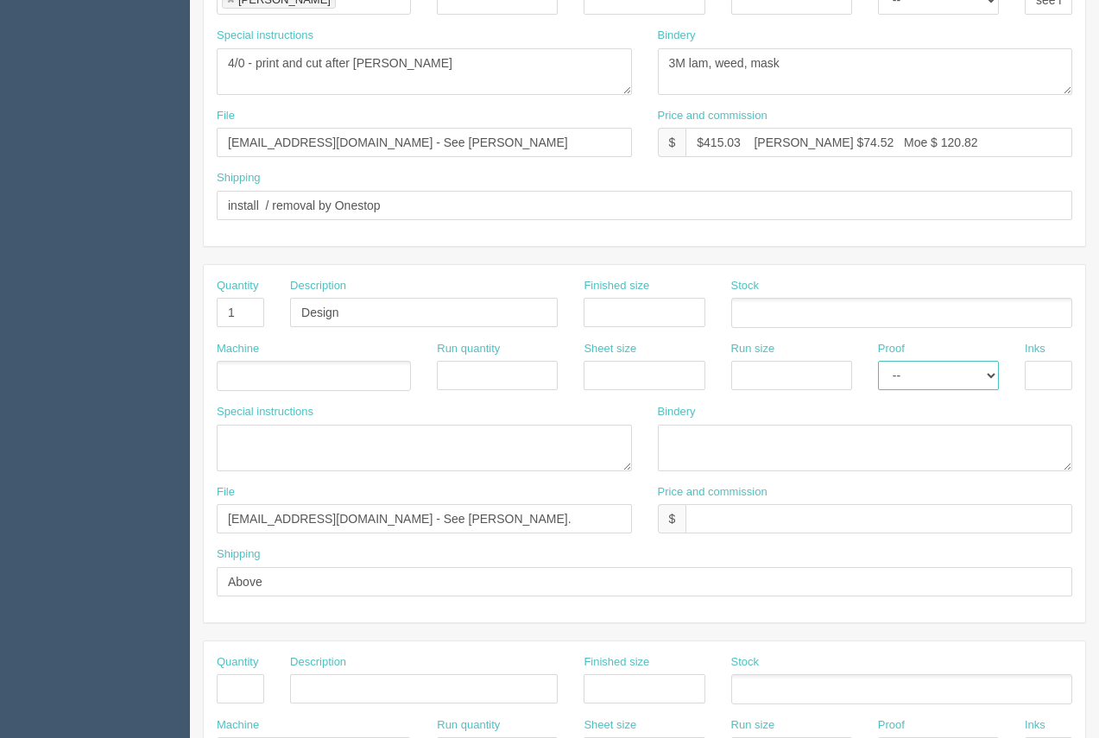
click at [878, 361] on select "-- Email Hard Copy" at bounding box center [938, 375] width 121 height 29
click at [737, 509] on input "text" at bounding box center [879, 518] width 387 height 29
type input "15 minutes included"
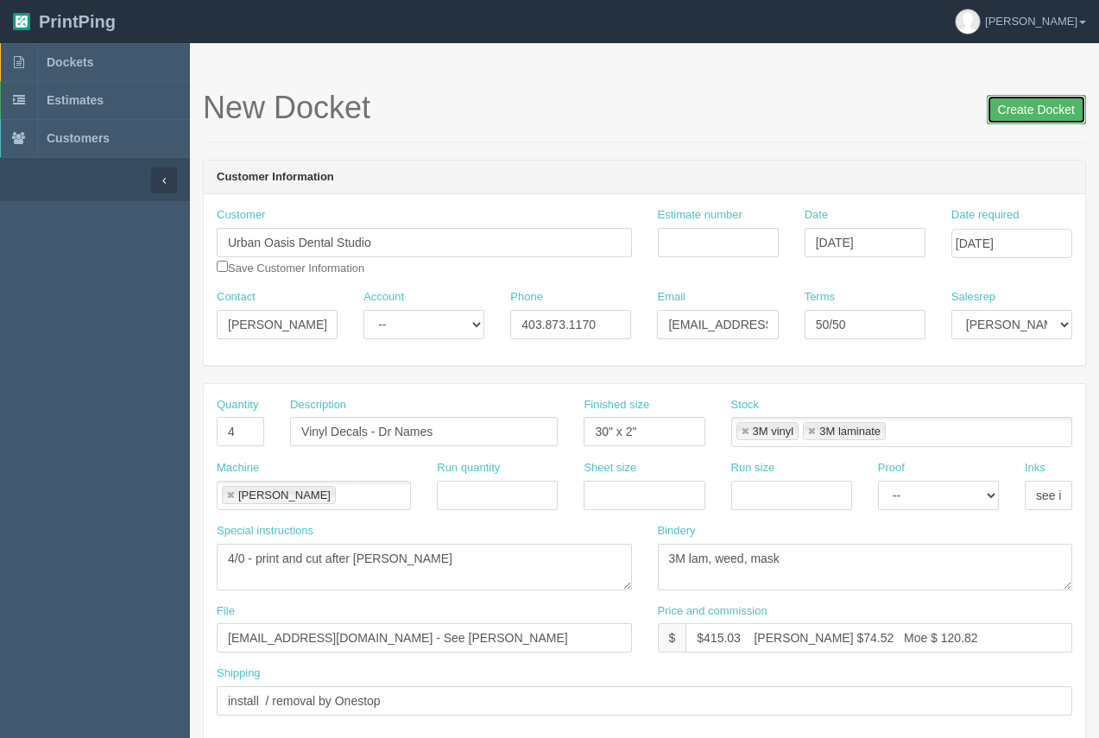
click at [1027, 121] on input "Create Docket" at bounding box center [1036, 109] width 99 height 29
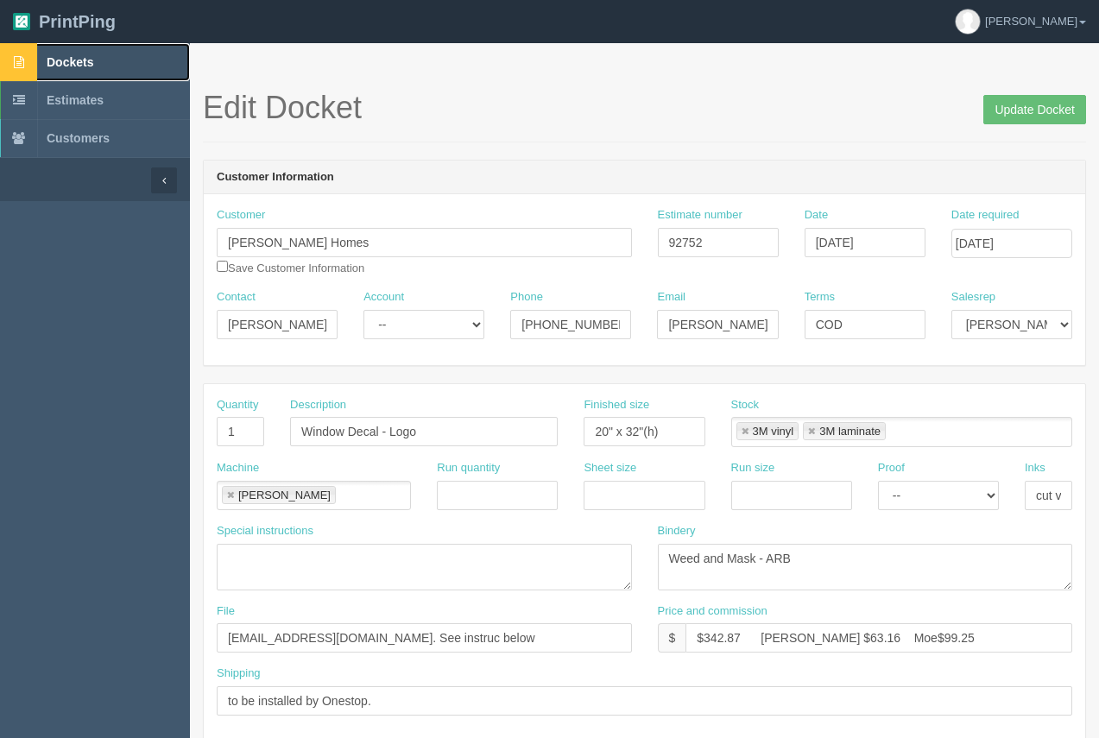
click at [82, 64] on span "Dockets" at bounding box center [70, 62] width 47 height 14
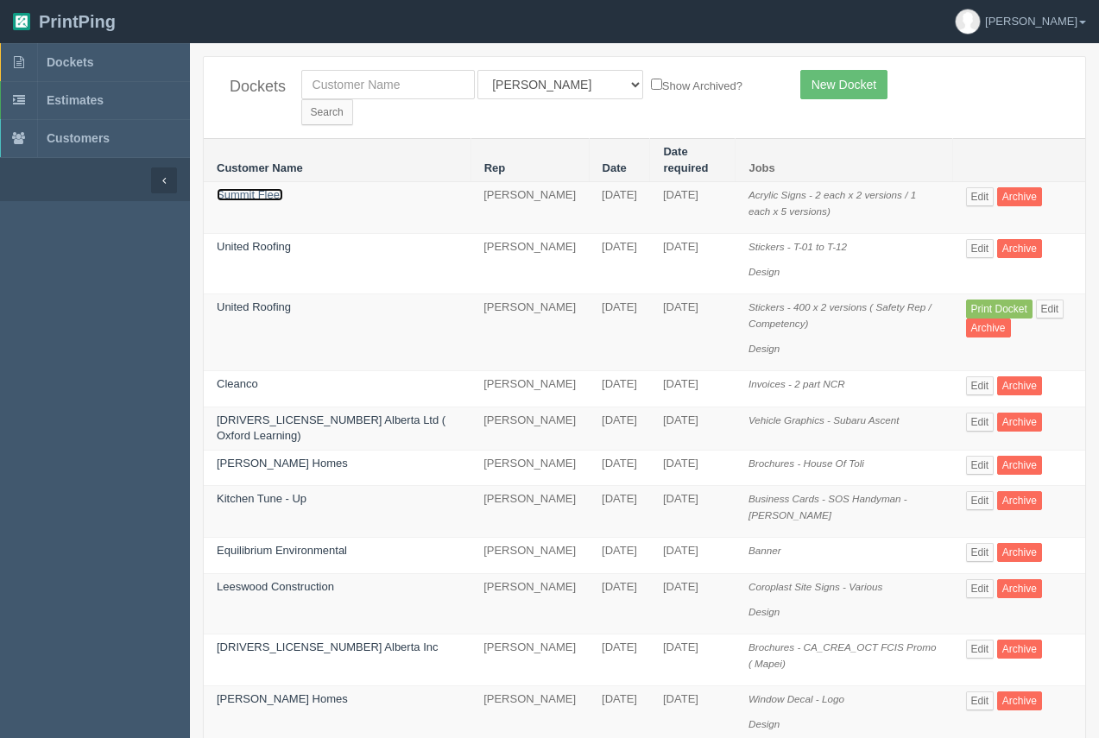
click at [261, 188] on link "Summit Fleet" at bounding box center [250, 194] width 66 height 13
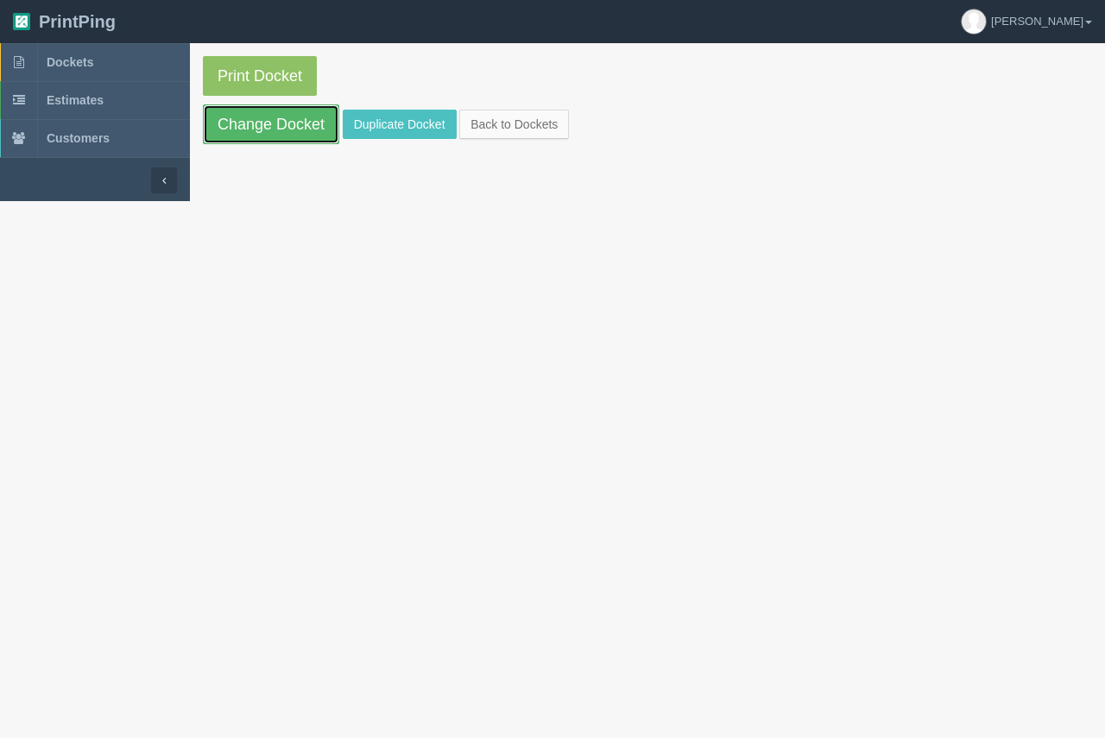
click at [275, 142] on link "Change Docket" at bounding box center [271, 124] width 136 height 40
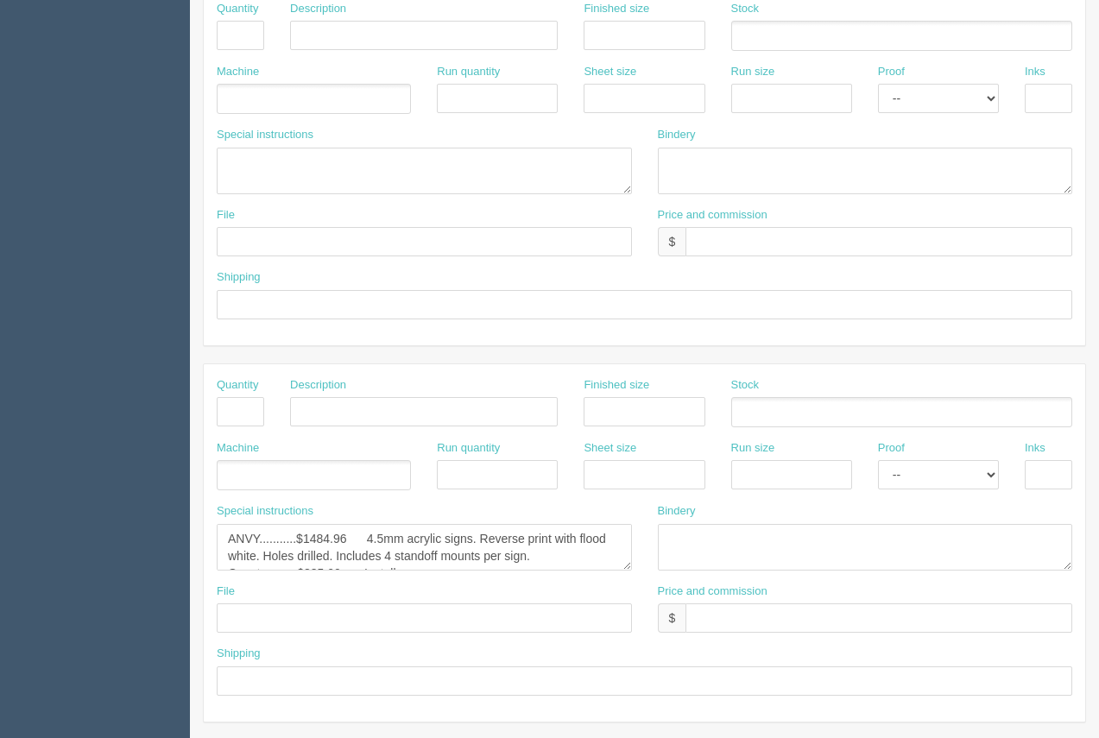
scroll to position [830, 0]
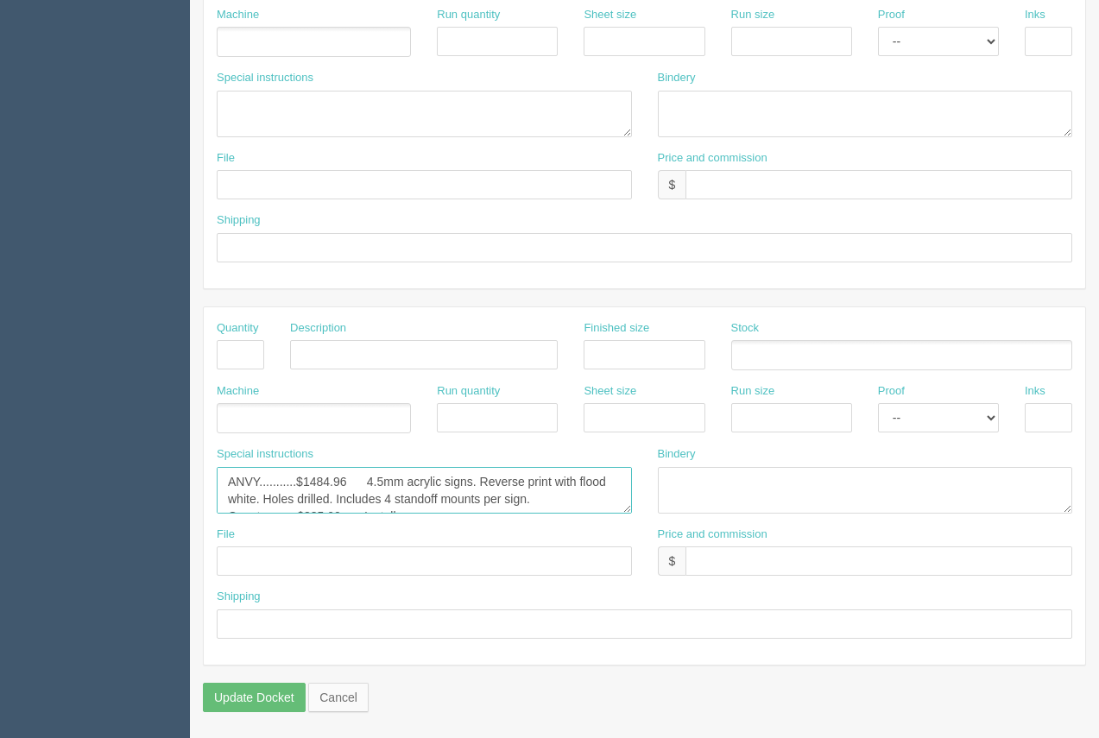
click at [548, 506] on textarea "ANVY...........$1484.96 4.5mm acrylic signs. Reverse print with flood white. Ho…" at bounding box center [424, 490] width 415 height 47
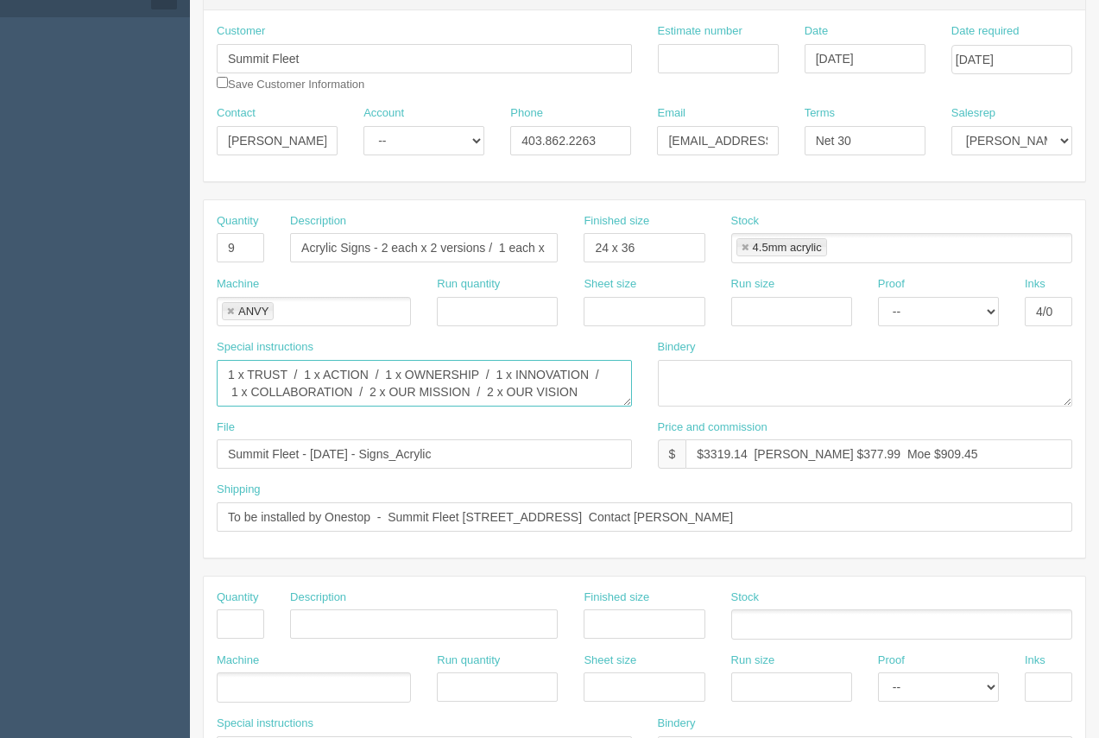
scroll to position [0, 0]
drag, startPoint x: 595, startPoint y: 389, endPoint x: 231, endPoint y: 373, distance: 364.7
click at [203, 360] on div "Quantity 9 Description Acrylic Signs - 2 each x 2 versions / 1 each x 5 version…" at bounding box center [644, 378] width 883 height 359
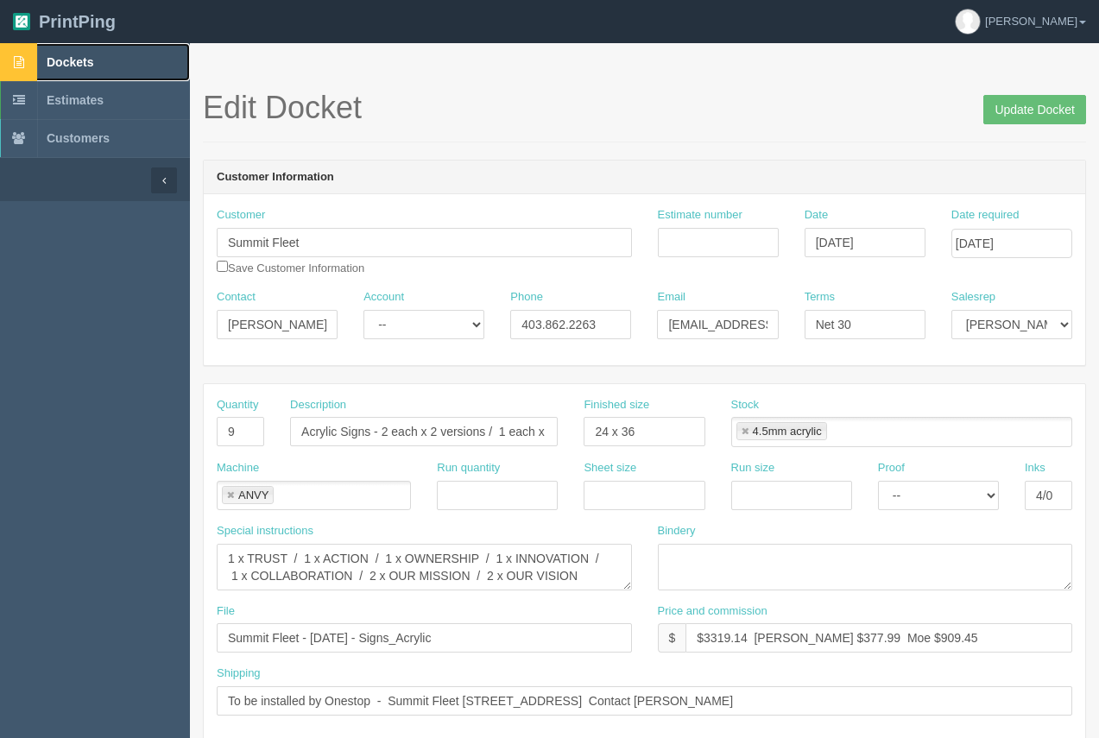
click at [80, 49] on link "Dockets" at bounding box center [95, 62] width 190 height 38
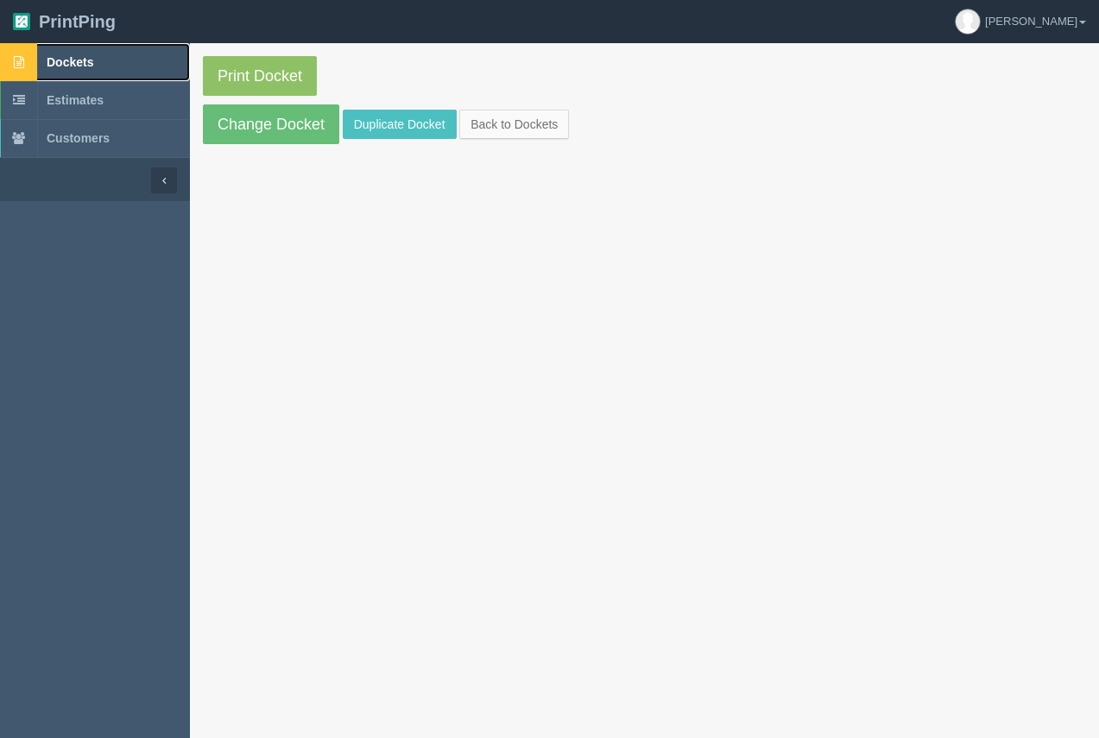
click at [75, 67] on span "Dockets" at bounding box center [70, 62] width 47 height 14
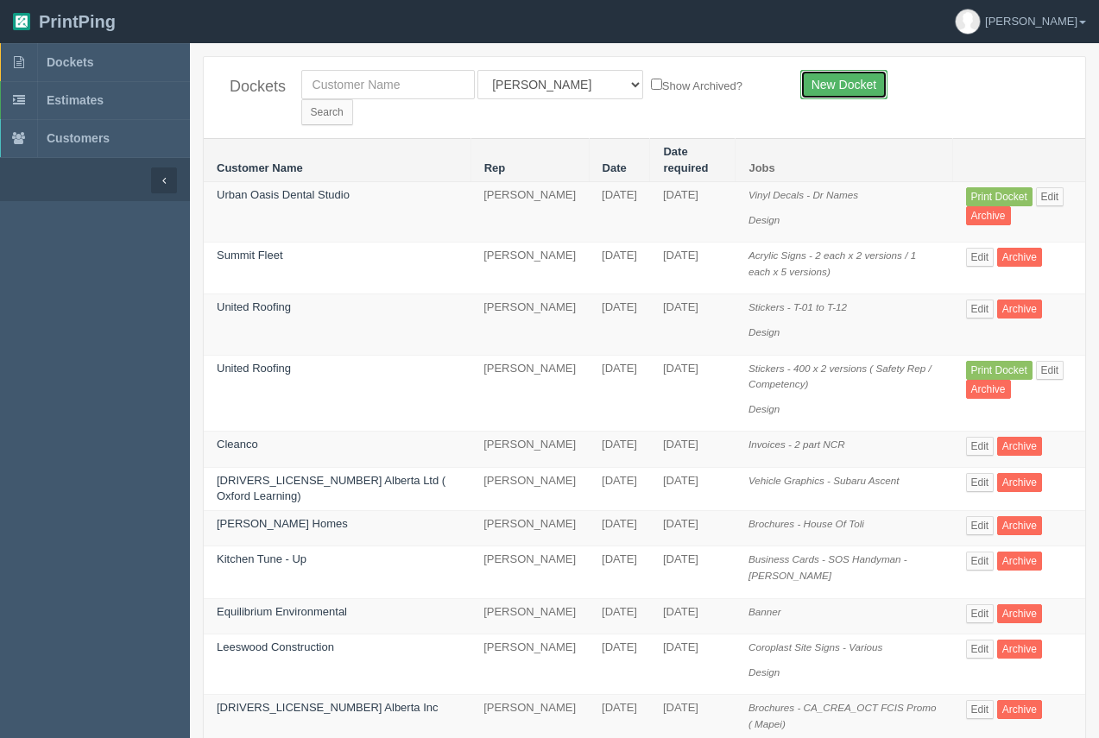
click at [828, 80] on link "New Docket" at bounding box center [843, 84] width 87 height 29
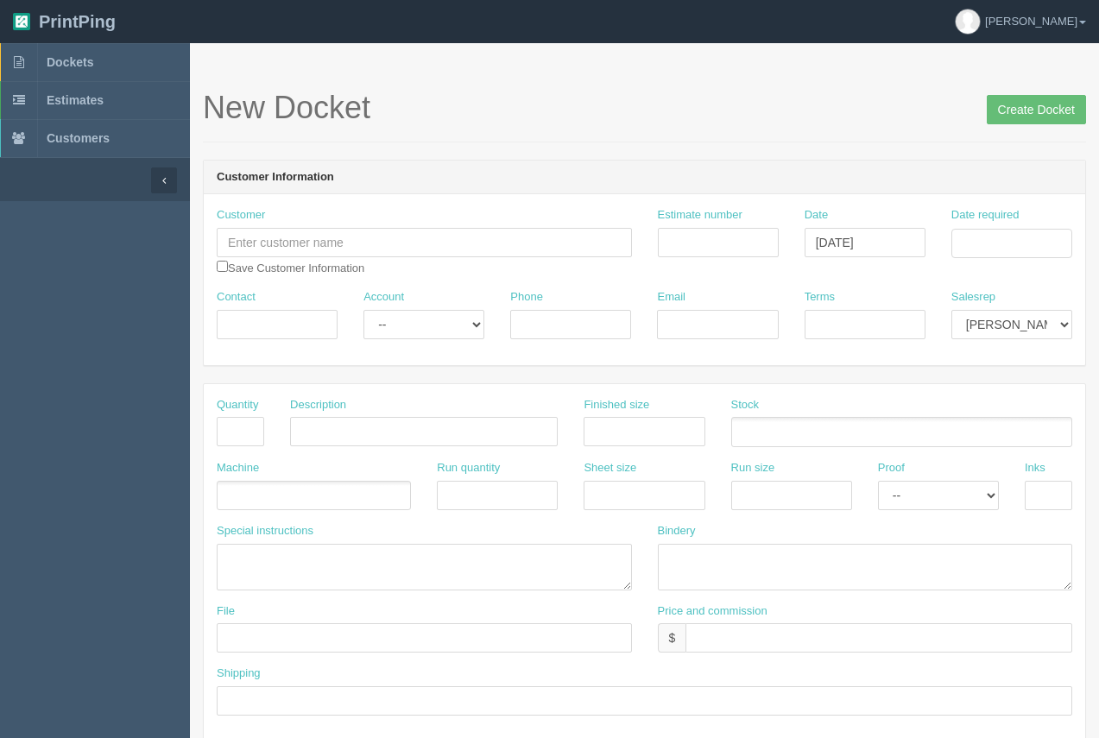
click at [1009, 227] on div "Date required" at bounding box center [1011, 232] width 121 height 51
drag, startPoint x: 1007, startPoint y: 240, endPoint x: 1004, endPoint y: 256, distance: 15.8
click at [1007, 240] on input "Date required" at bounding box center [1011, 243] width 121 height 29
click at [938, 380] on td "13" at bounding box center [942, 383] width 25 height 25
click at [964, 379] on td "14" at bounding box center [966, 383] width 22 height 25
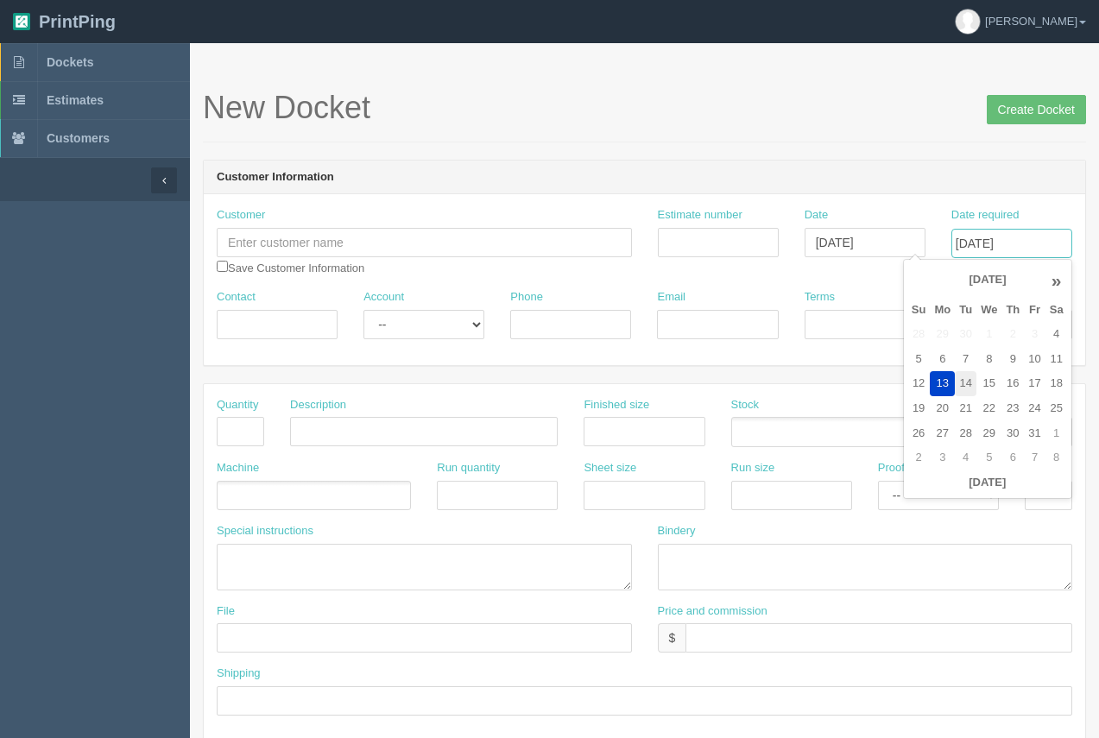
type input "[DATE]"
click at [250, 430] on input "text" at bounding box center [240, 431] width 47 height 29
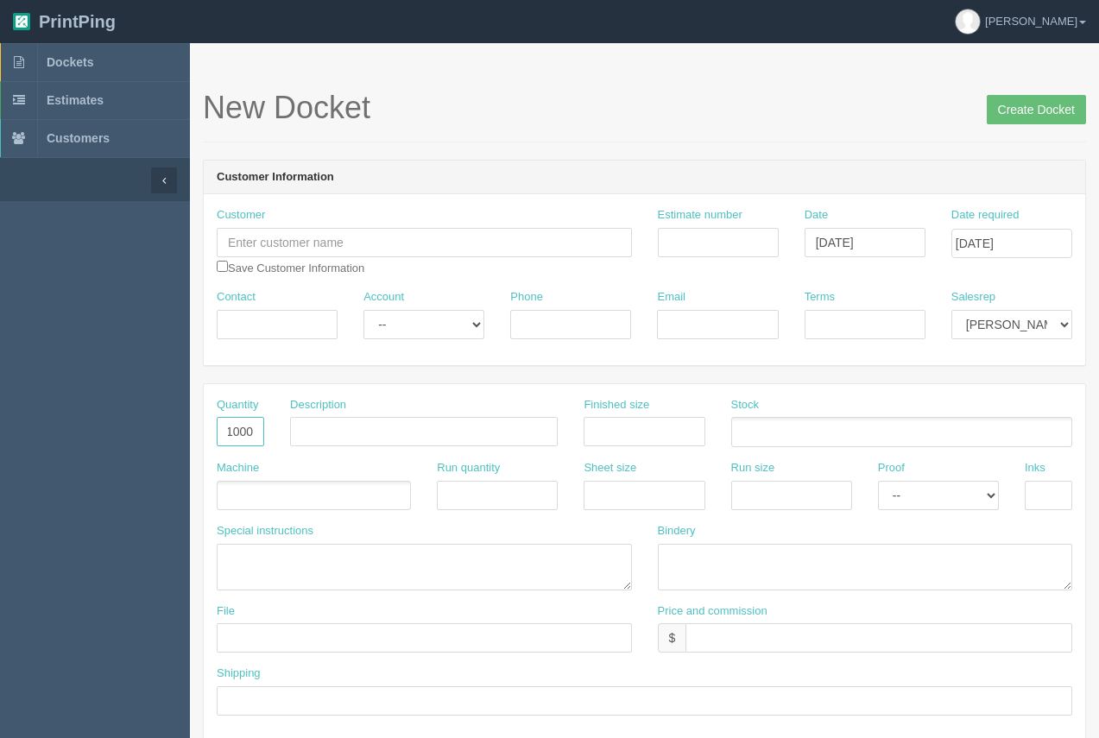
scroll to position [0, 8]
type input "10000"
click at [344, 430] on input "Door HAngers" at bounding box center [424, 431] width 268 height 29
type input "Door Hangers"
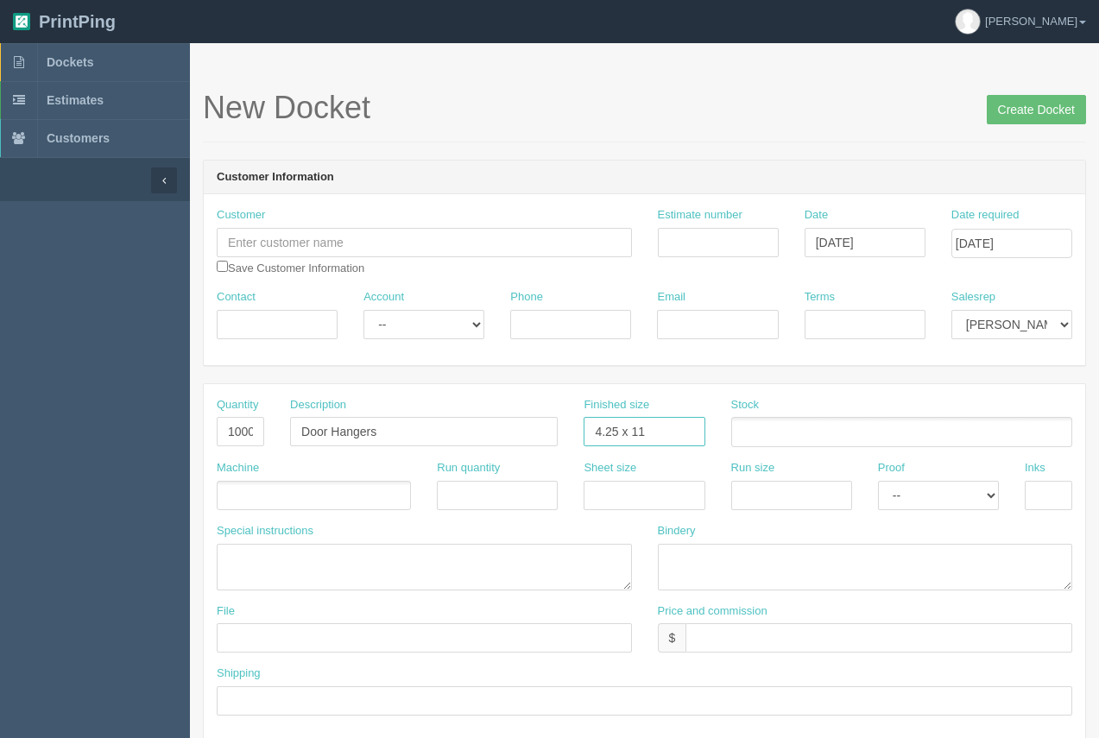
type input "4.25 x 11"
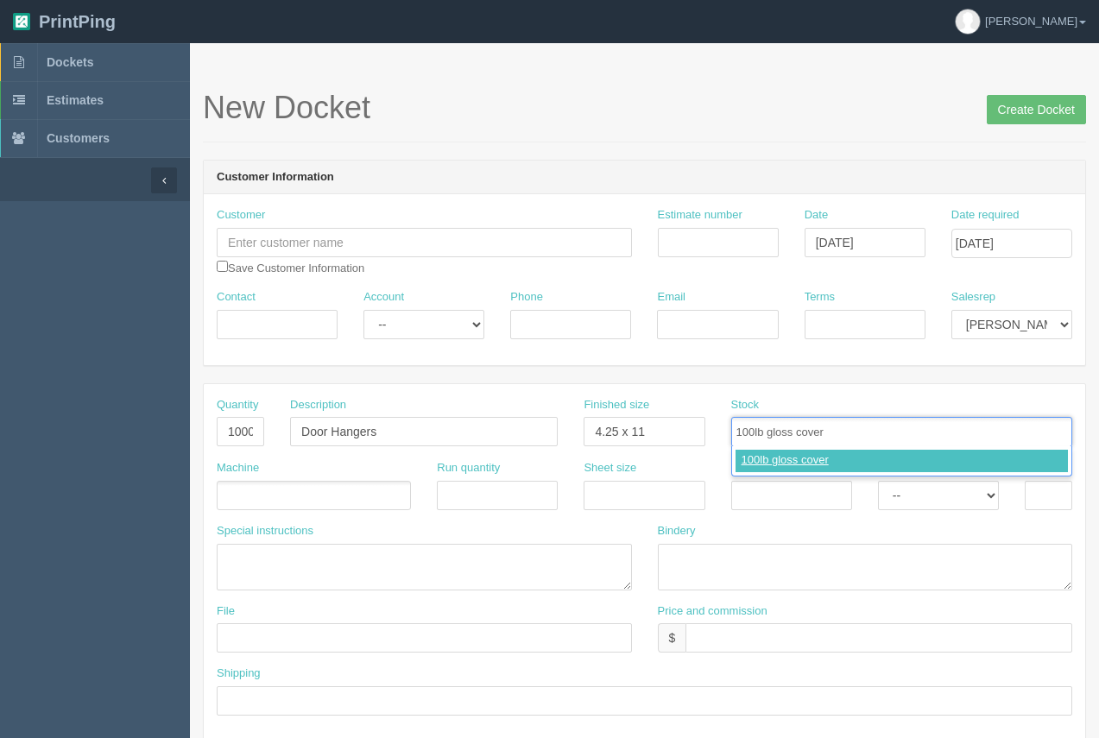
type input "100lb gloss cover"
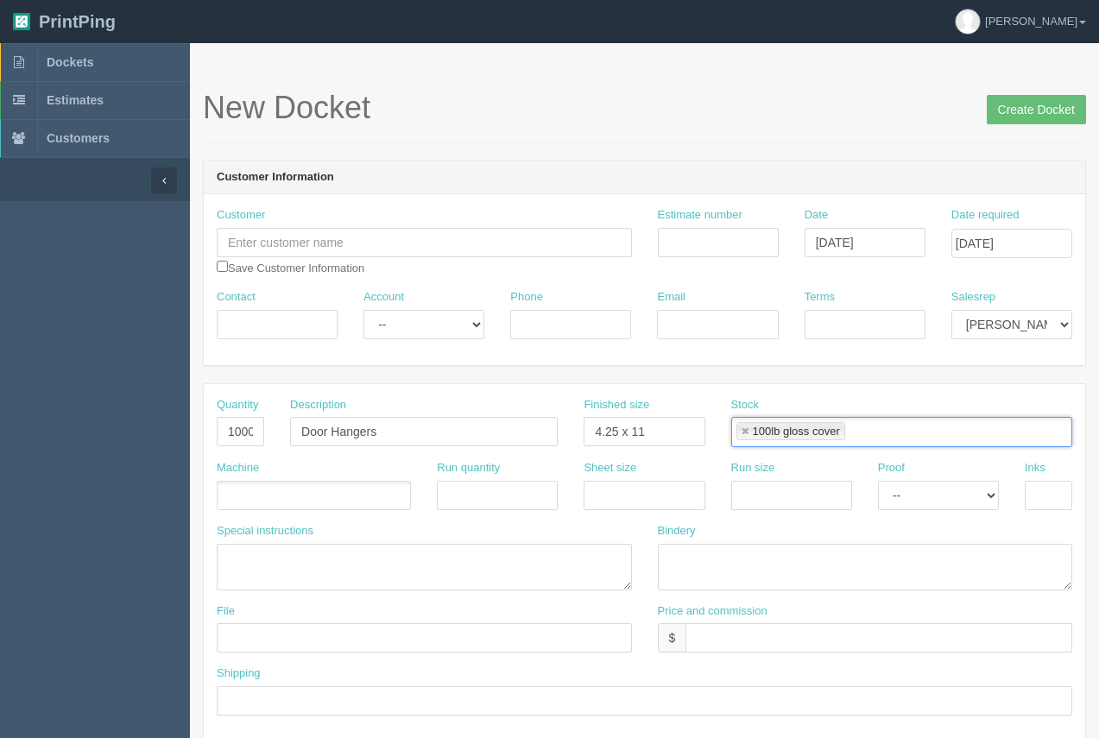
click at [309, 490] on ul at bounding box center [314, 496] width 194 height 30
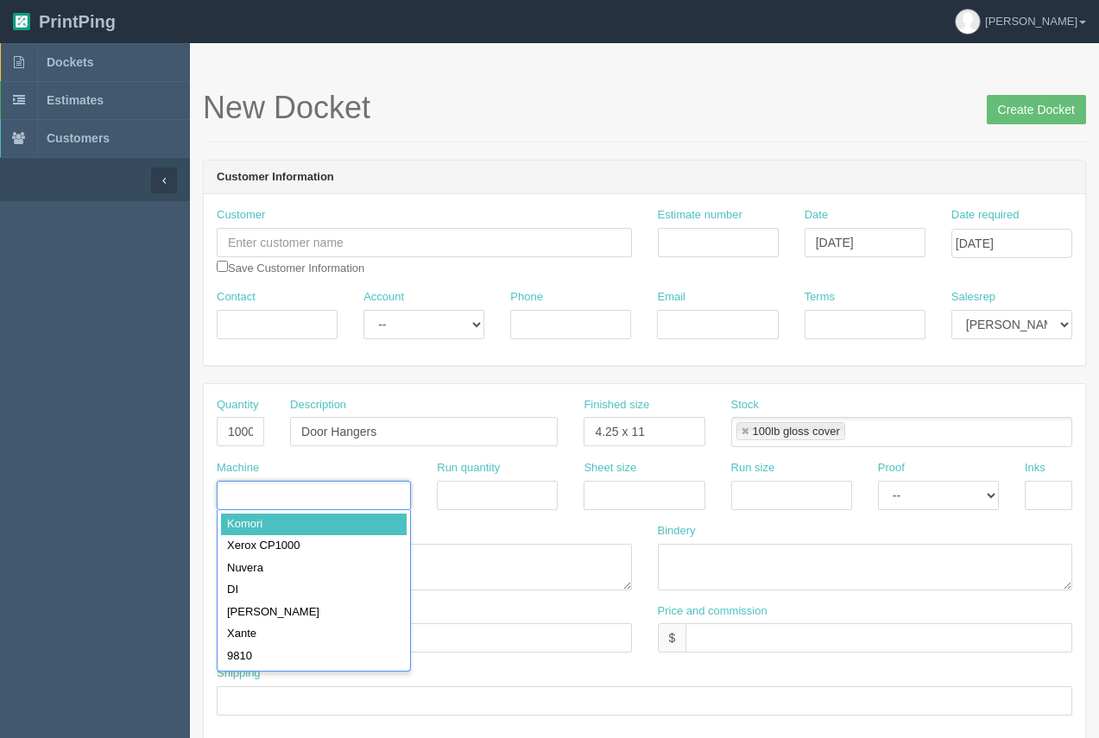
type input "Komori"
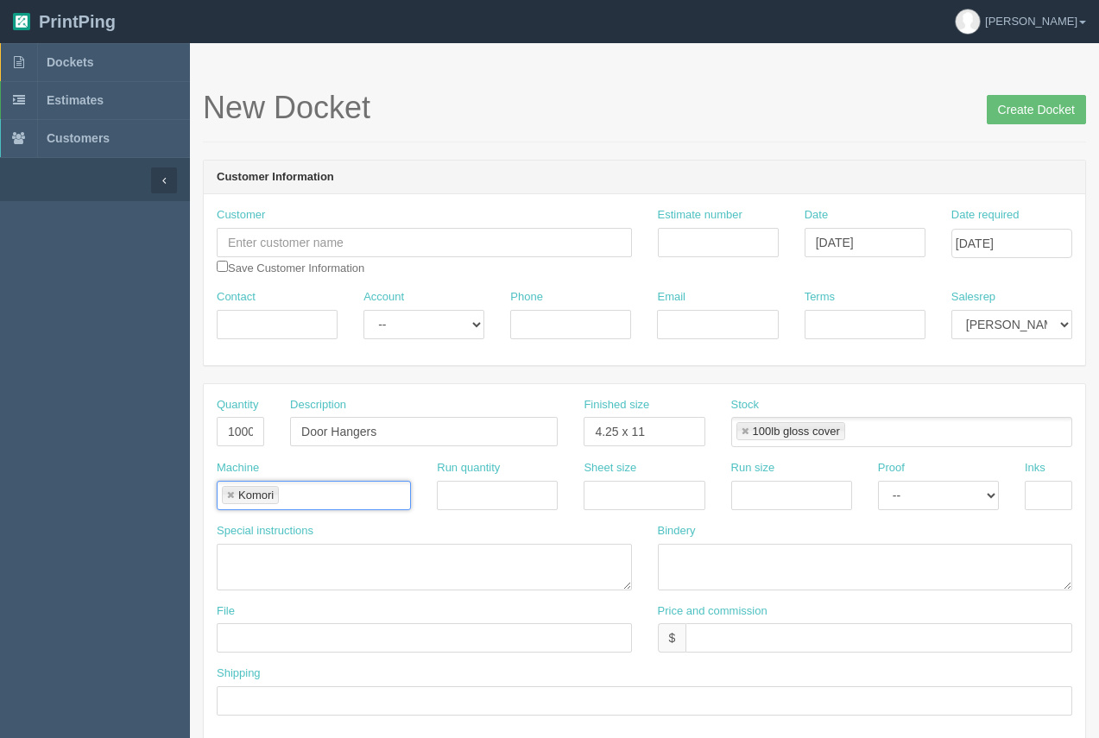
click at [235, 492] on link at bounding box center [230, 495] width 10 height 11
click at [235, 492] on ul at bounding box center [314, 496] width 194 height 30
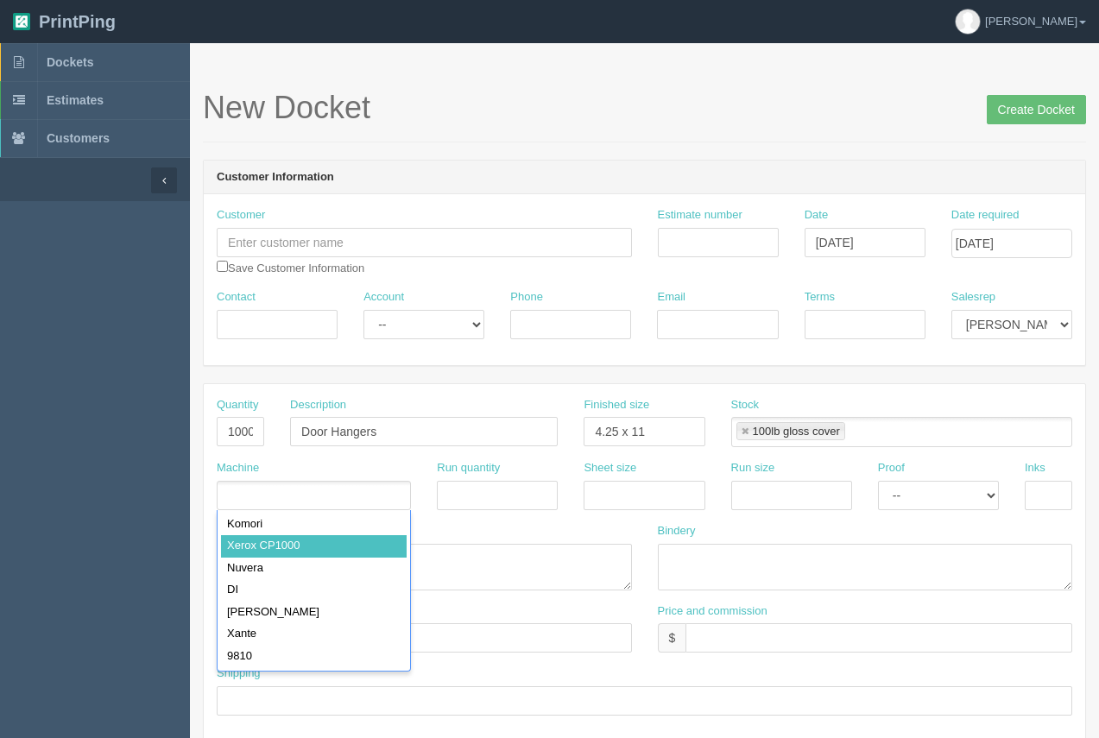
type input "Xerox CP1000"
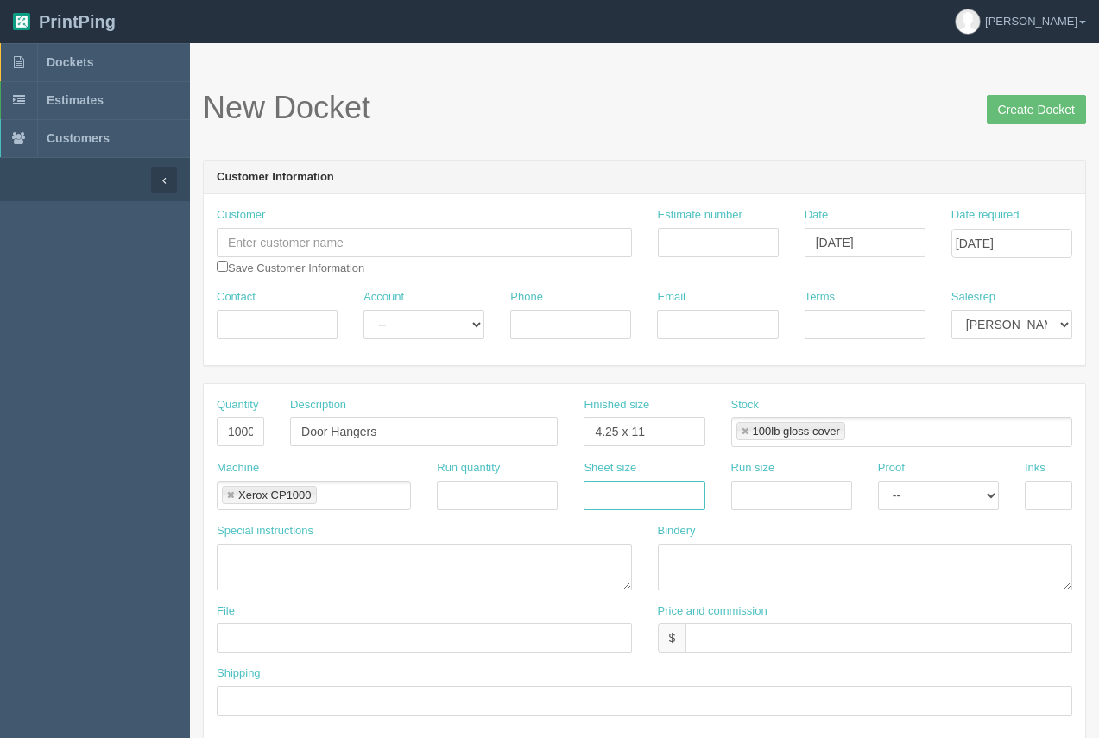
drag, startPoint x: 661, startPoint y: 490, endPoint x: 670, endPoint y: 509, distance: 20.9
click at [661, 490] on input "text" at bounding box center [644, 495] width 121 height 29
drag, startPoint x: 786, startPoint y: 496, endPoint x: 793, endPoint y: 509, distance: 14.4
click at [786, 496] on input "text" at bounding box center [791, 495] width 121 height 29
drag, startPoint x: 652, startPoint y: 494, endPoint x: 657, endPoint y: 509, distance: 16.4
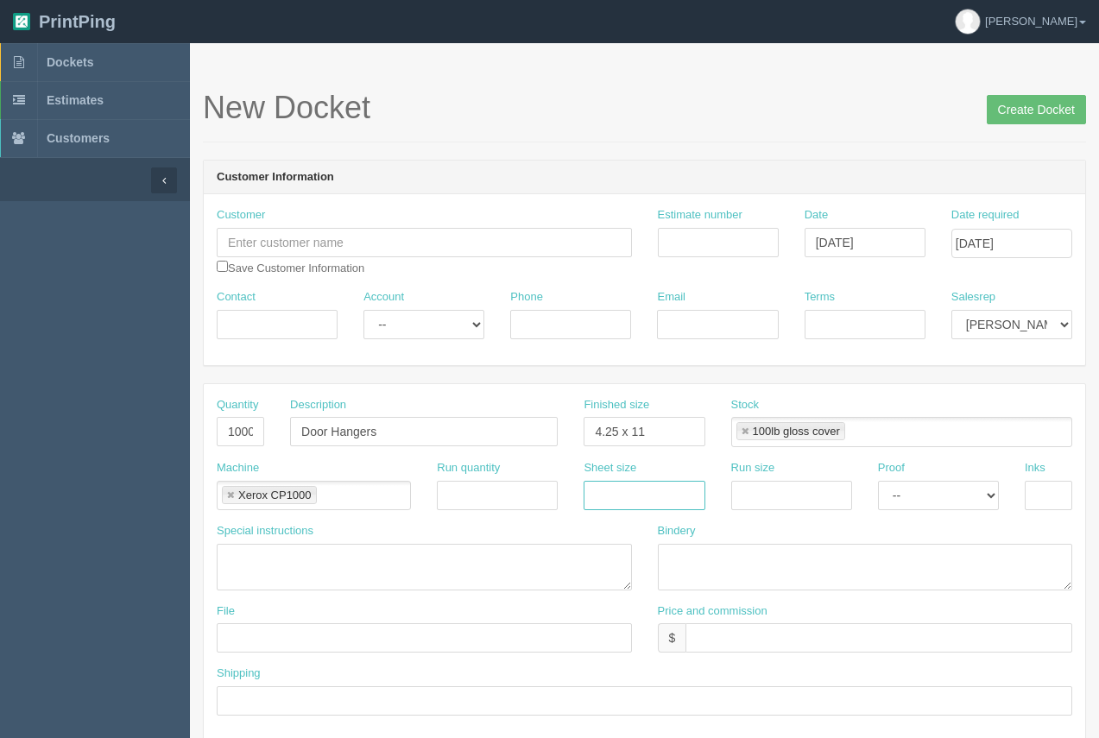
click at [652, 494] on input "text" at bounding box center [644, 495] width 121 height 29
click at [654, 501] on input "text" at bounding box center [644, 495] width 121 height 29
type input "12 x 18"
click at [774, 504] on input "text" at bounding box center [791, 495] width 121 height 29
type input "12 x 18"
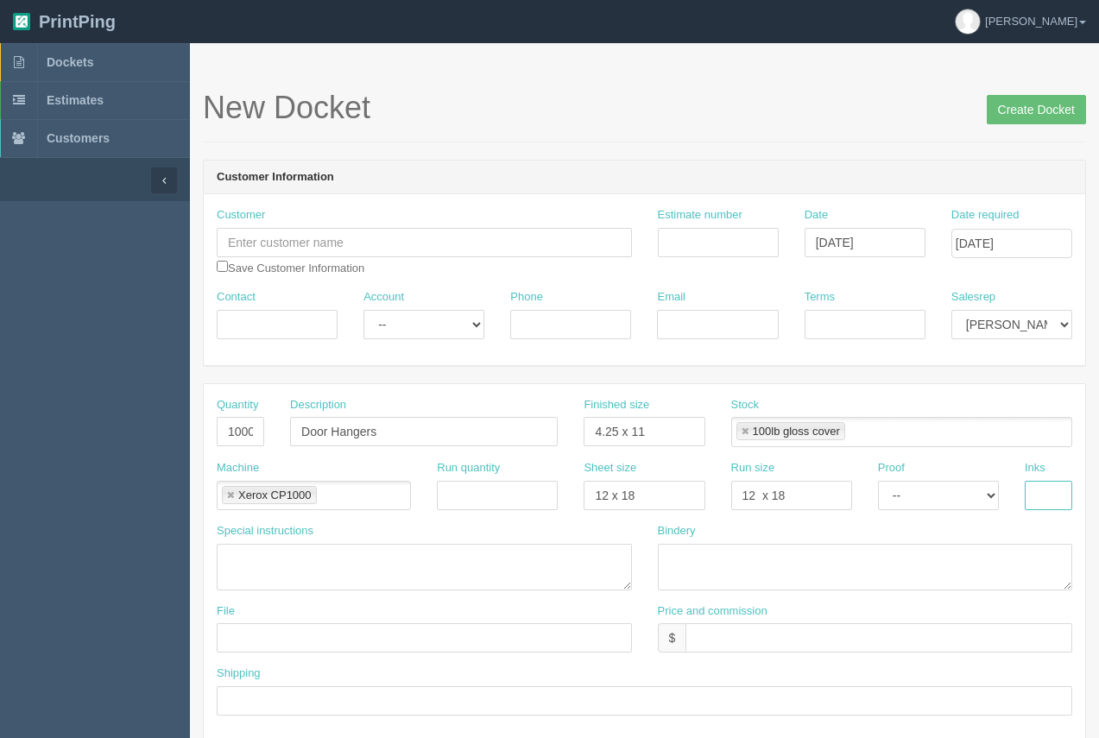
drag, startPoint x: 1063, startPoint y: 502, endPoint x: 1052, endPoint y: 510, distance: 13.5
click at [1062, 502] on input "text" at bounding box center [1048, 495] width 47 height 29
type input "4/4"
click at [813, 557] on textarea at bounding box center [865, 567] width 415 height 47
type textarea "trim, diecut"
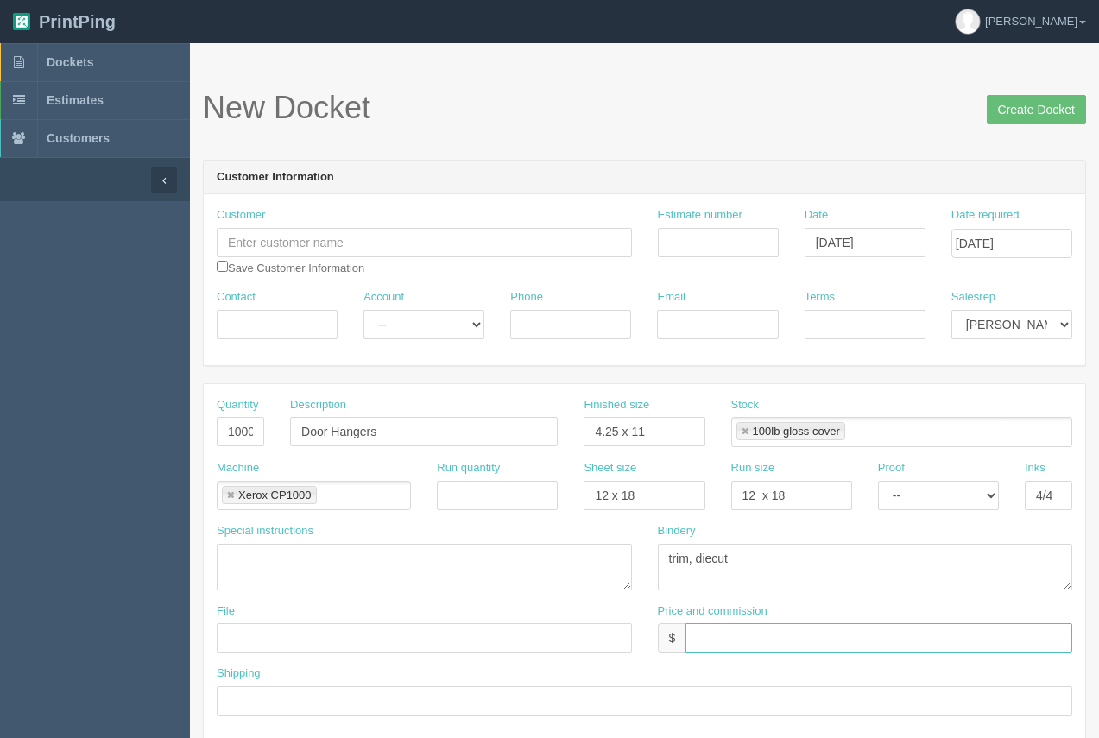
click at [721, 645] on input "text" at bounding box center [879, 637] width 387 height 29
type input "$2138.28 Arif $274.14 moe $493.45"
click at [903, 326] on input "Terms" at bounding box center [865, 324] width 121 height 29
type input "50/50"
click at [559, 316] on input "Phone" at bounding box center [570, 324] width 121 height 29
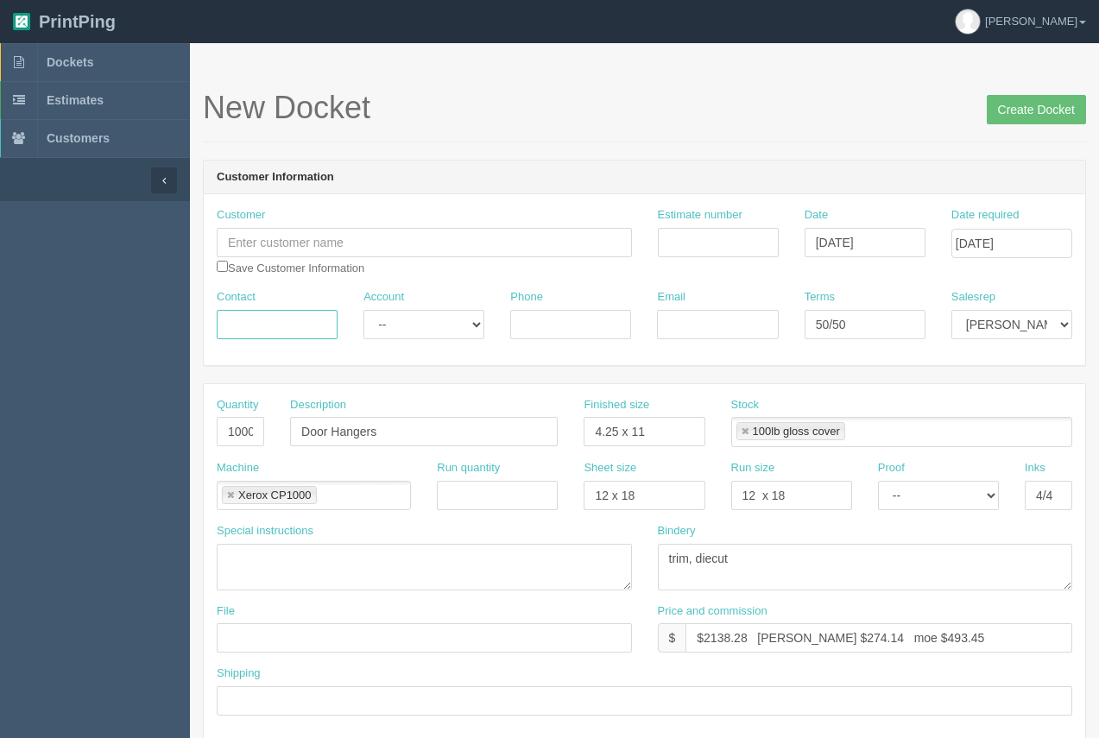
click at [263, 324] on input "Contact" at bounding box center [277, 324] width 121 height 29
type input "Gurdeep"
click at [584, 338] on input "Phone" at bounding box center [570, 324] width 121 height 29
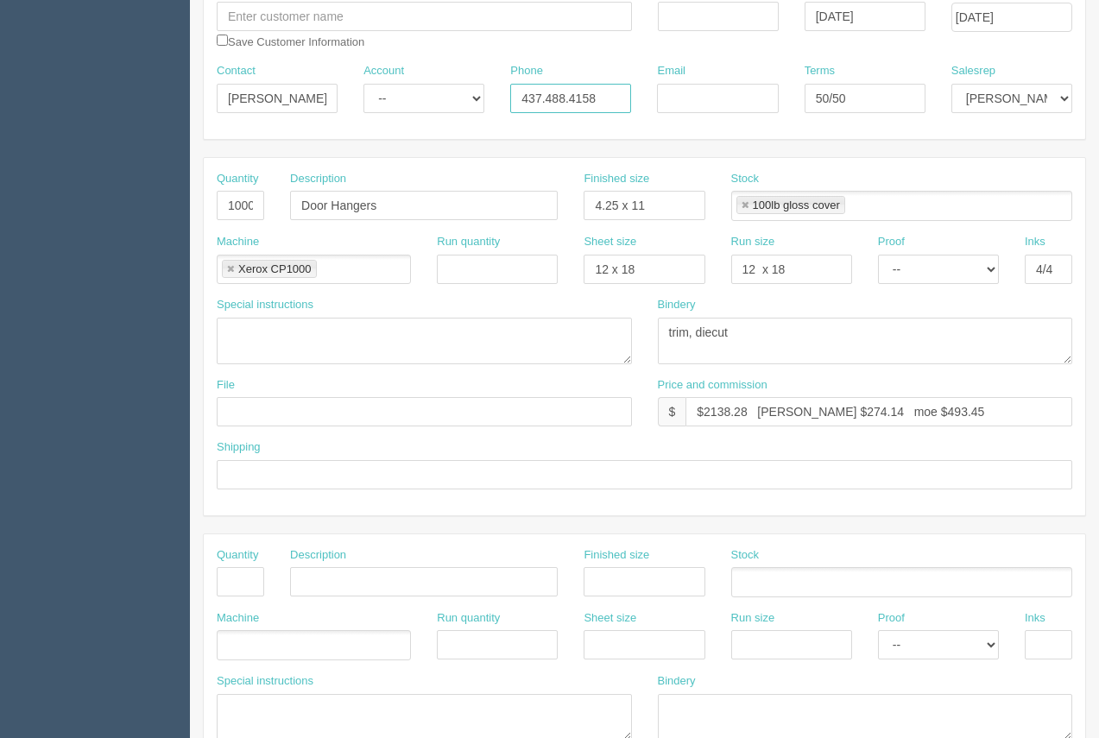
scroll to position [237, 0]
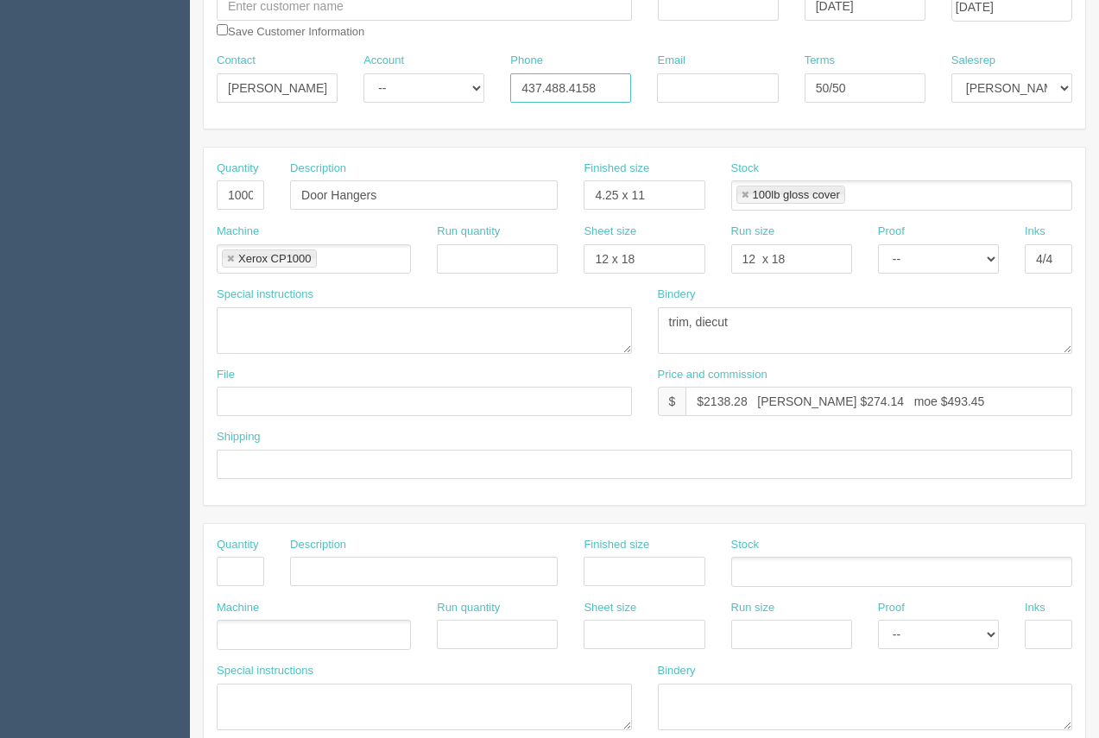
type input "437.488.4158"
click at [364, 397] on input "text" at bounding box center [424, 401] width 415 height 29
type input "files@allrush.ca."
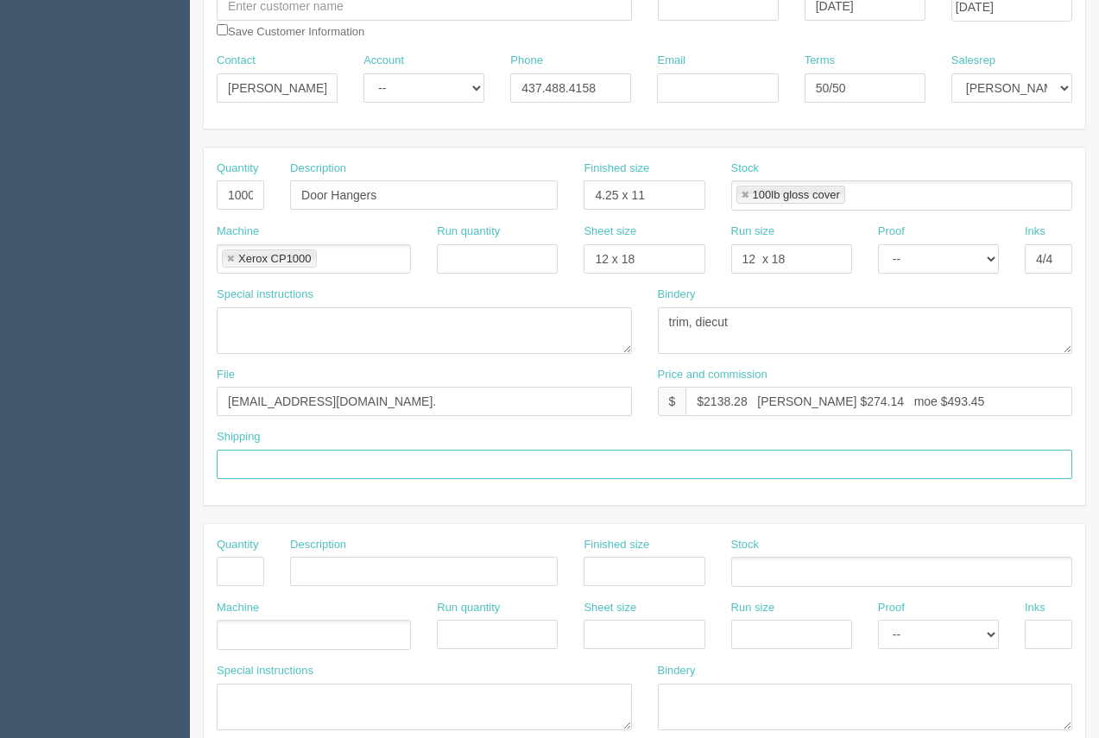
click at [380, 470] on input "text" at bounding box center [645, 464] width 856 height 29
type input "Call / Email for pick up"
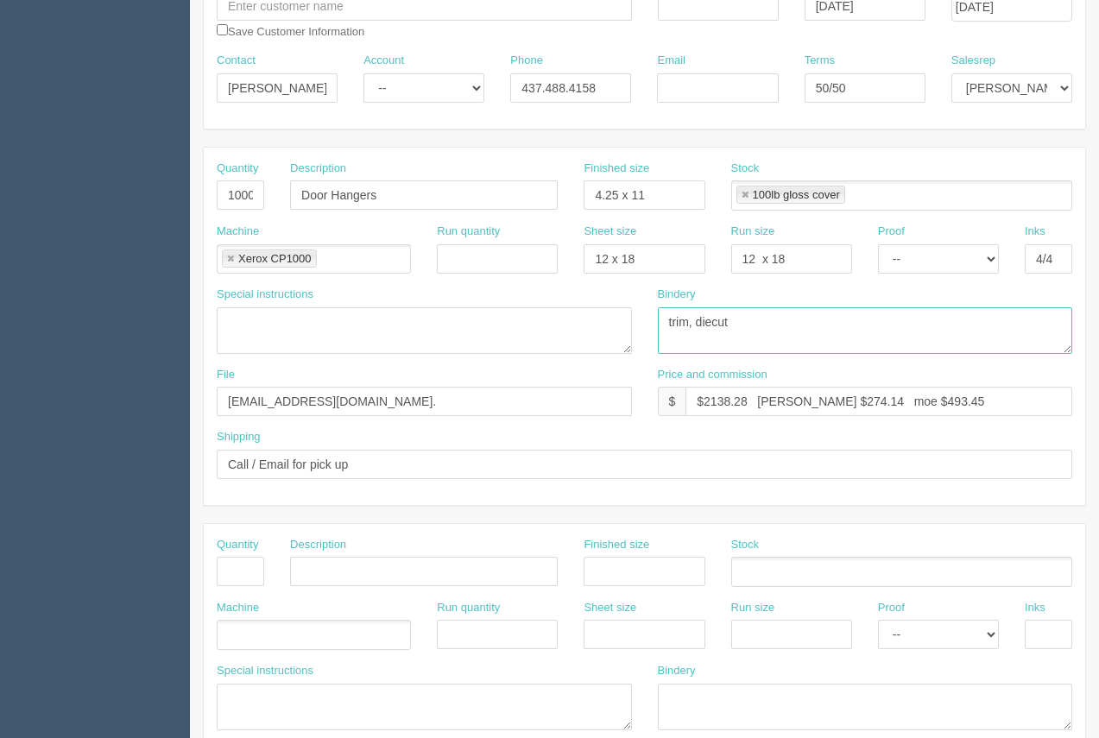
click at [714, 321] on textarea "trim, diecut" at bounding box center [865, 330] width 415 height 47
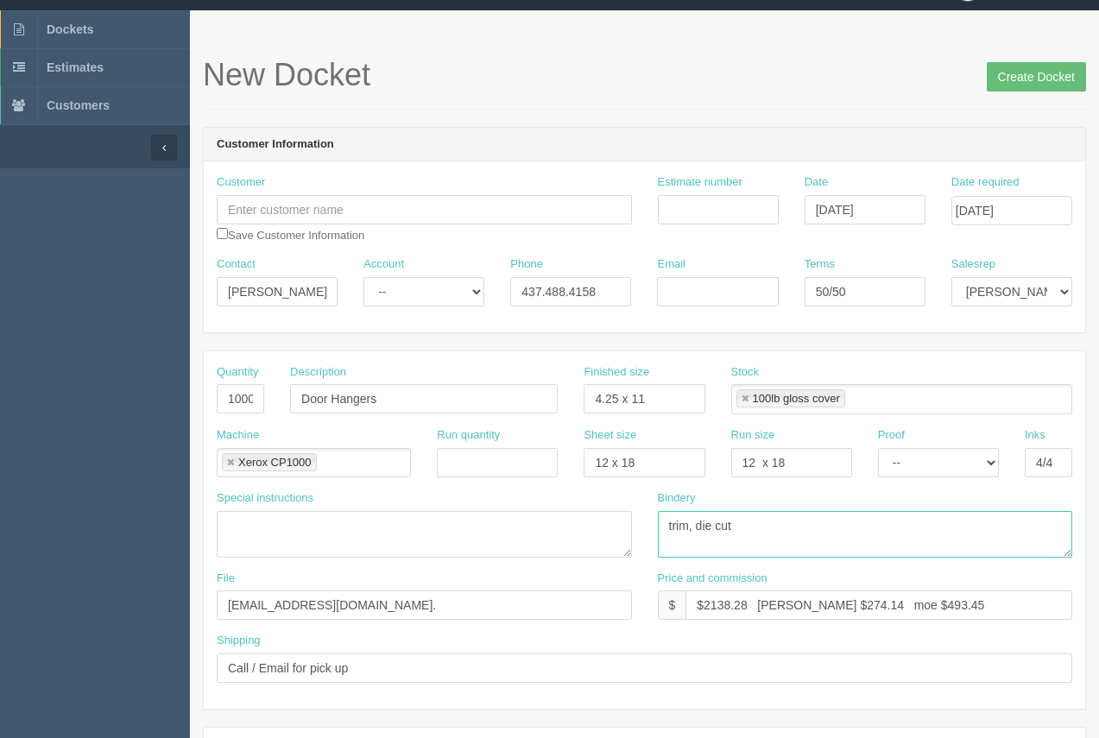
scroll to position [0, 0]
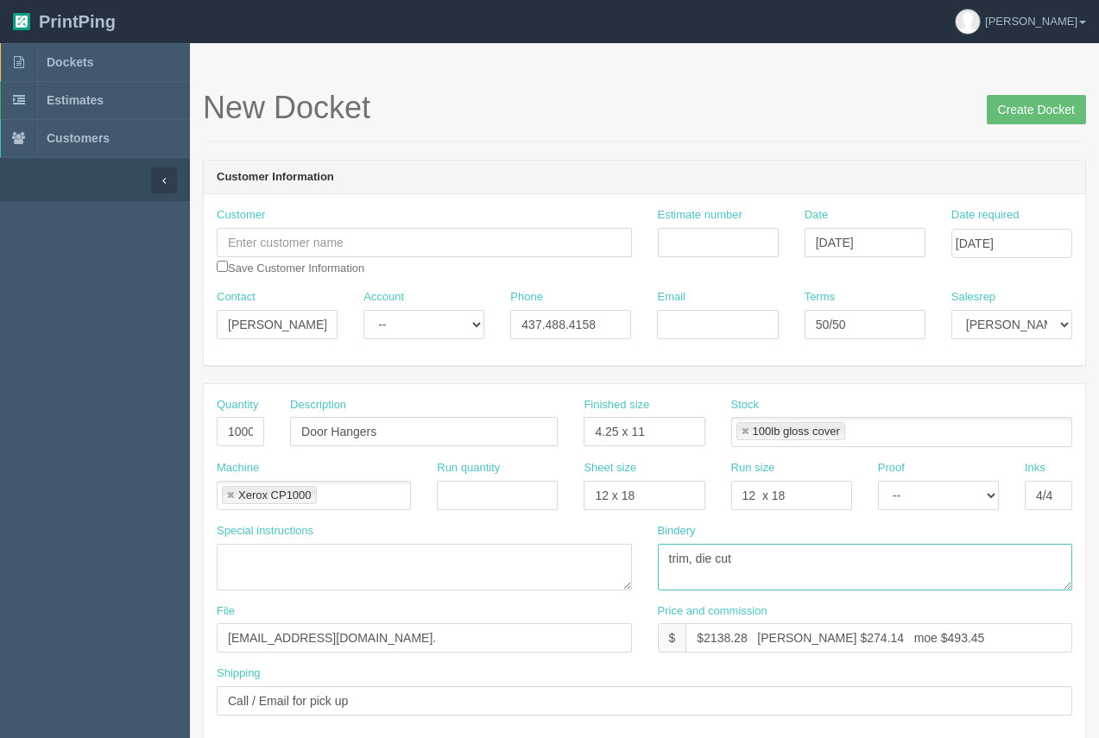
type textarea "trim, die cut"
click at [255, 250] on input "text" at bounding box center [424, 242] width 415 height 29
type input "Gurdeep"
click at [738, 241] on input "Estimate number" at bounding box center [718, 242] width 121 height 29
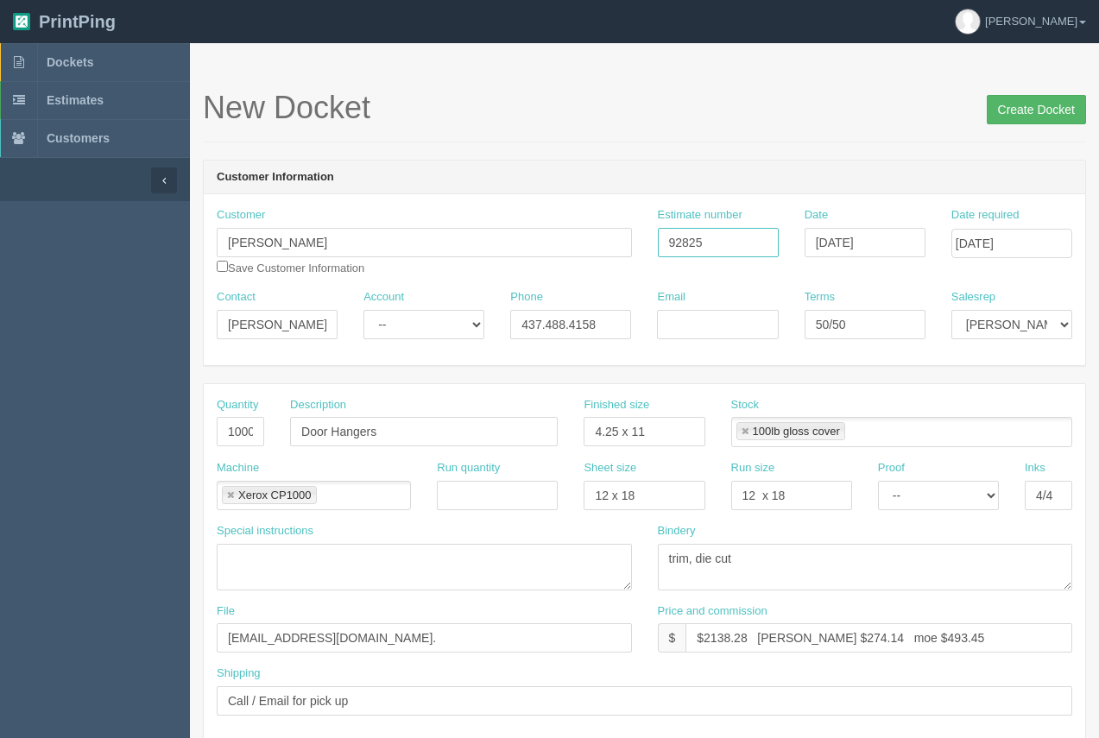
type input "92825"
click at [1022, 109] on input "Create Docket" at bounding box center [1036, 109] width 99 height 29
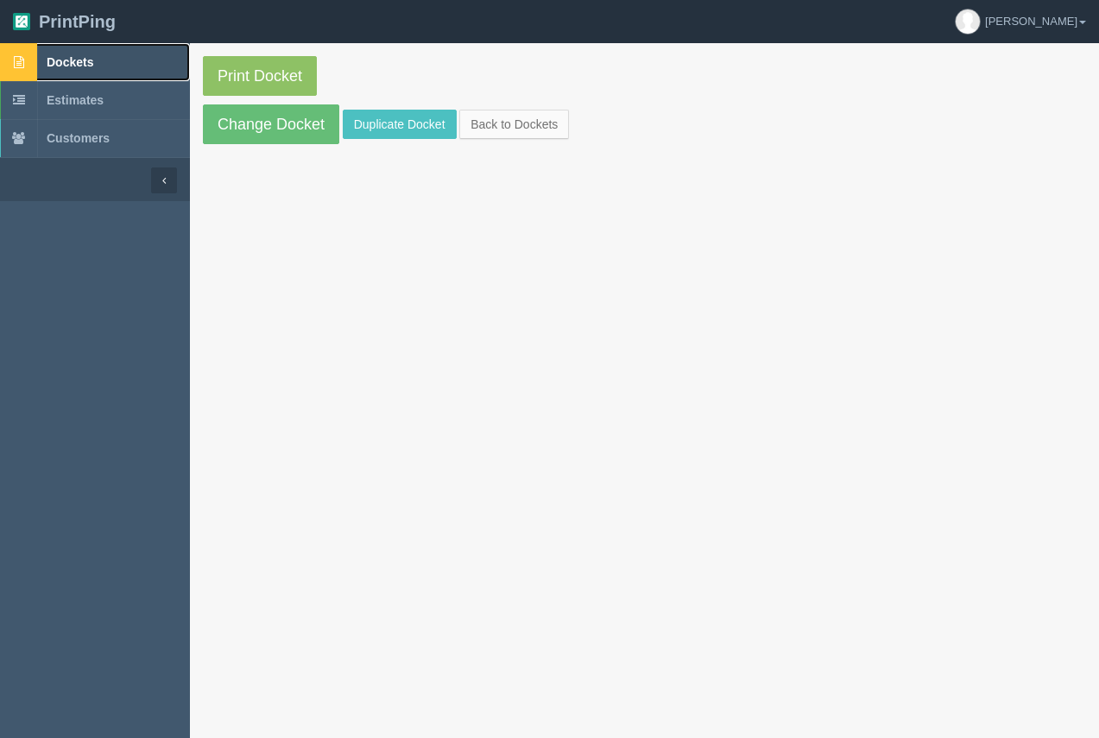
click at [66, 65] on span "Dockets" at bounding box center [70, 62] width 47 height 14
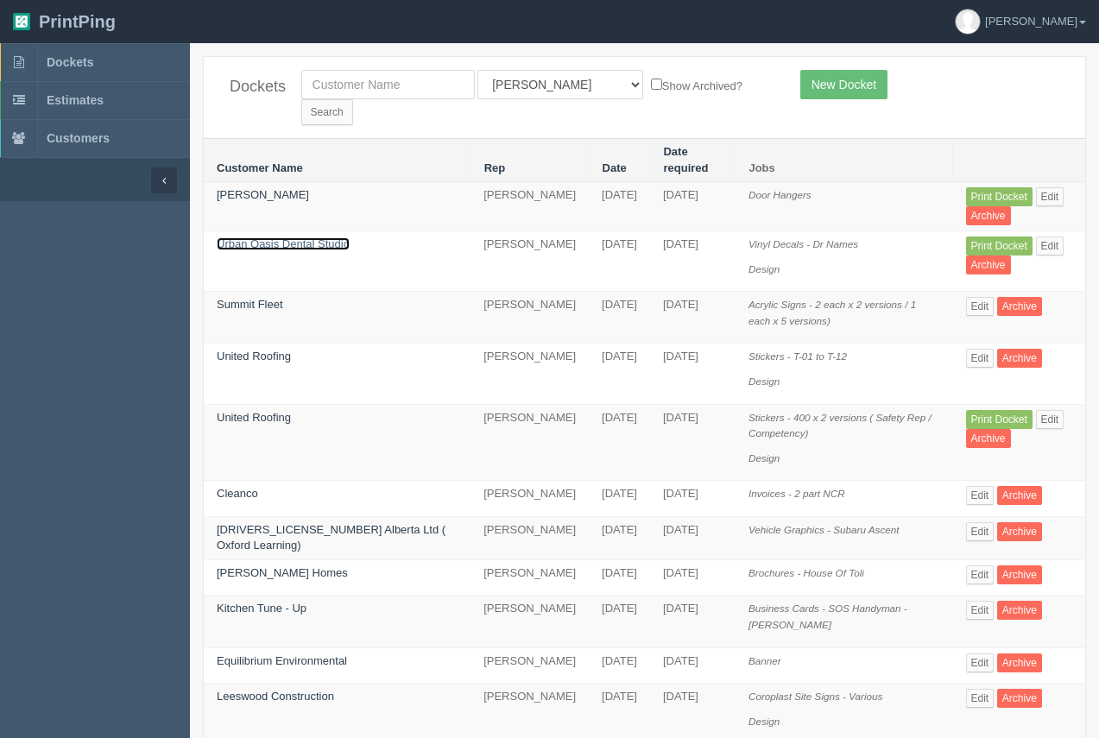
click at [305, 237] on link "Urban Oasis Dental Studio" at bounding box center [283, 243] width 133 height 13
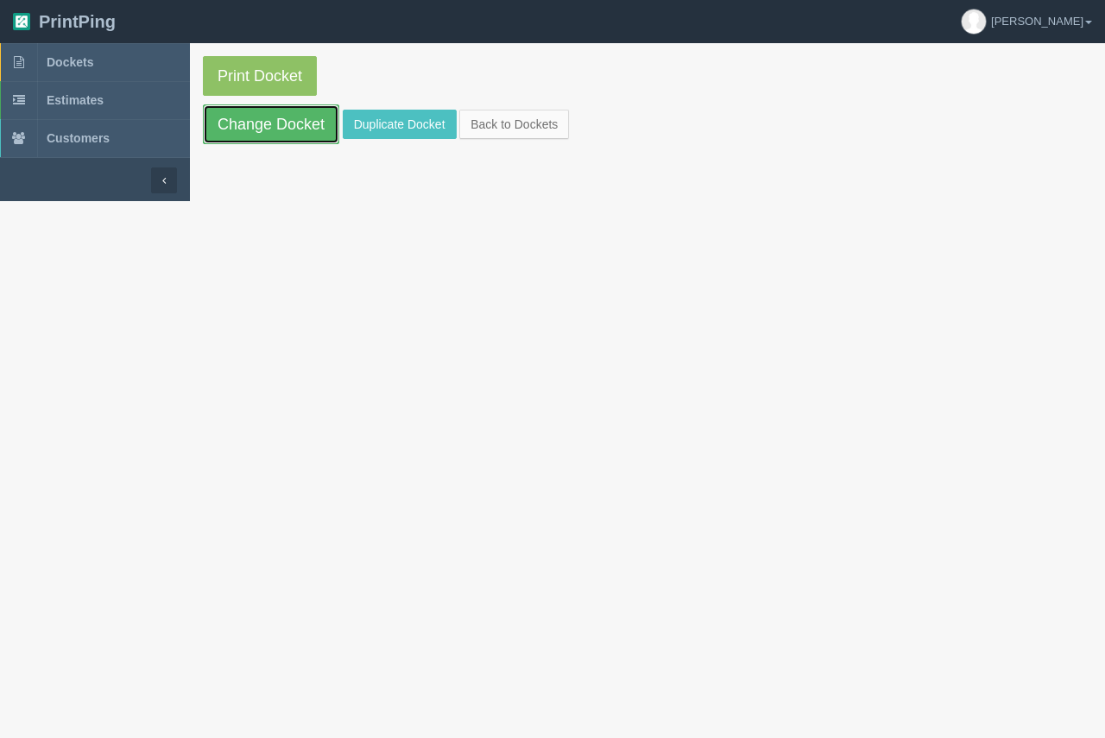
click at [292, 142] on link "Change Docket" at bounding box center [271, 124] width 136 height 40
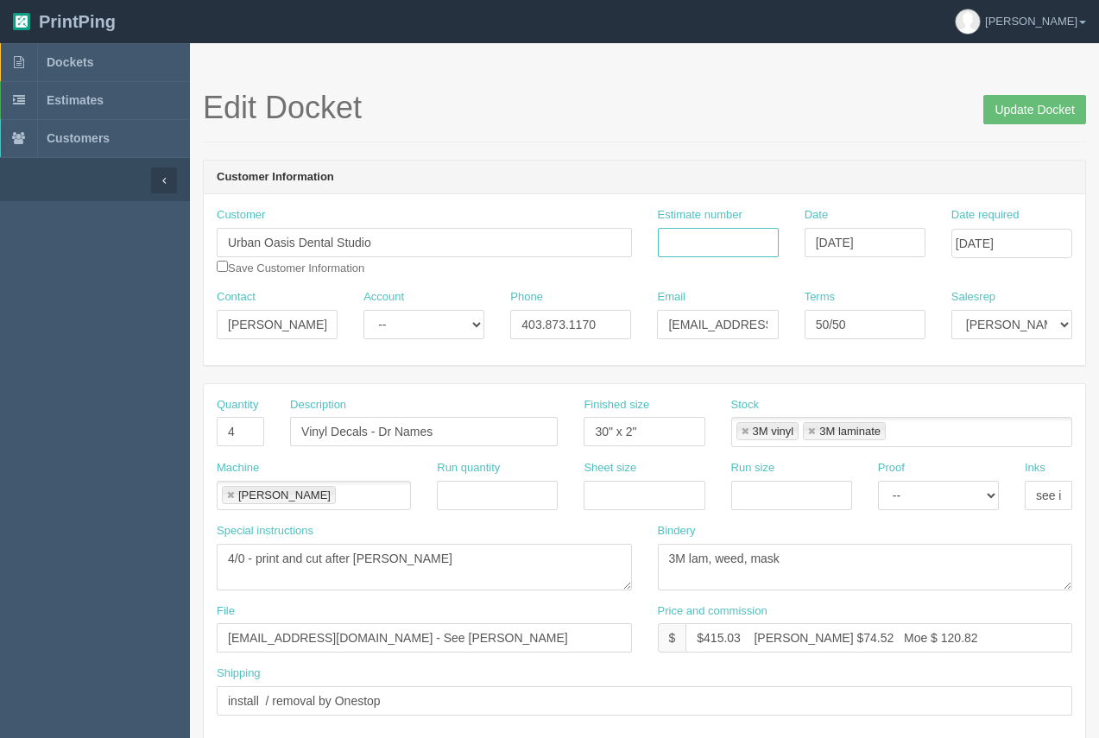
click at [685, 249] on input "Estimate number" at bounding box center [718, 242] width 121 height 29
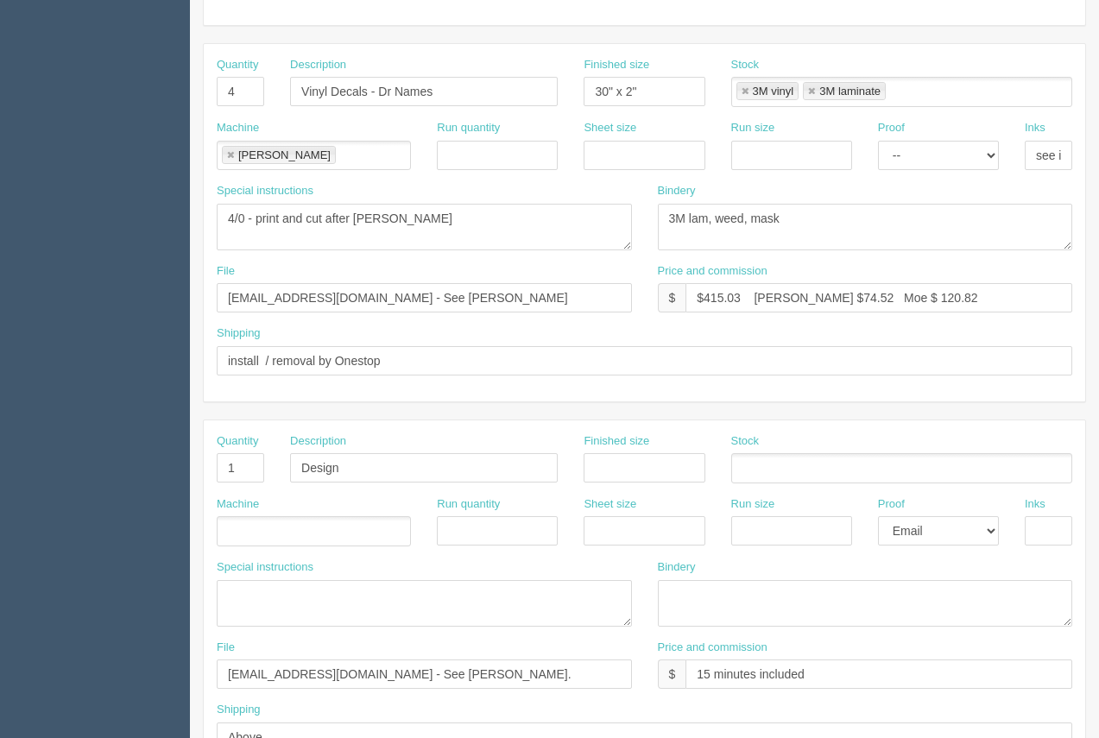
scroll to position [331, 0]
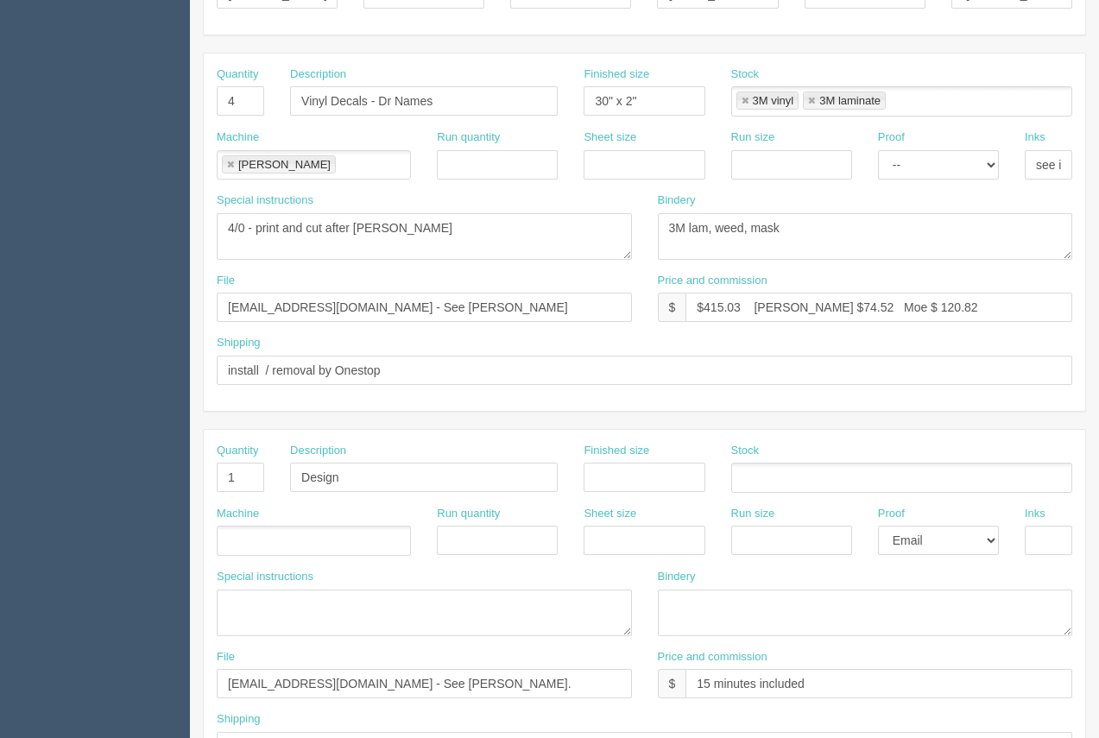
type input "92553"
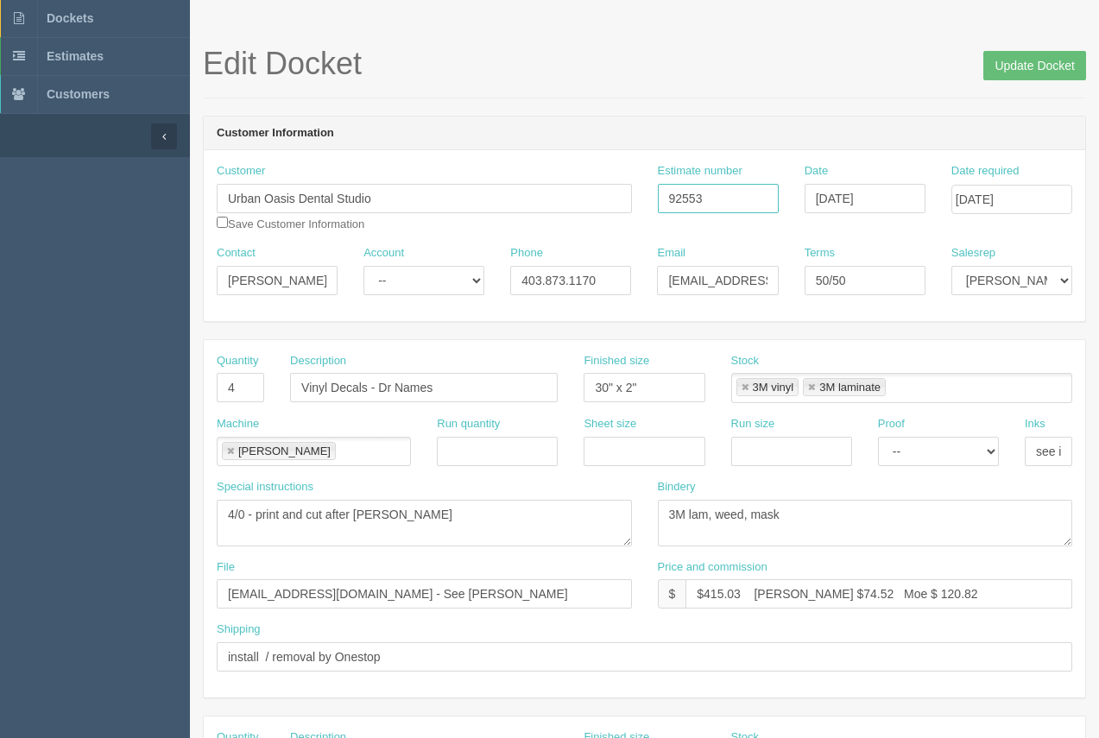
scroll to position [41, 0]
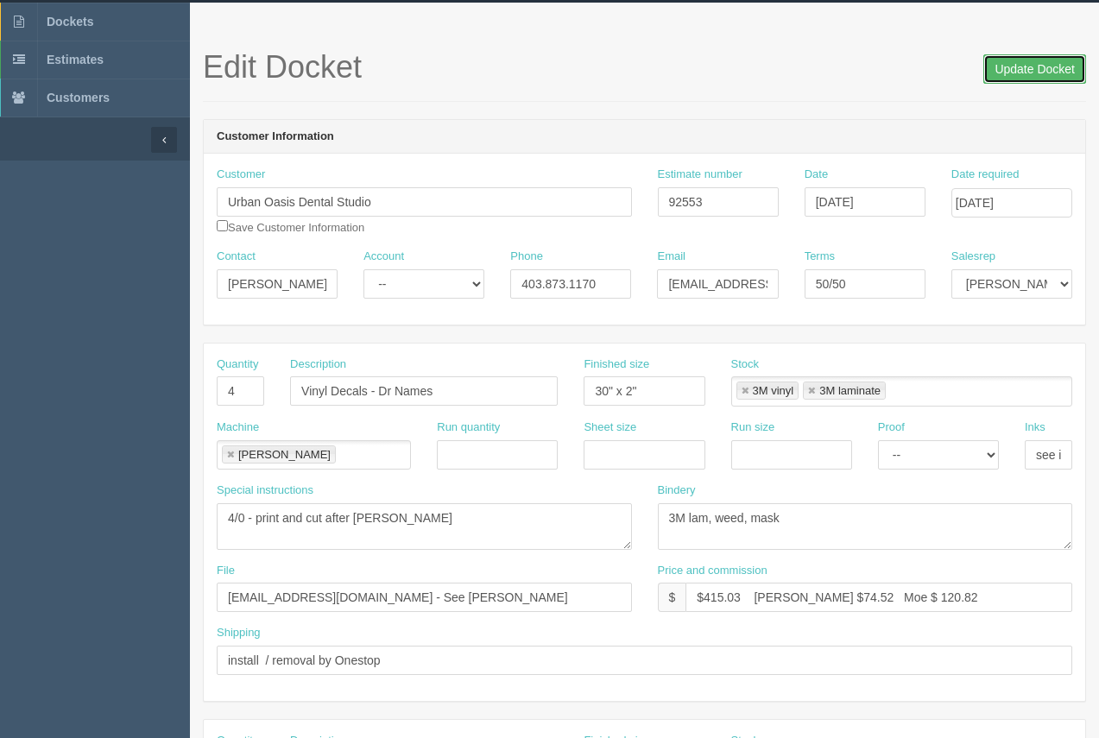
click at [1035, 66] on input "Update Docket" at bounding box center [1034, 68] width 103 height 29
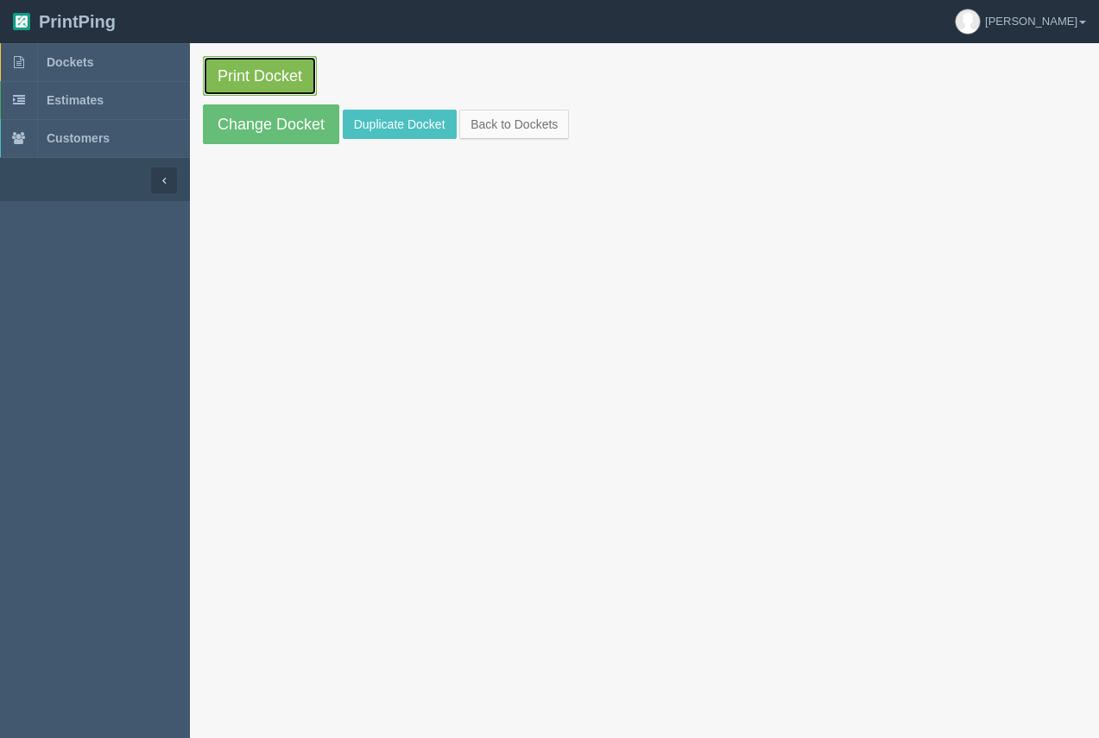
click at [269, 62] on link "Print Docket" at bounding box center [260, 76] width 114 height 40
